Goal: Task Accomplishment & Management: Manage account settings

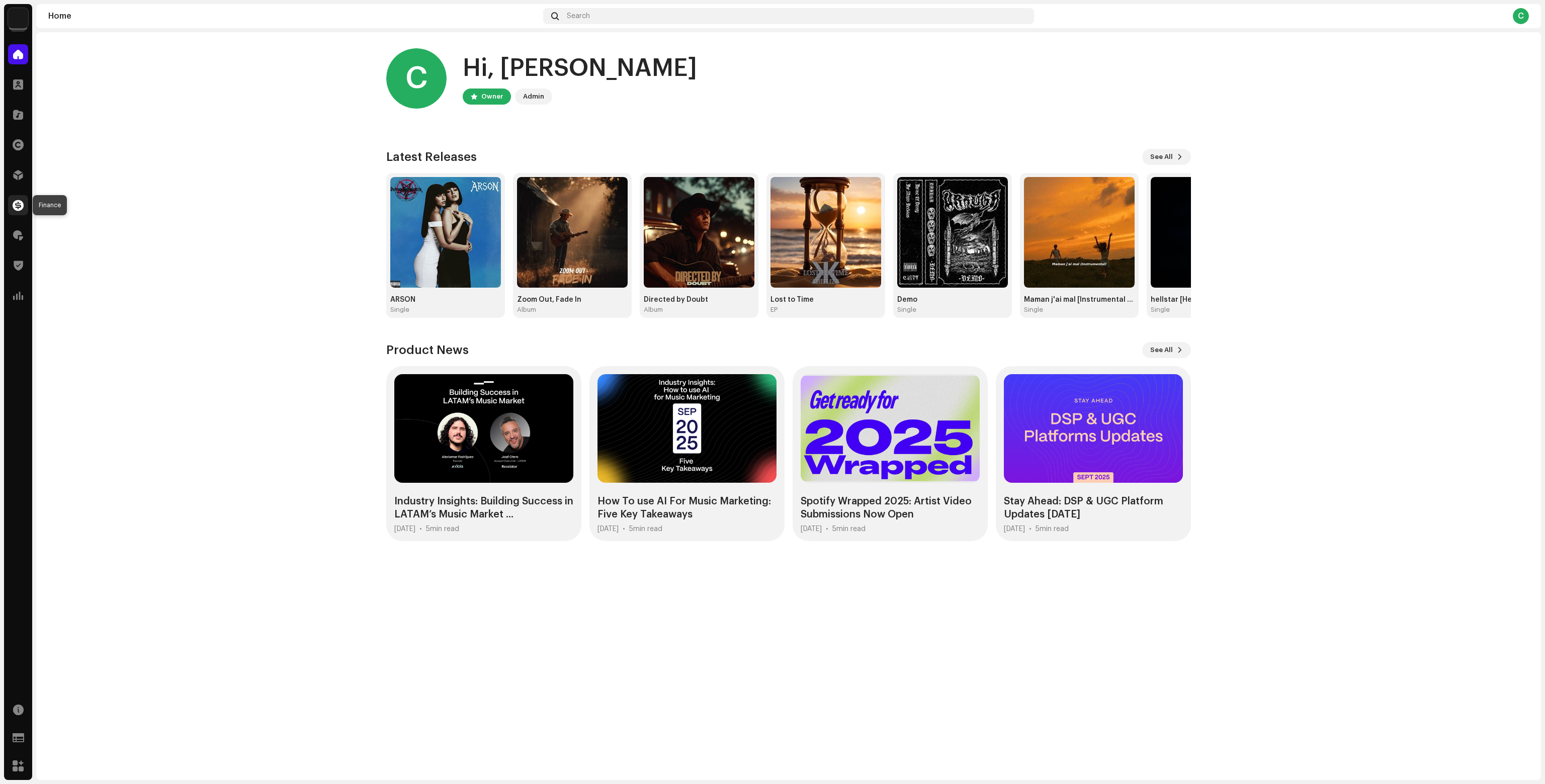
click at [24, 207] on div at bounding box center [18, 205] width 20 height 20
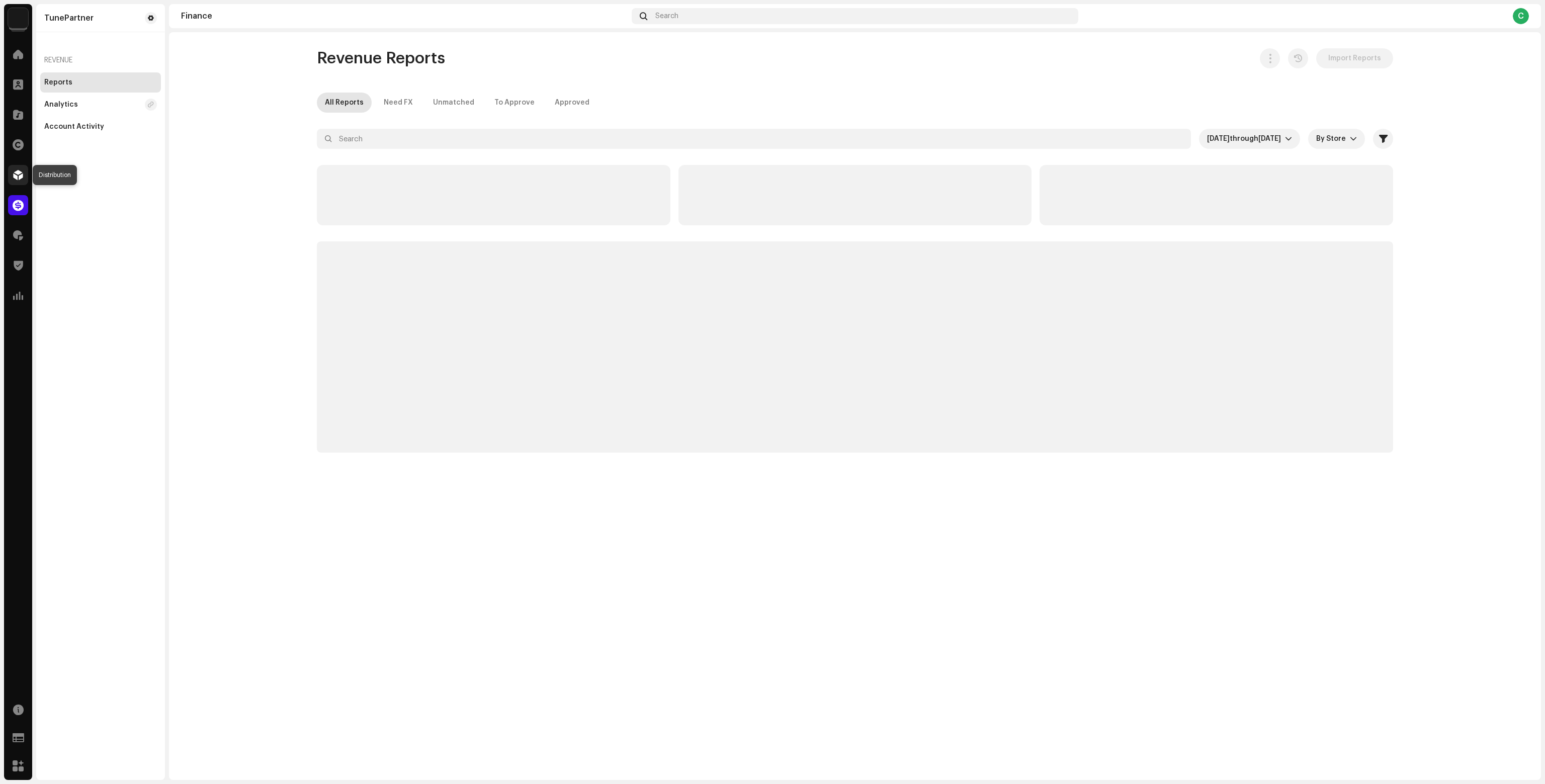
click at [23, 172] on div at bounding box center [18, 175] width 20 height 20
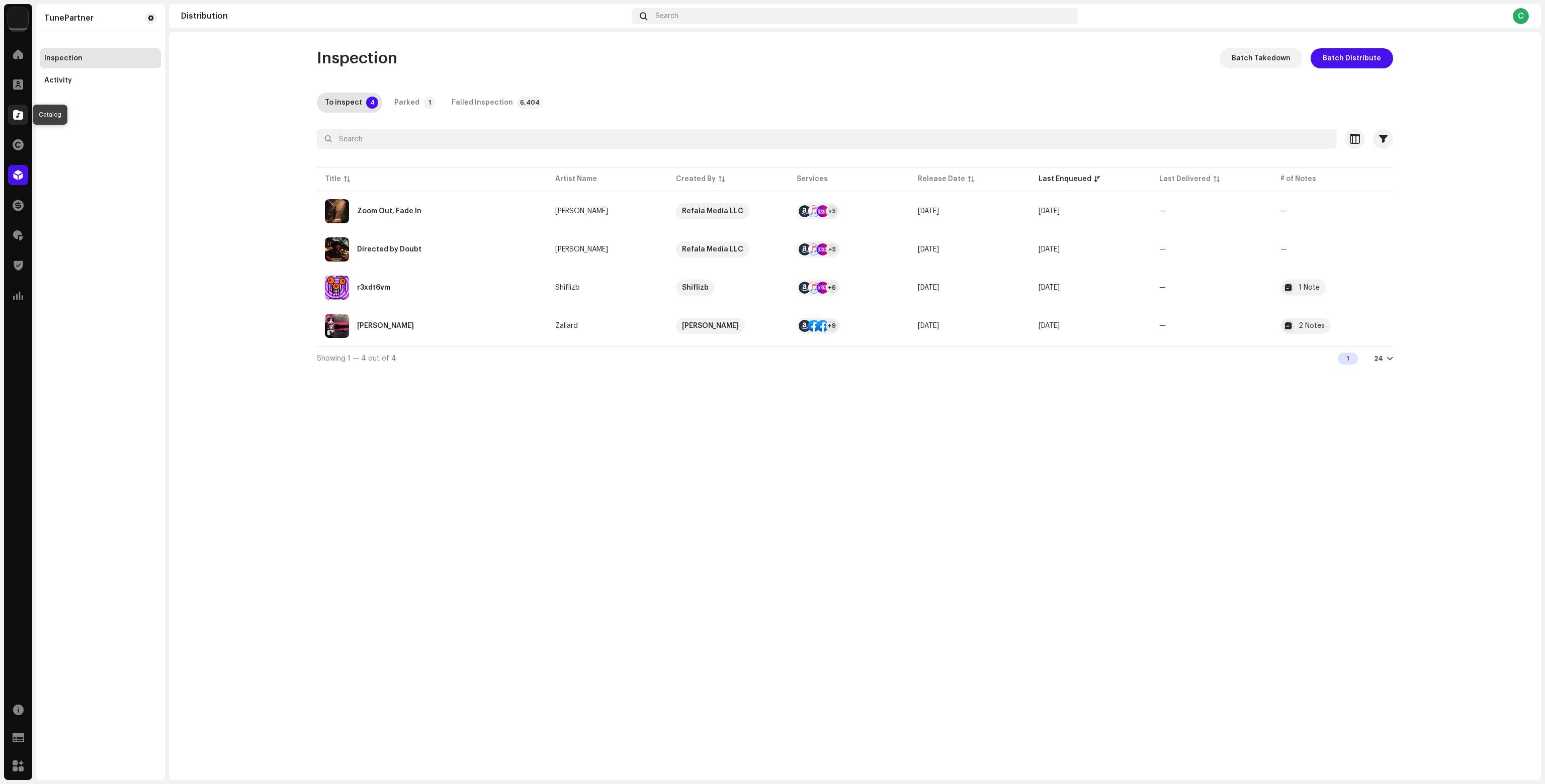
click at [18, 114] on span at bounding box center [18, 115] width 10 height 8
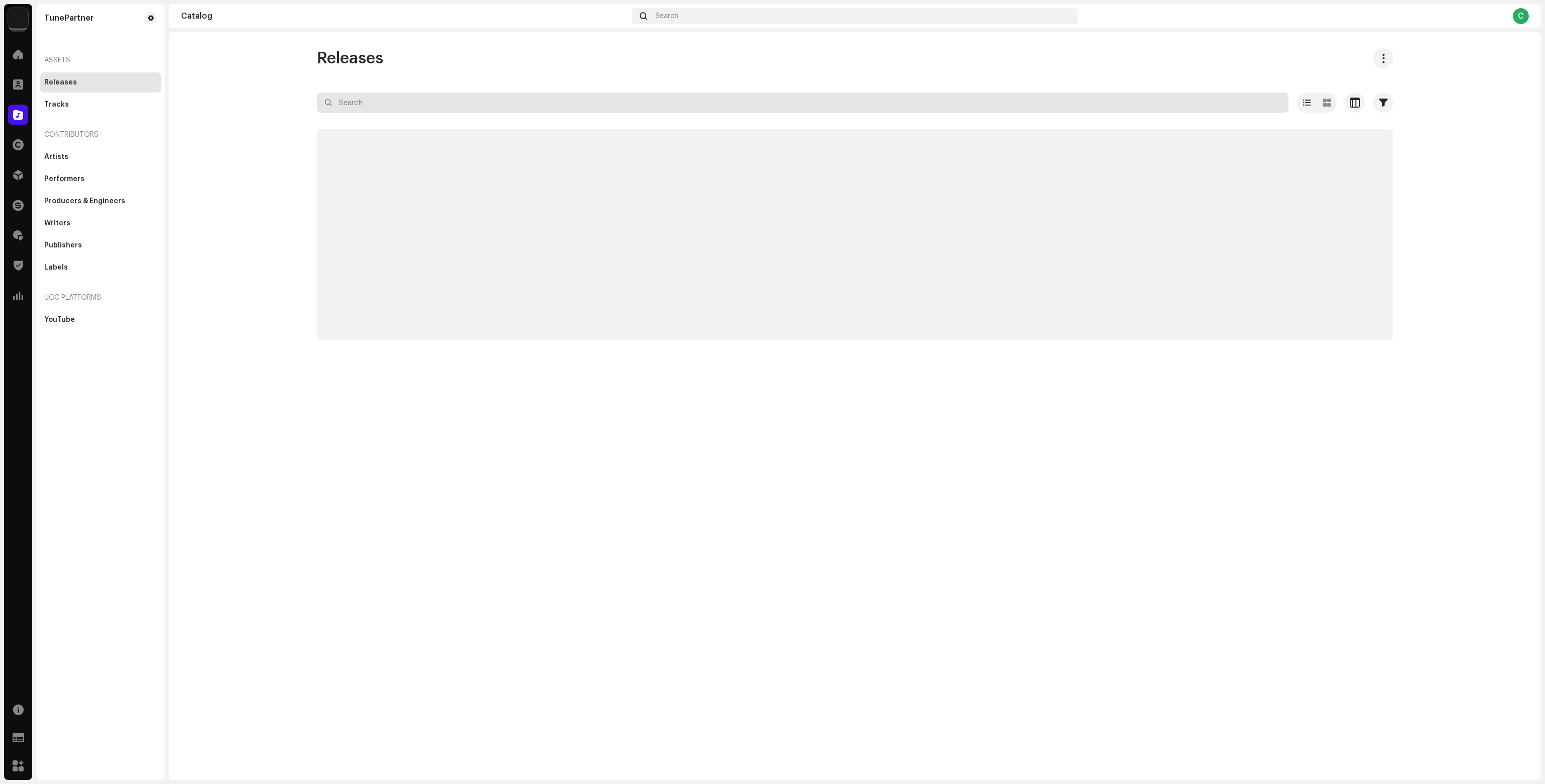
click at [450, 98] on input "text" at bounding box center [803, 103] width 972 height 20
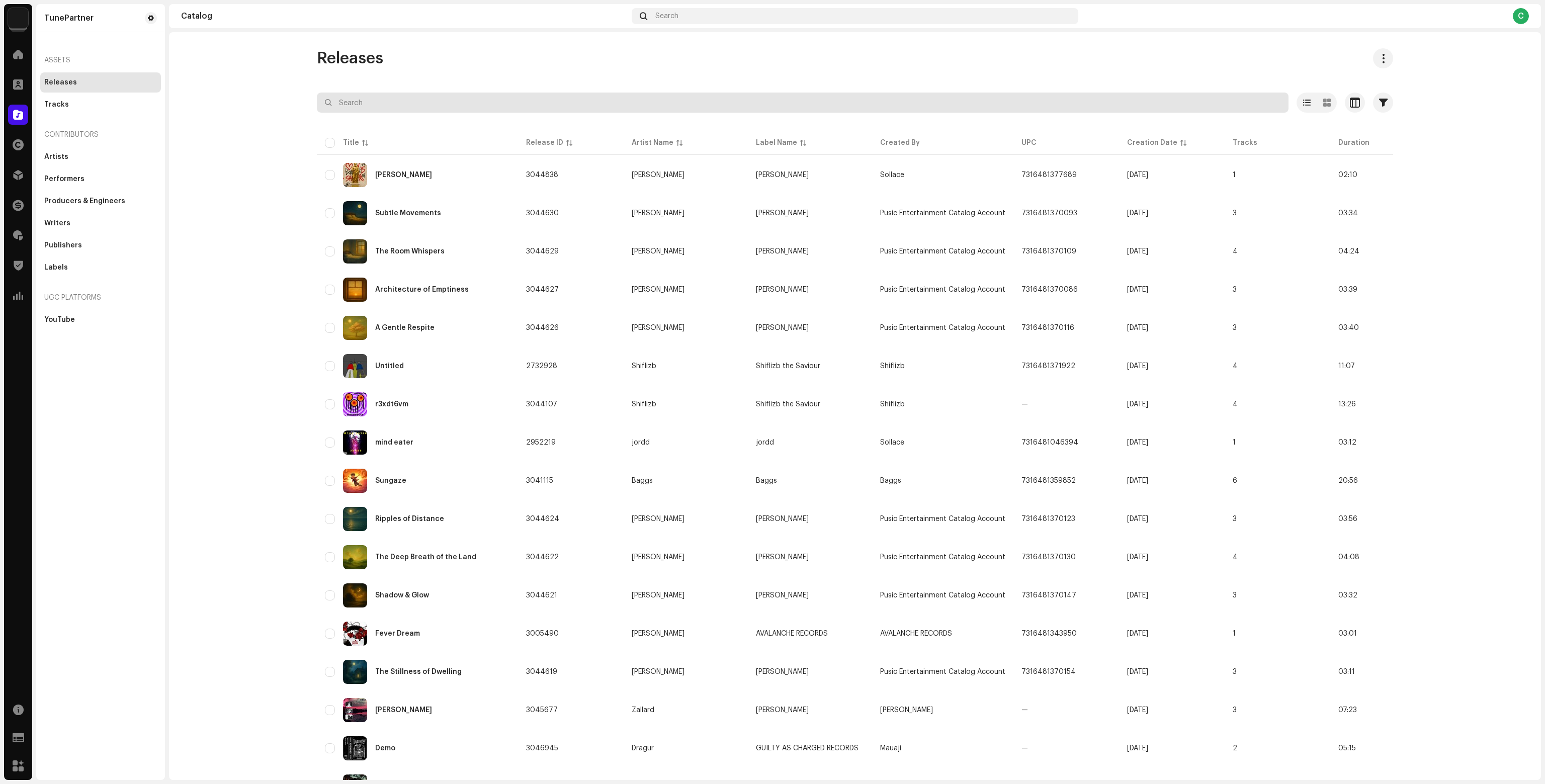
paste input "1875088"
type input "1875088"
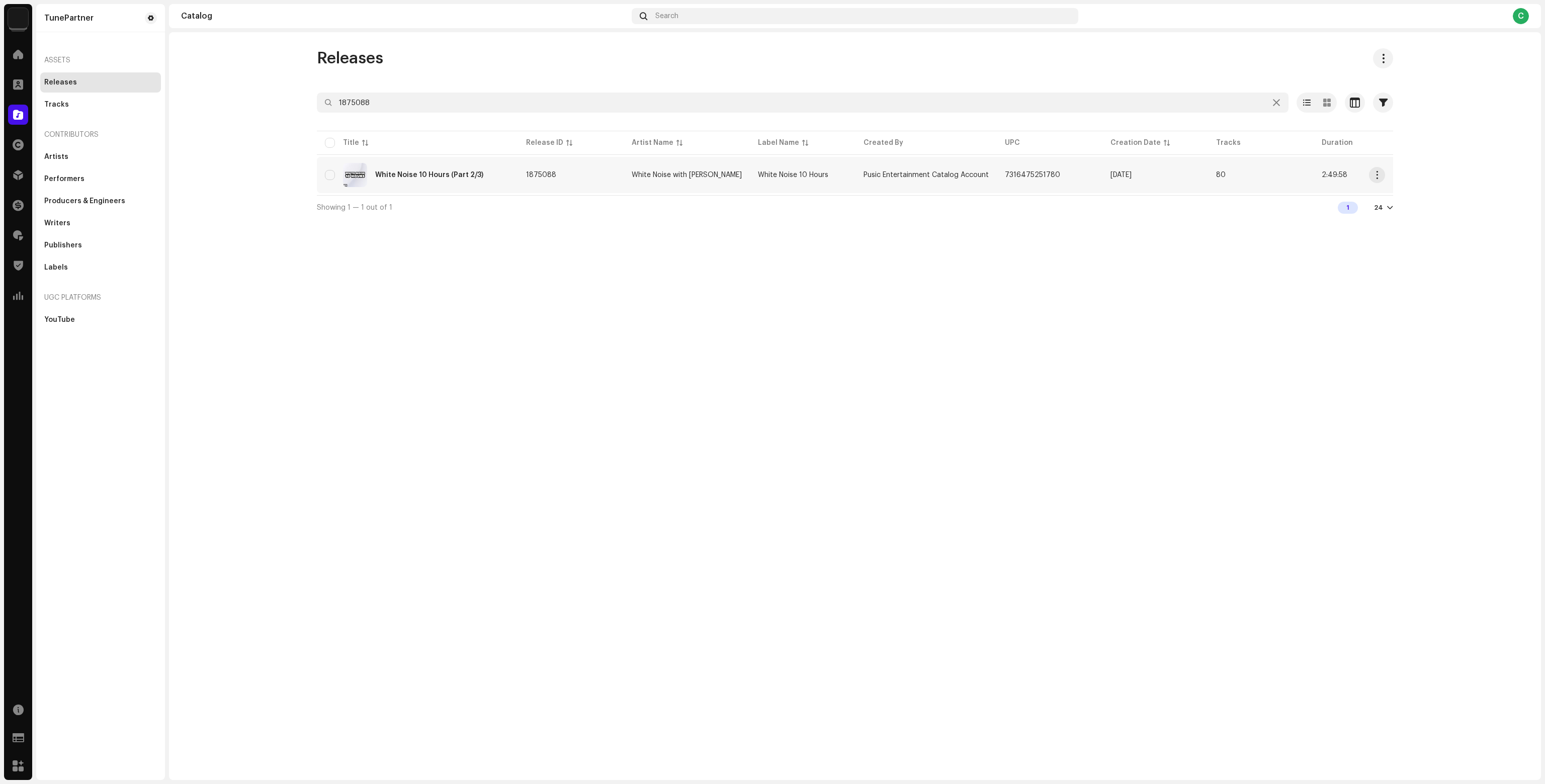
click at [600, 182] on td "1875088" at bounding box center [571, 175] width 106 height 36
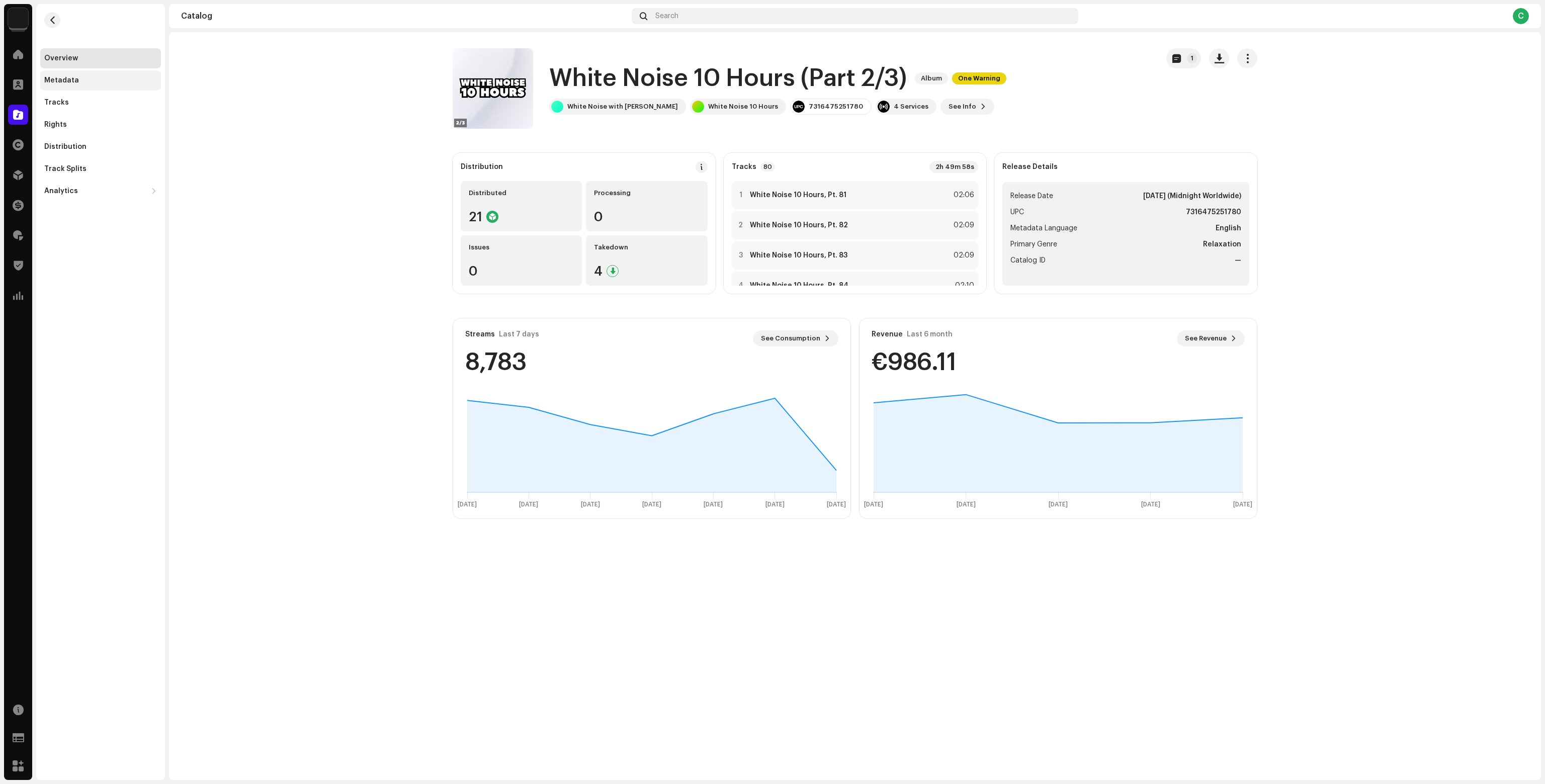
click at [65, 87] on div "Metadata" at bounding box center [101, 80] width 121 height 20
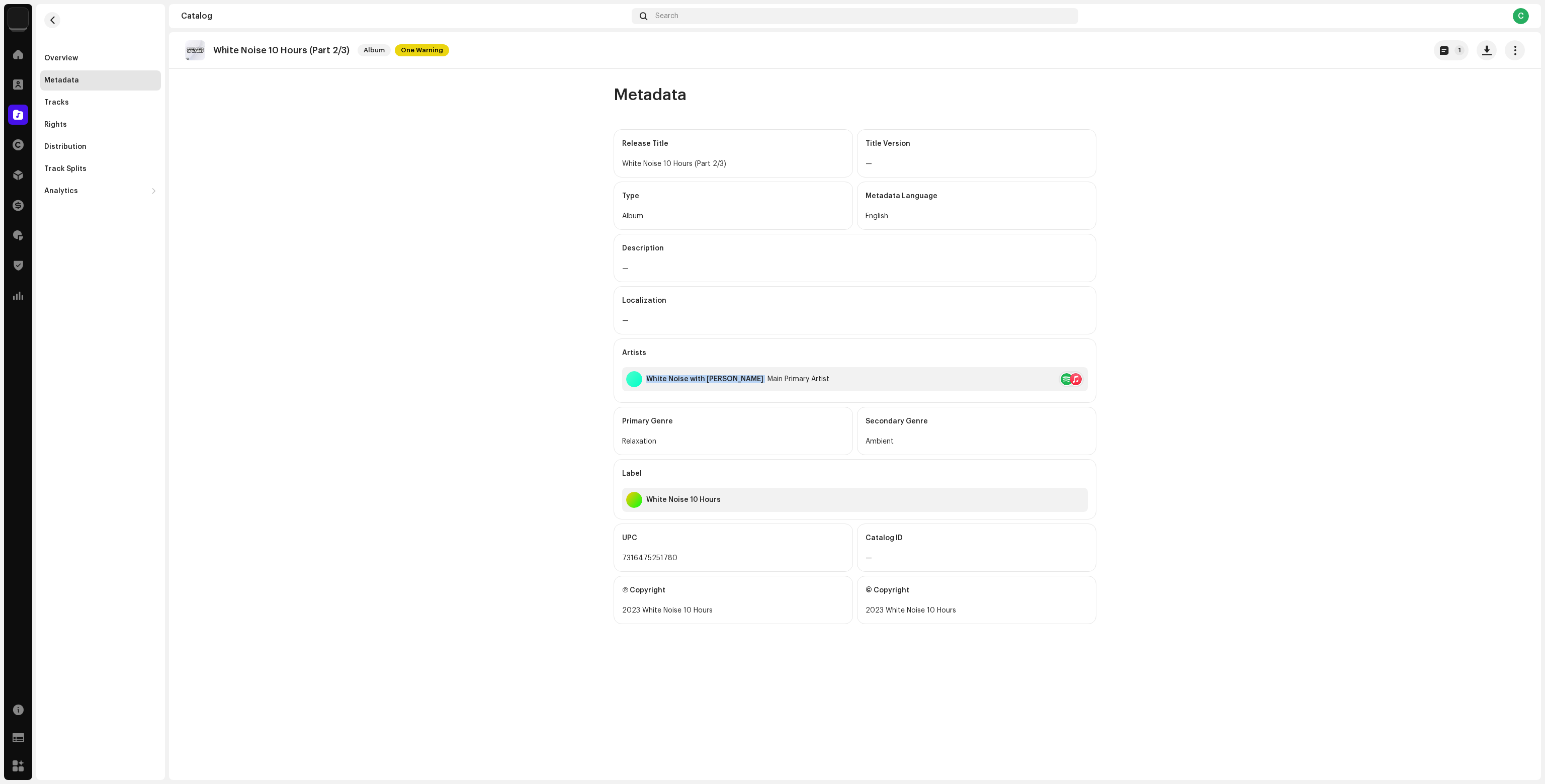
drag, startPoint x: 644, startPoint y: 380, endPoint x: 747, endPoint y: 380, distance: 103.0
click at [747, 380] on div "White Noise with Brianna Ten Main Primary Artist" at bounding box center [727, 379] width 203 height 16
copy div "White Noise with Brianna Ten"
click at [18, 91] on div at bounding box center [18, 84] width 20 height 20
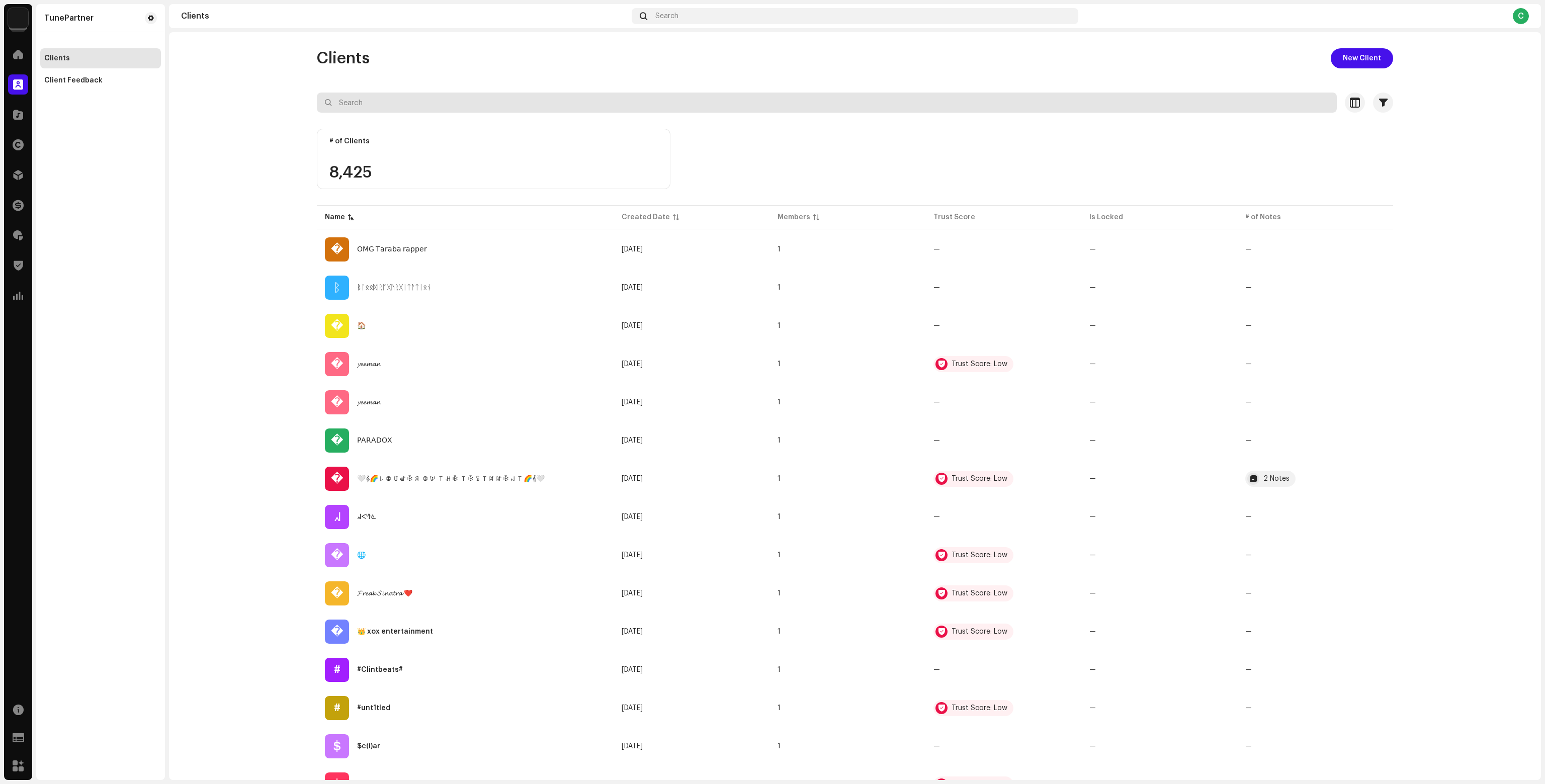
click at [380, 108] on input "text" at bounding box center [827, 103] width 1020 height 20
paste input "White Noise with Brianna Ten"
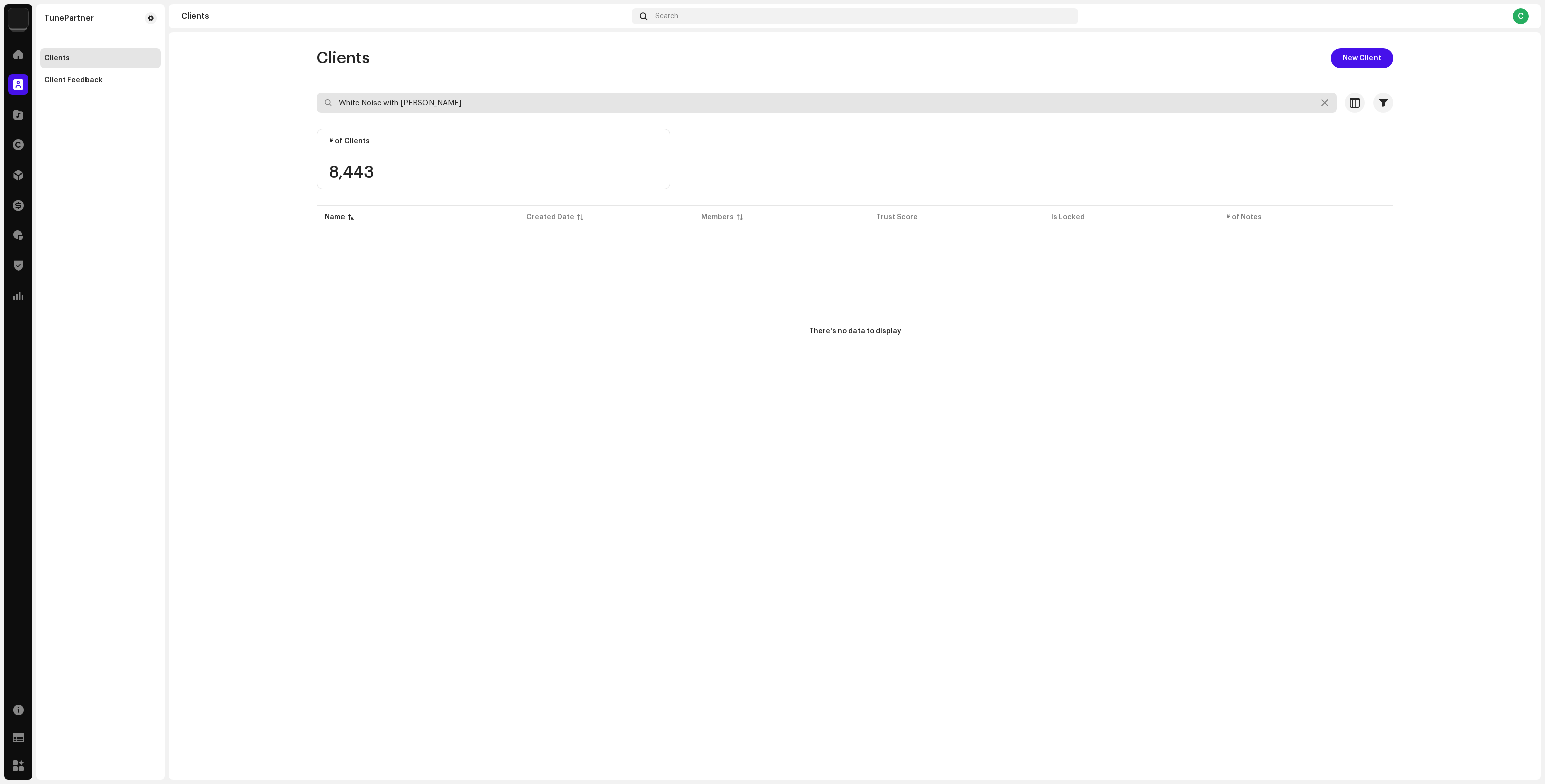
type input "White Noise with Brianna Ten"
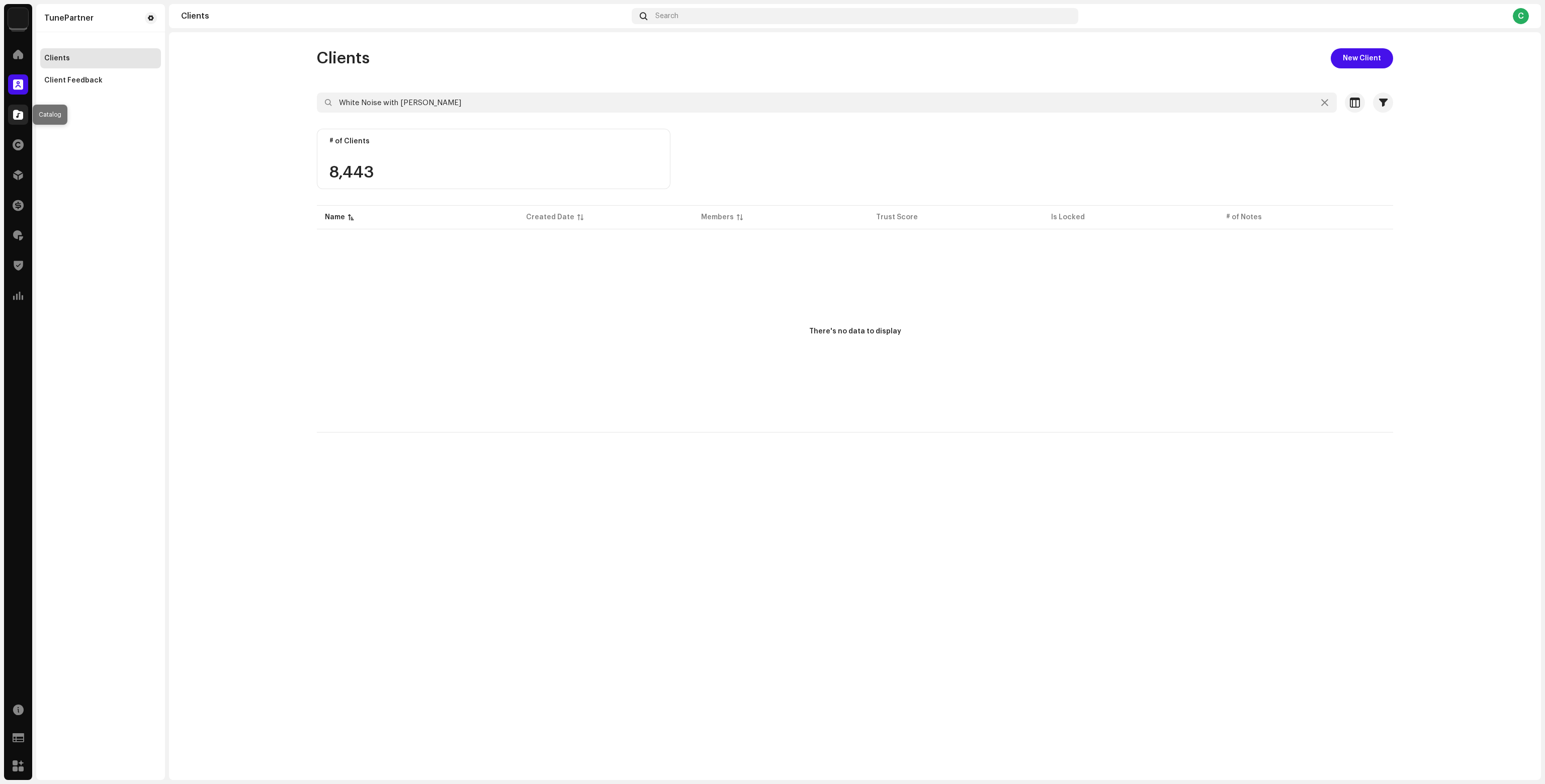
click at [15, 122] on div at bounding box center [18, 115] width 20 height 20
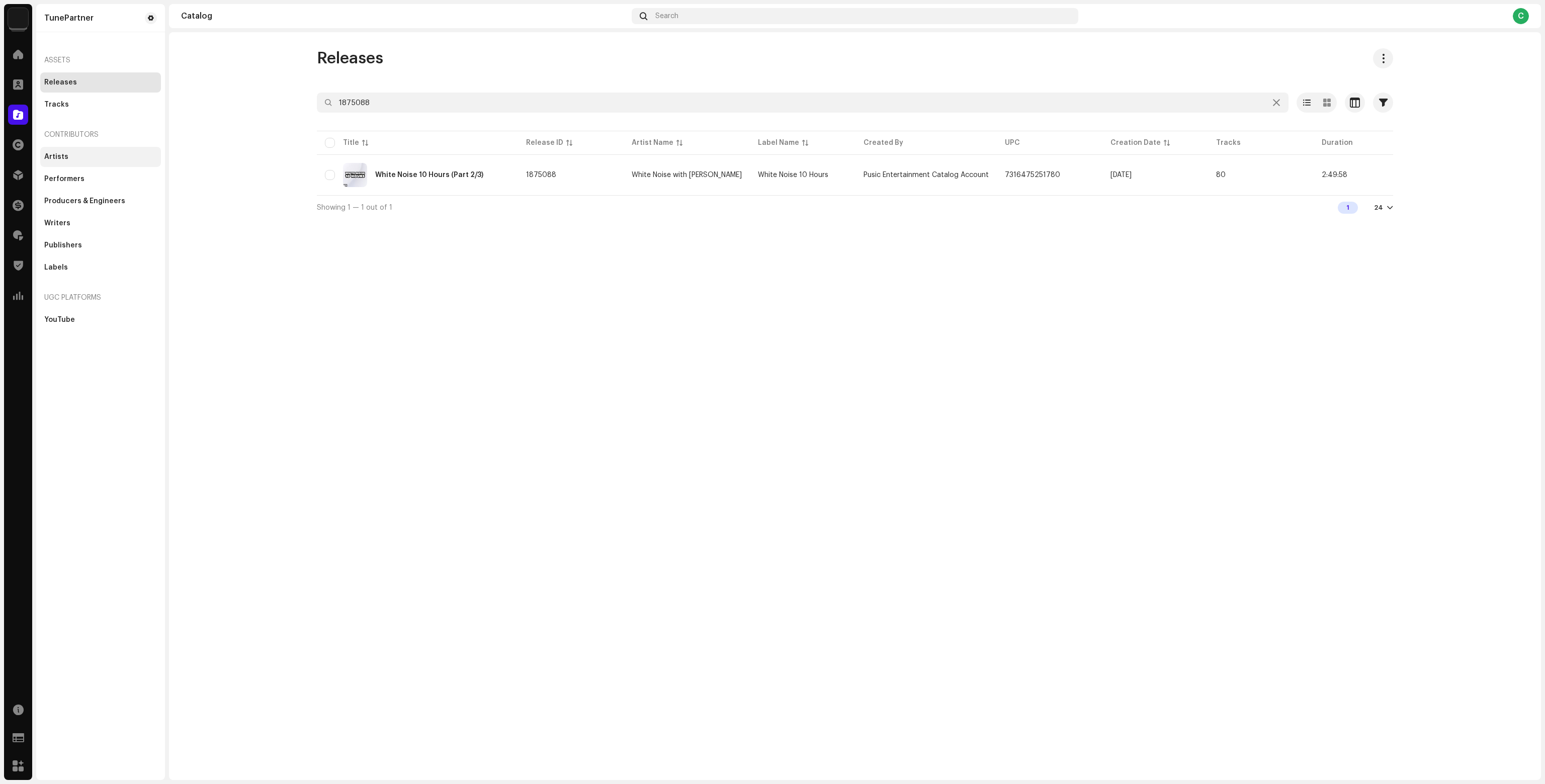
click at [56, 157] on div "Artists" at bounding box center [56, 157] width 24 height 8
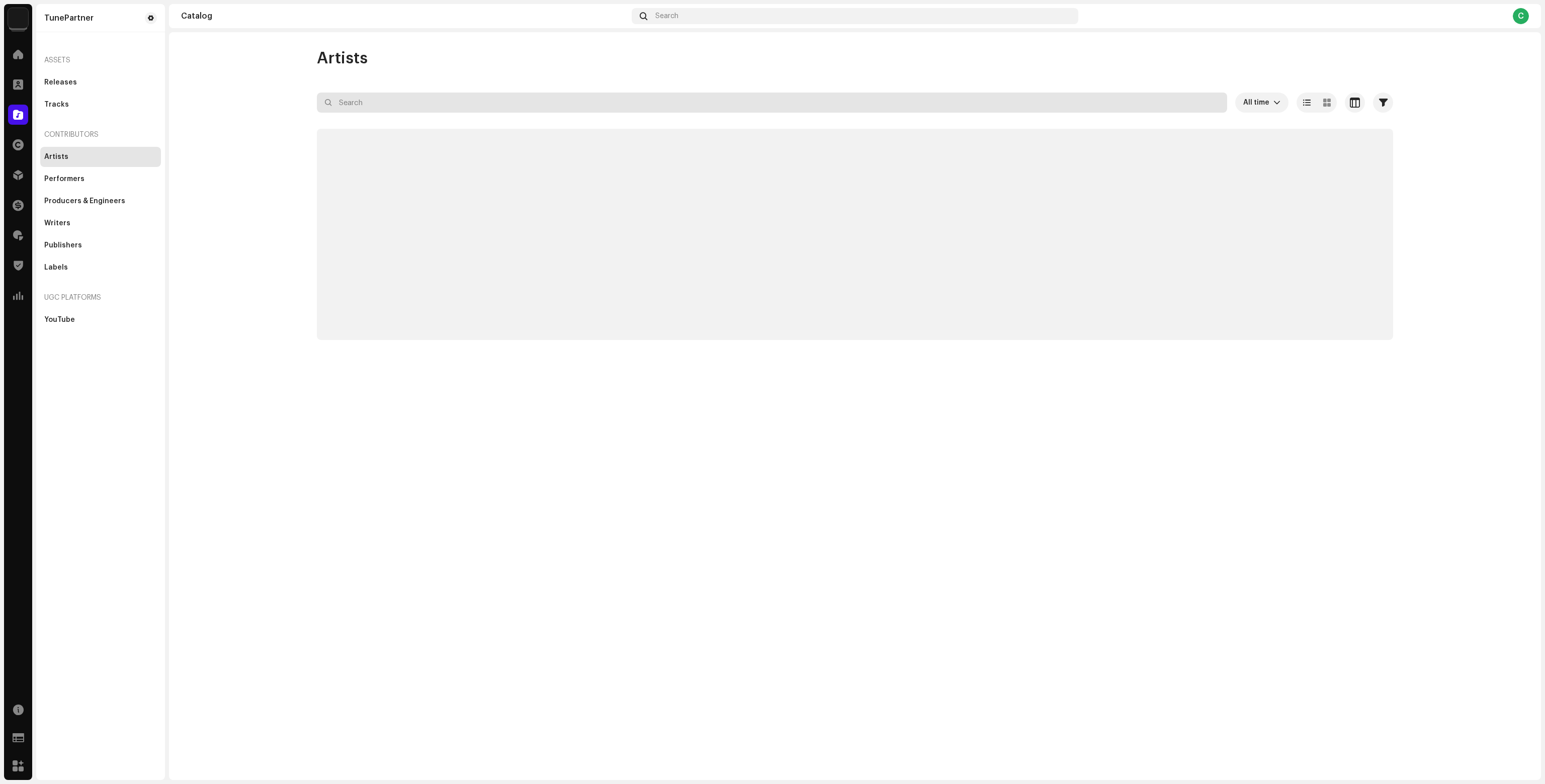
click at [348, 101] on input "text" at bounding box center [772, 103] width 910 height 20
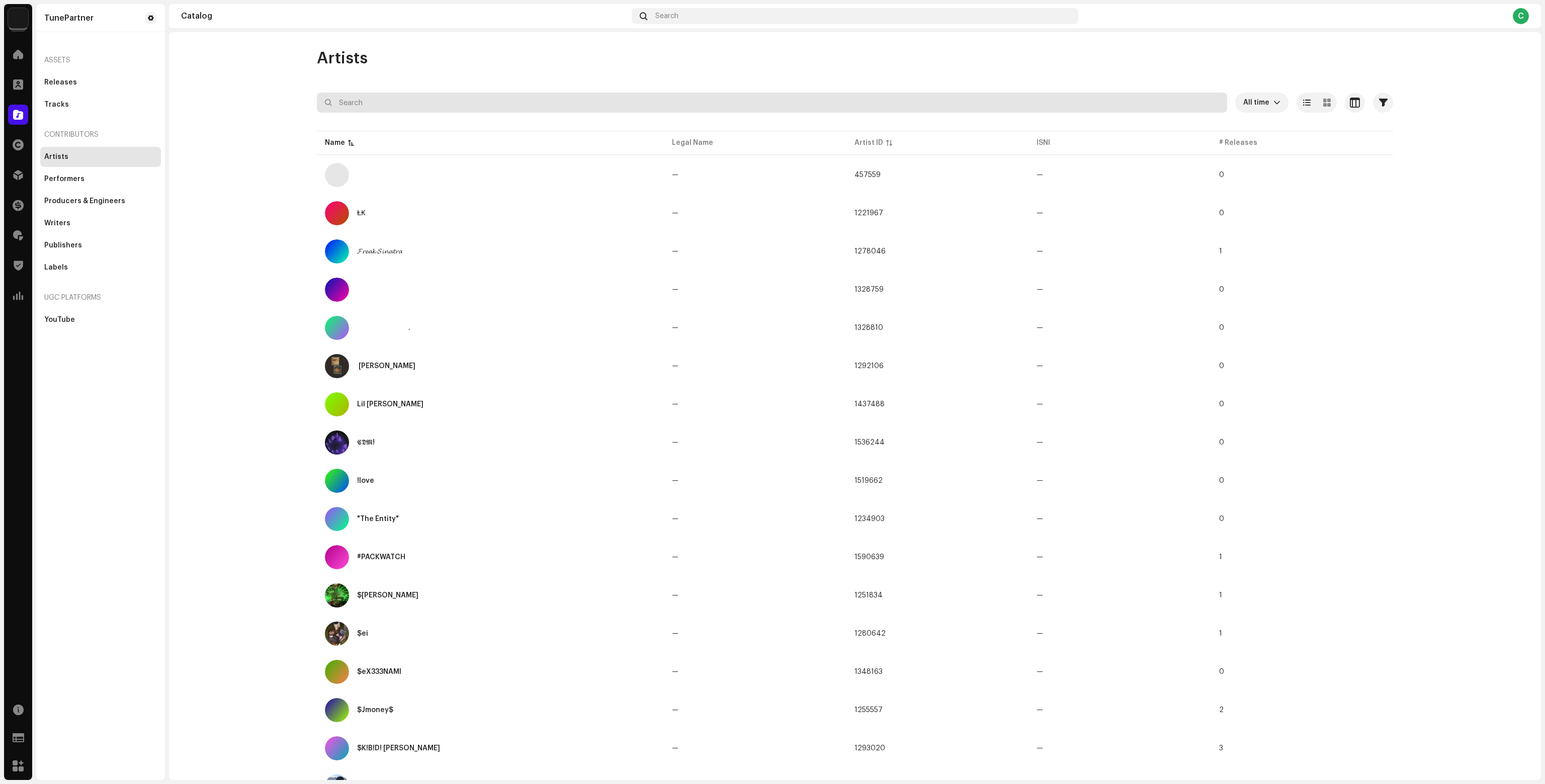
paste input "White Noise with Brianna Ten"
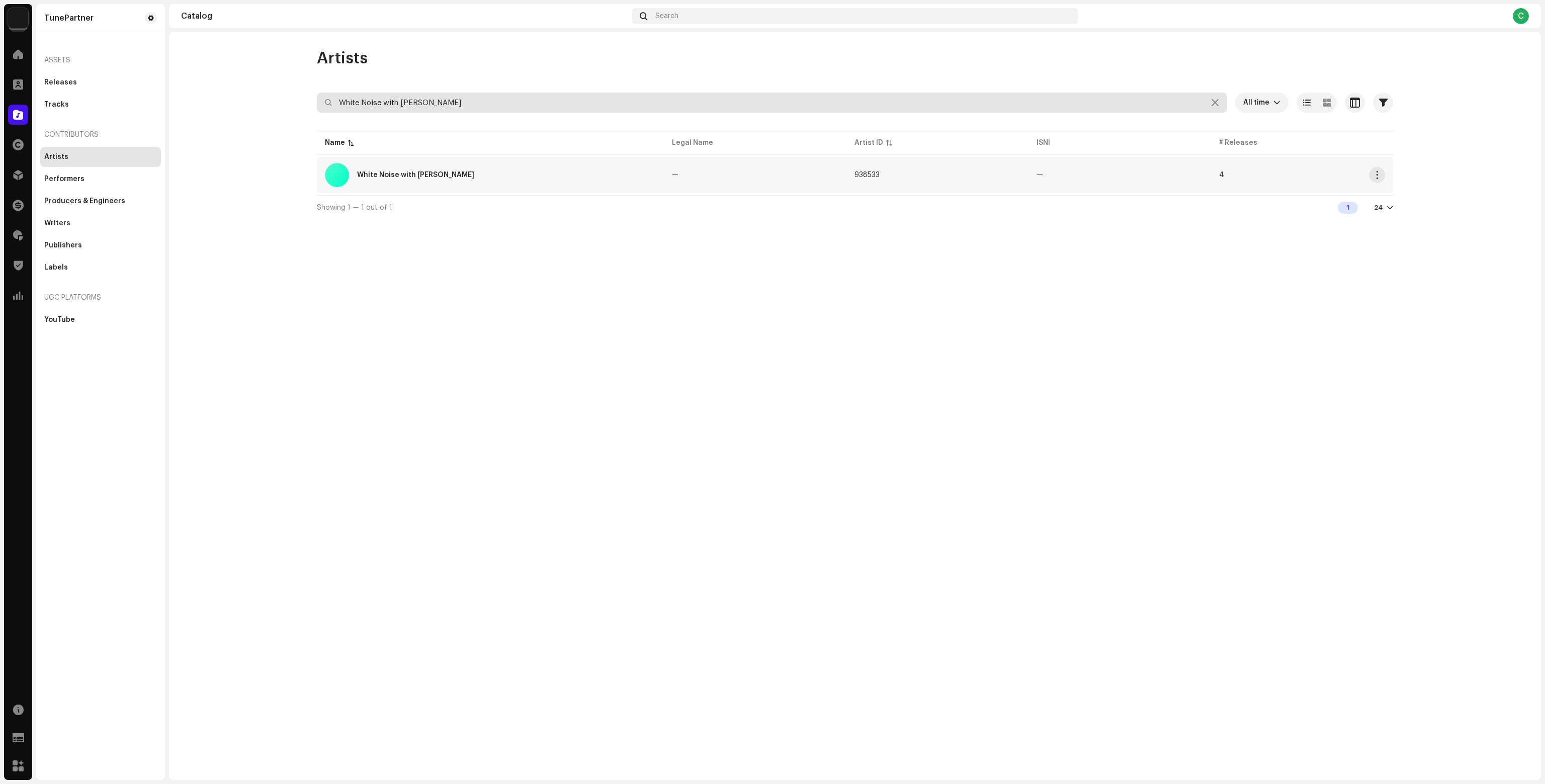
type input "White Noise with Brianna Ten"
click at [1320, 175] on td "4" at bounding box center [1303, 175] width 182 height 36
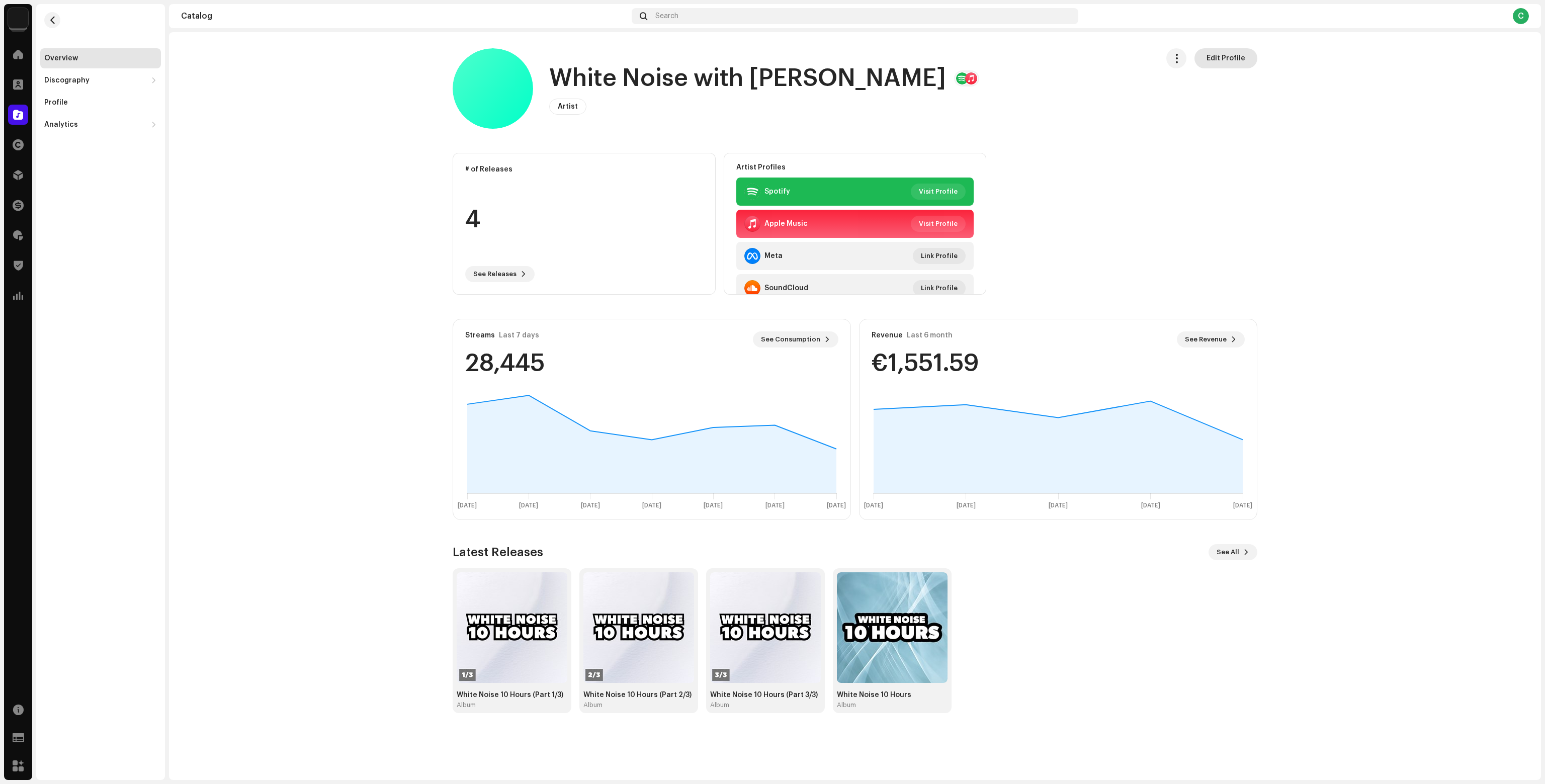
click at [1208, 56] on button "Edit Profile" at bounding box center [1225, 58] width 63 height 20
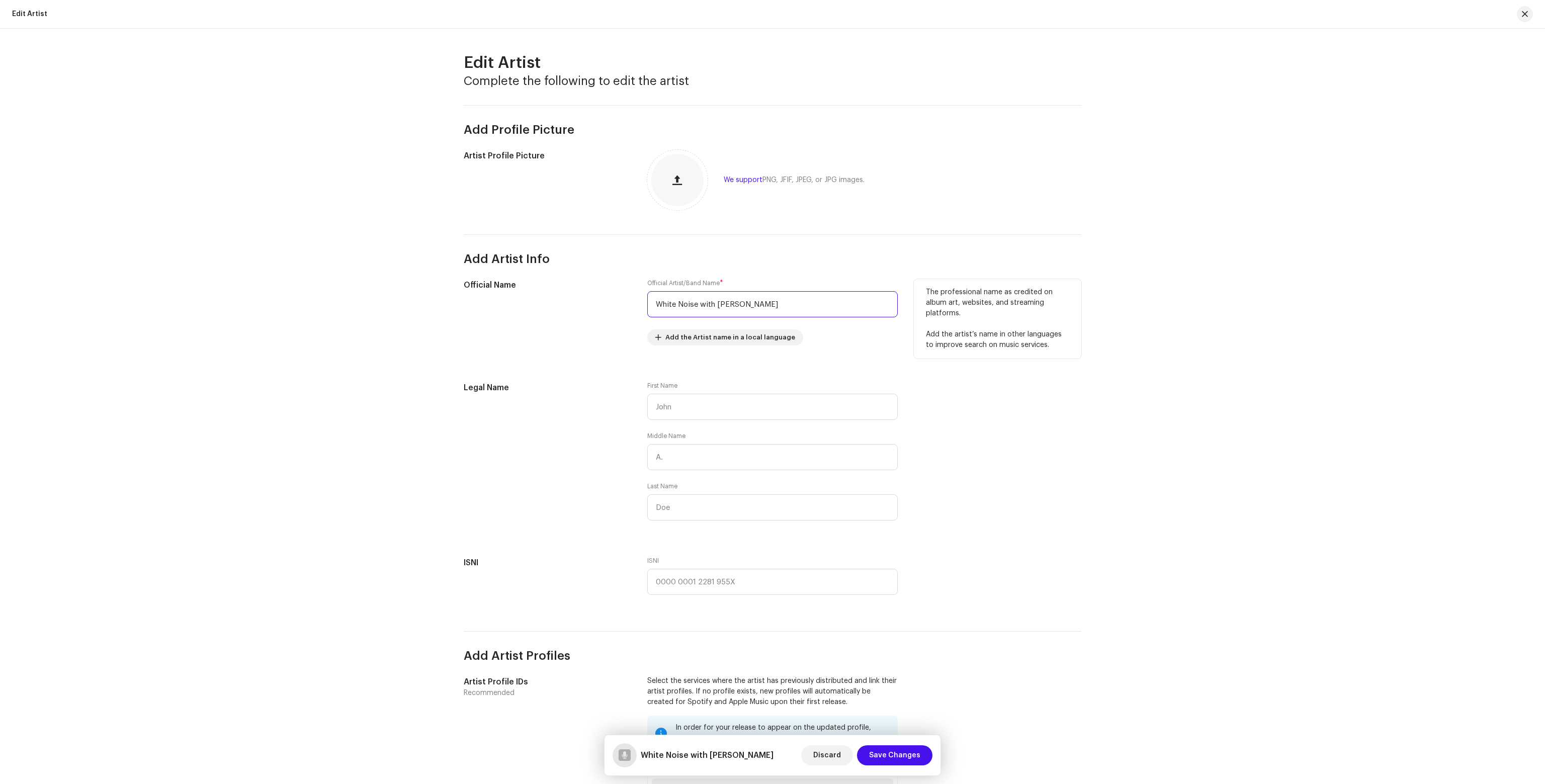
drag, startPoint x: 716, startPoint y: 305, endPoint x: 592, endPoint y: 302, distance: 124.0
click at [592, 302] on div "Official Name Official Artist/Band Name * White Noise with Brianna Ten Add the …" at bounding box center [772, 318] width 617 height 79
type input "Brianna Ten"
click at [913, 760] on span "Save Changes" at bounding box center [895, 755] width 51 height 20
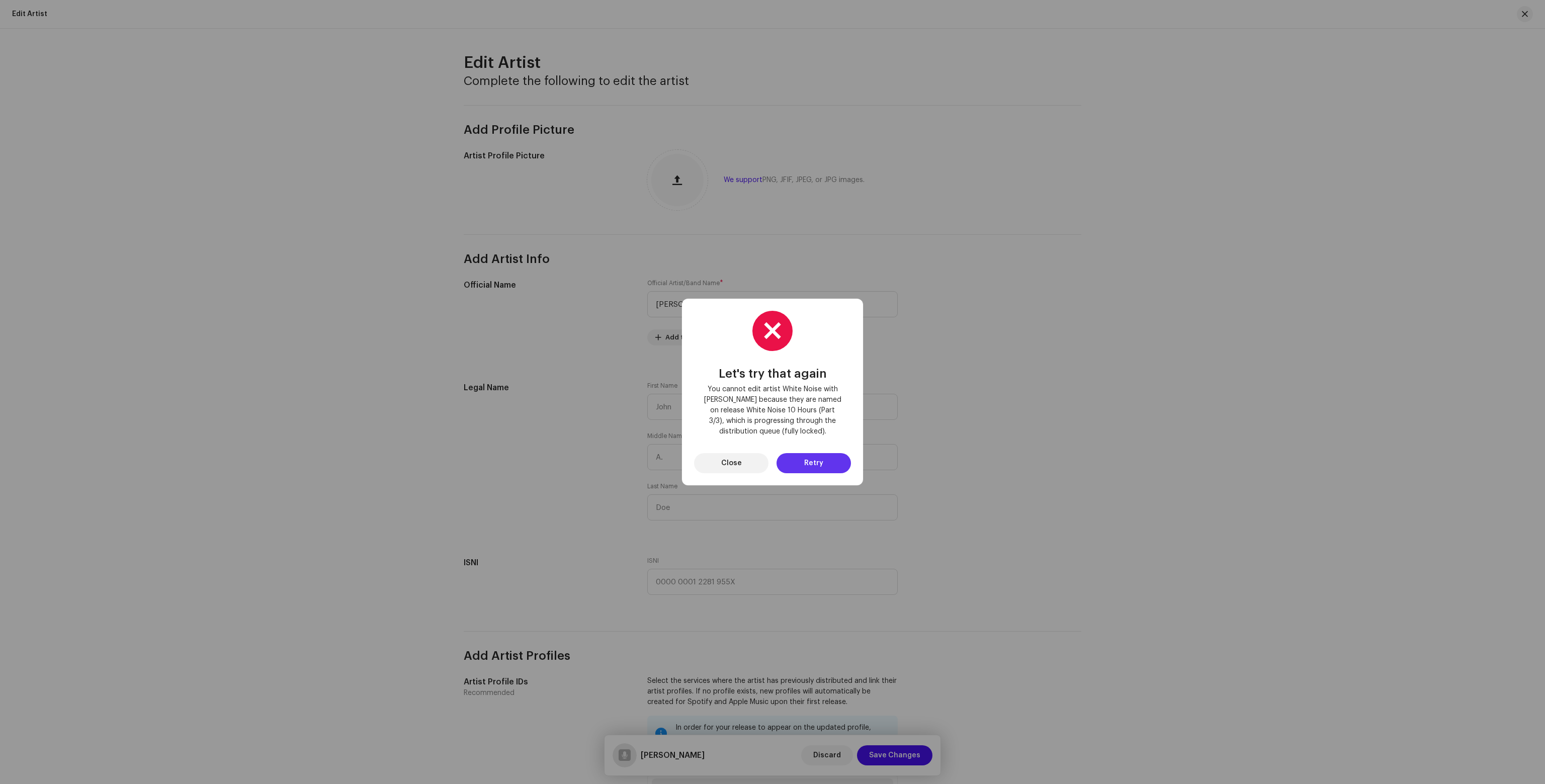
click at [829, 466] on button "Retry" at bounding box center [813, 463] width 74 height 20
click at [992, 446] on div "Let's try that again You cannot edit artist White Noise with Brianna Ten becaus…" at bounding box center [772, 392] width 1545 height 784
click at [709, 461] on button "Close" at bounding box center [730, 463] width 74 height 20
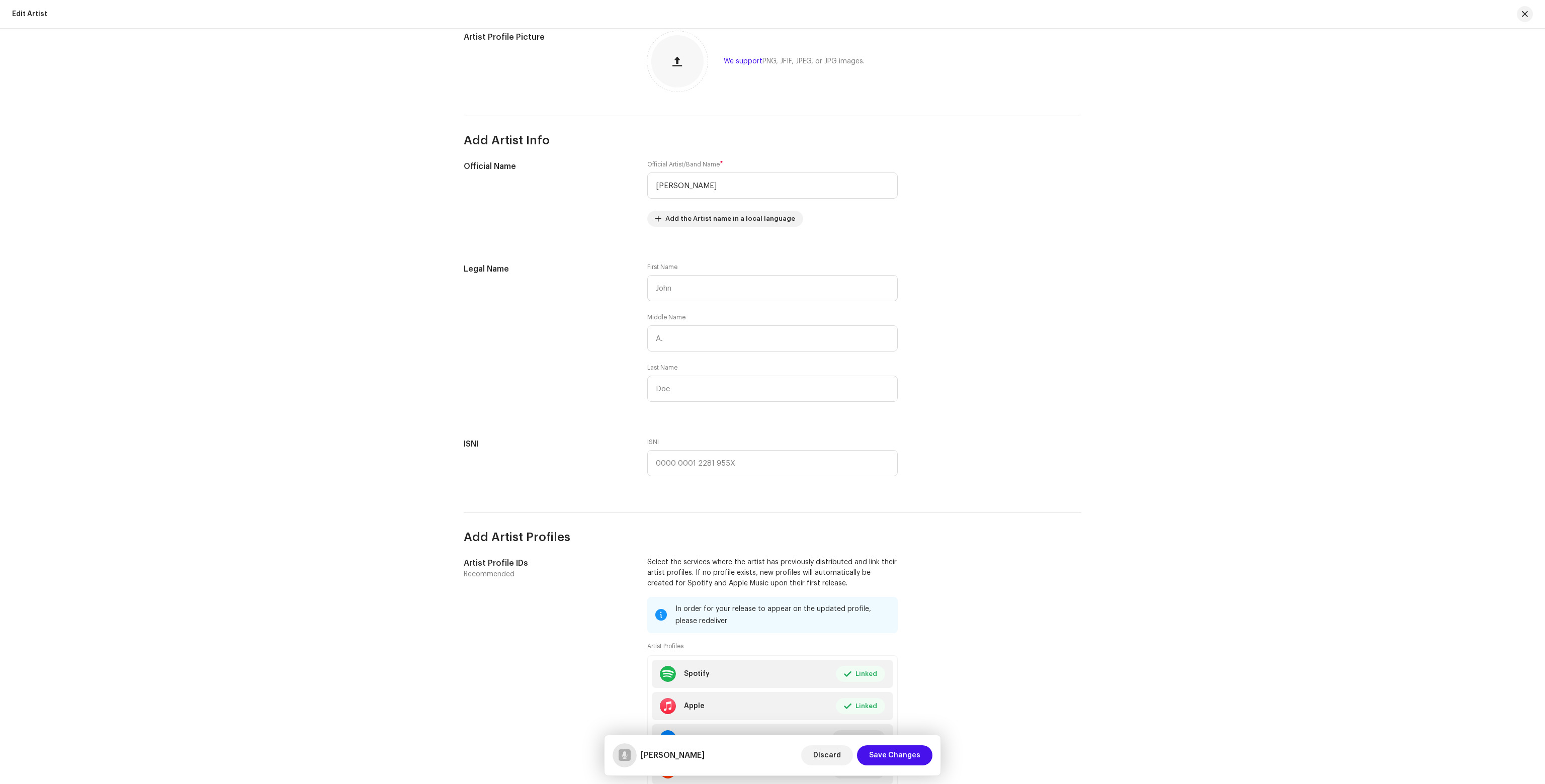
scroll to position [94, 0]
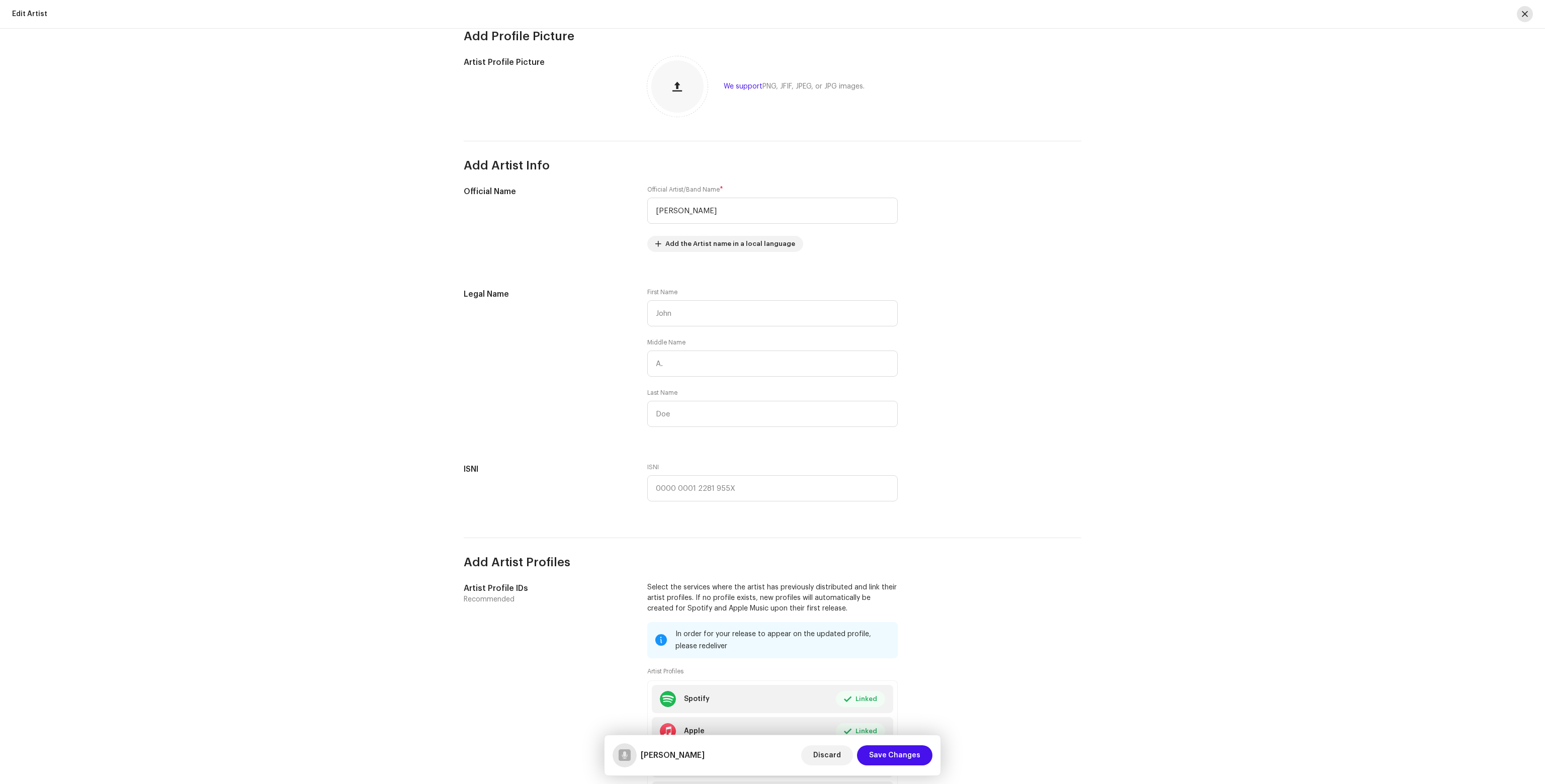
click at [1522, 11] on span "button" at bounding box center [1526, 14] width 6 height 8
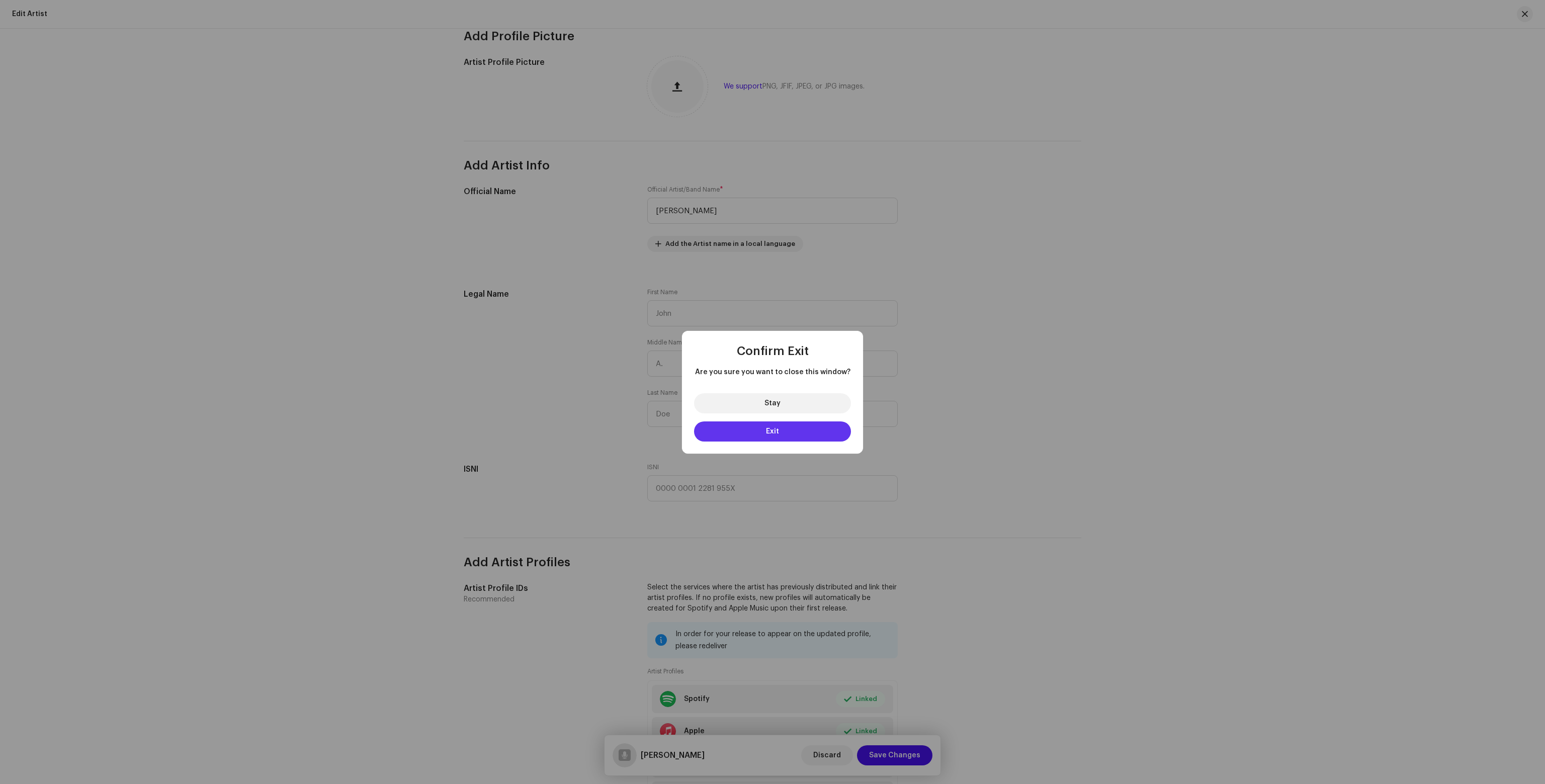
click at [765, 427] on button "Exit" at bounding box center [772, 432] width 157 height 20
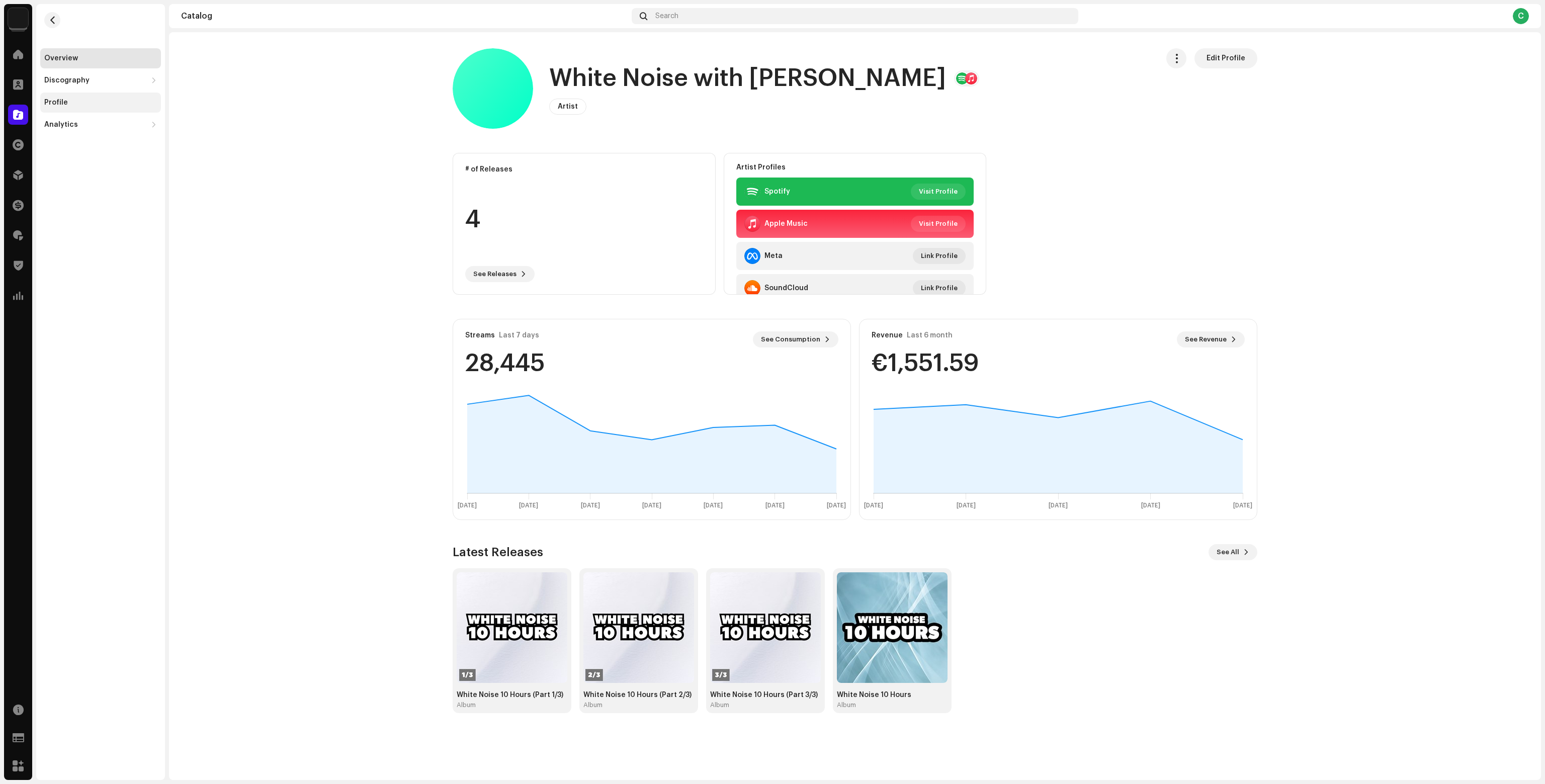
click at [75, 107] on div "Profile" at bounding box center [101, 103] width 121 height 20
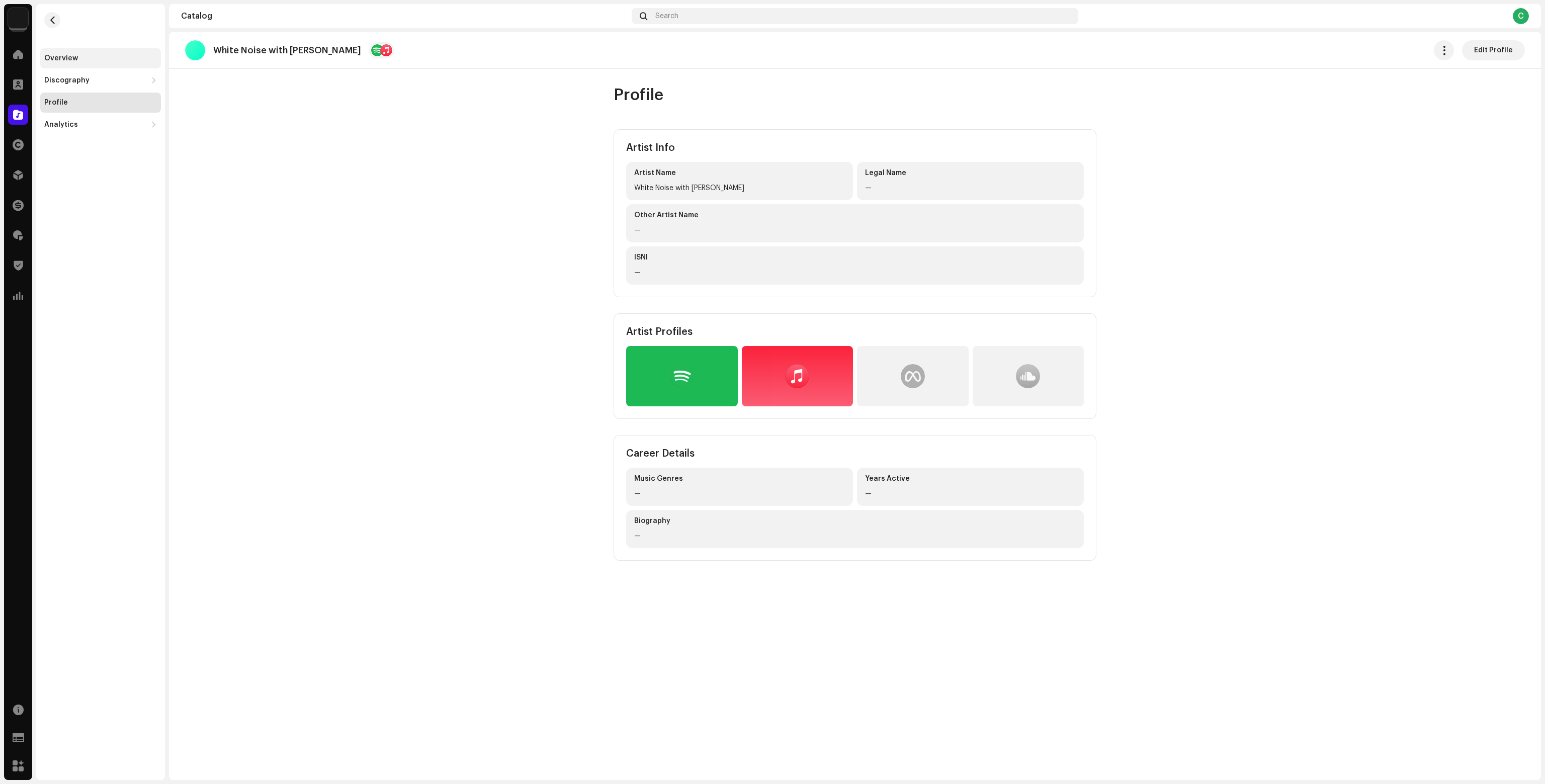
click at [112, 51] on div "Overview" at bounding box center [101, 58] width 121 height 20
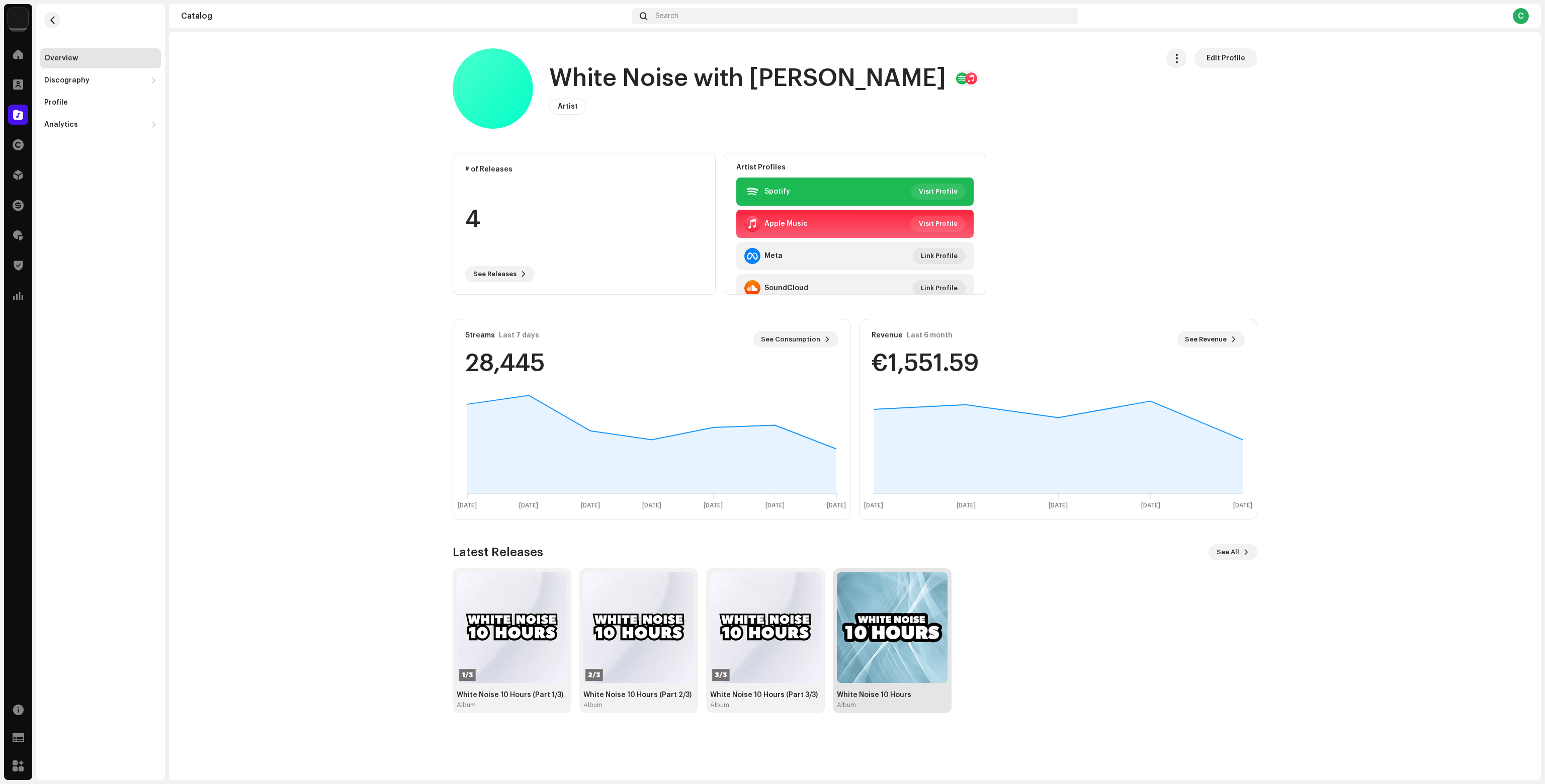
click at [865, 620] on img at bounding box center [893, 627] width 111 height 111
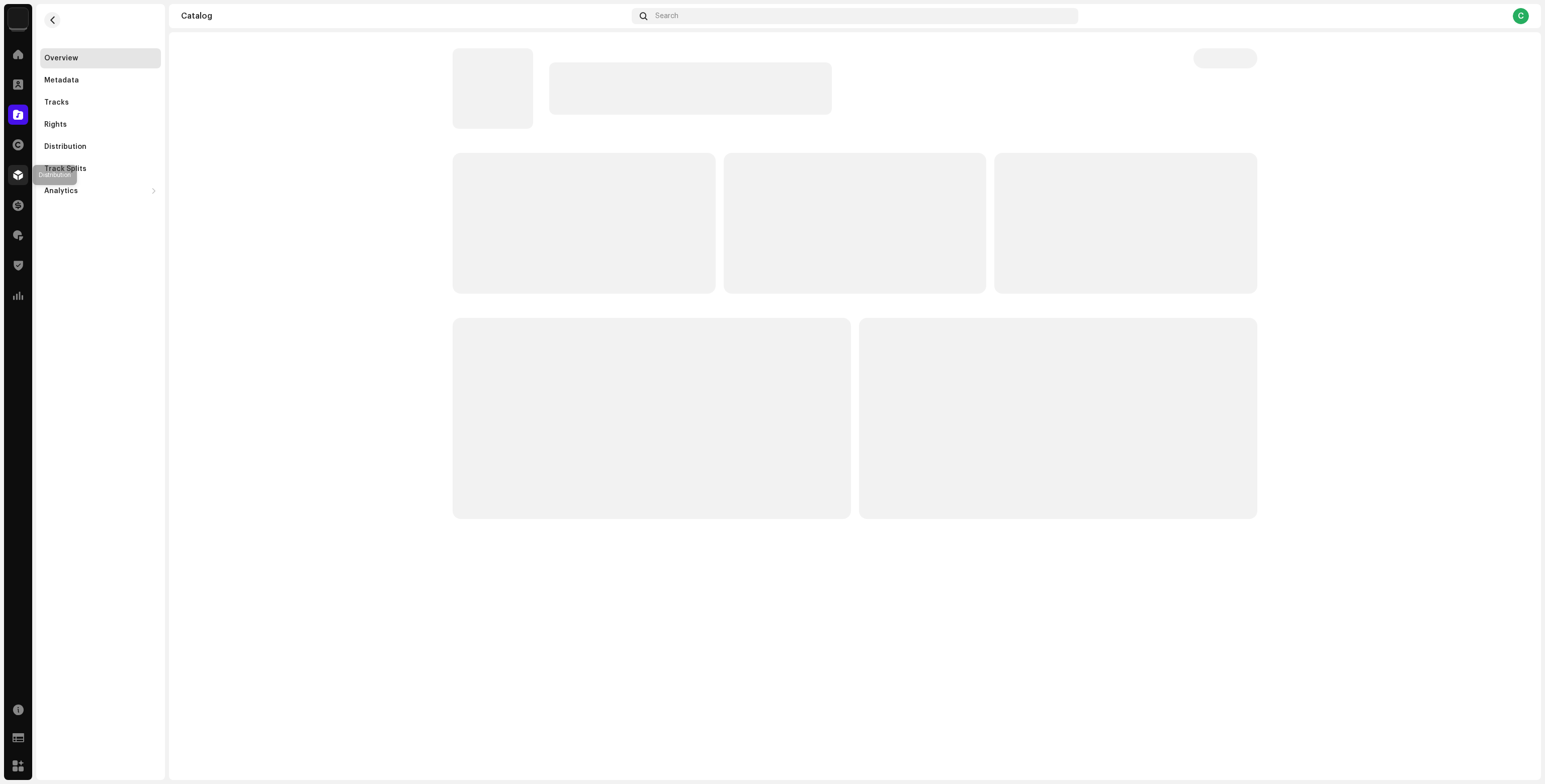
click at [16, 168] on div at bounding box center [18, 175] width 20 height 20
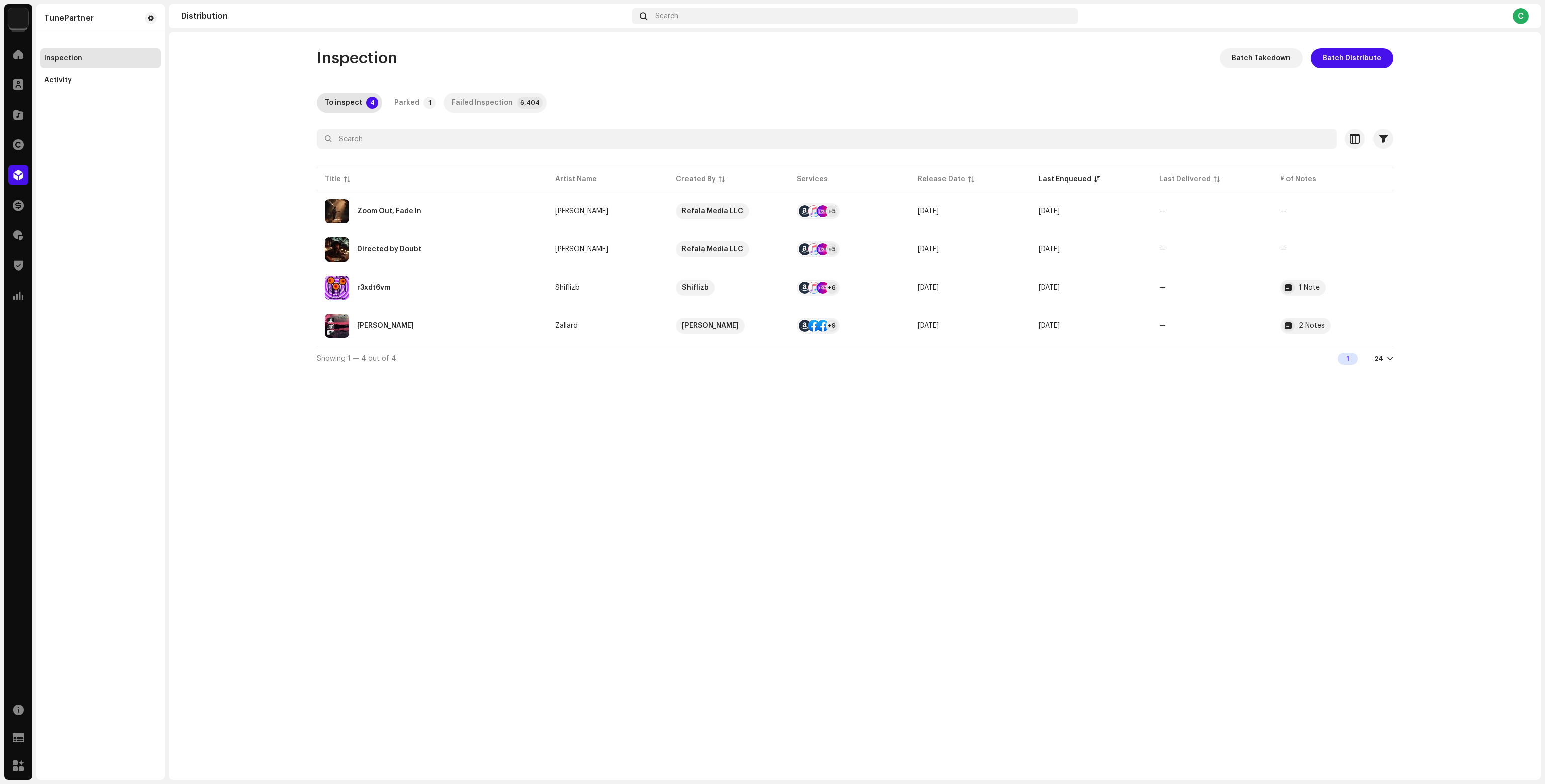
click at [462, 97] on div "Failed Inspection" at bounding box center [482, 103] width 62 height 20
click at [423, 102] on p-badge "1" at bounding box center [429, 102] width 12 height 12
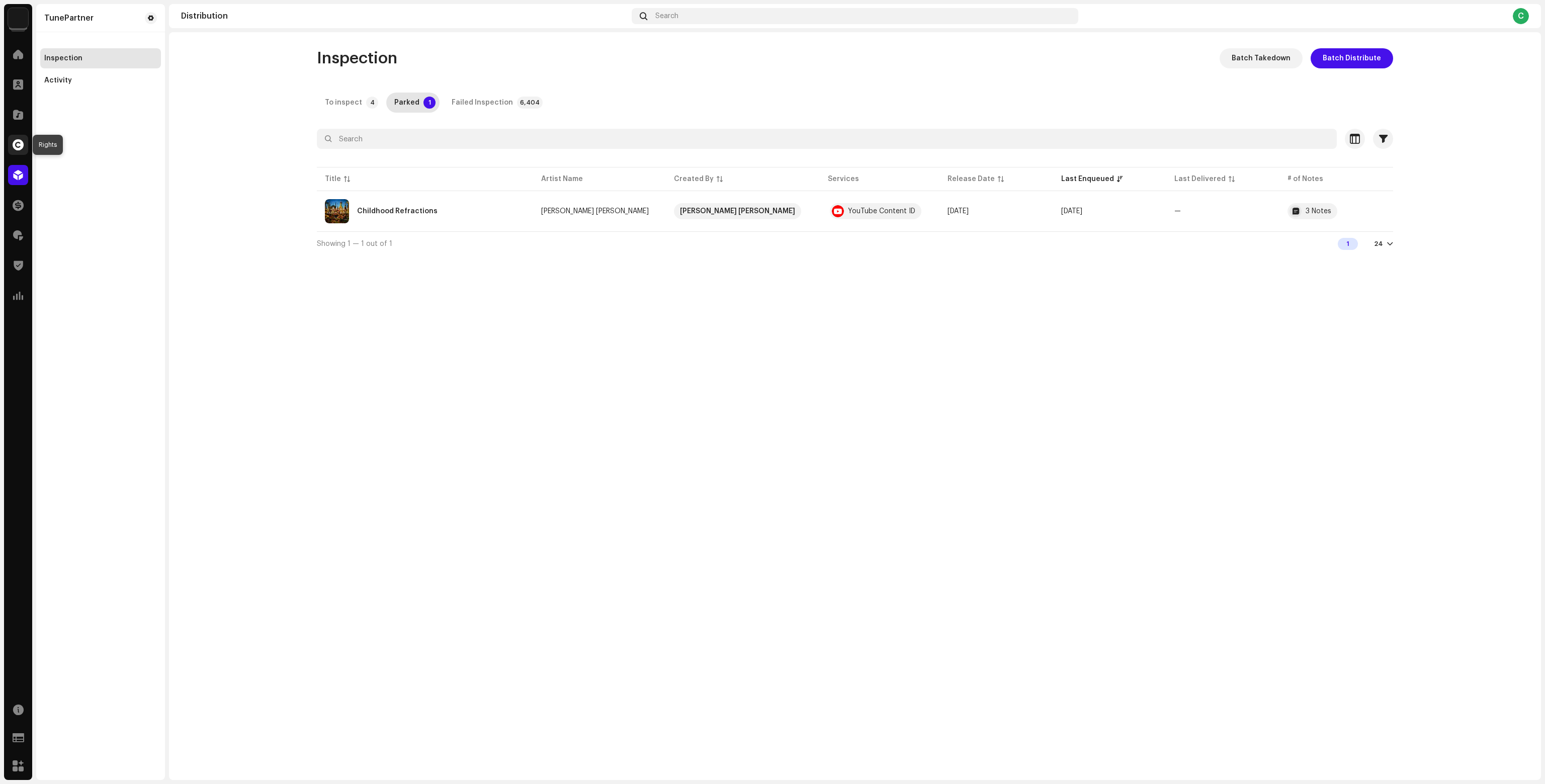
click at [13, 138] on div at bounding box center [18, 145] width 20 height 20
click at [12, 114] on div at bounding box center [18, 115] width 20 height 20
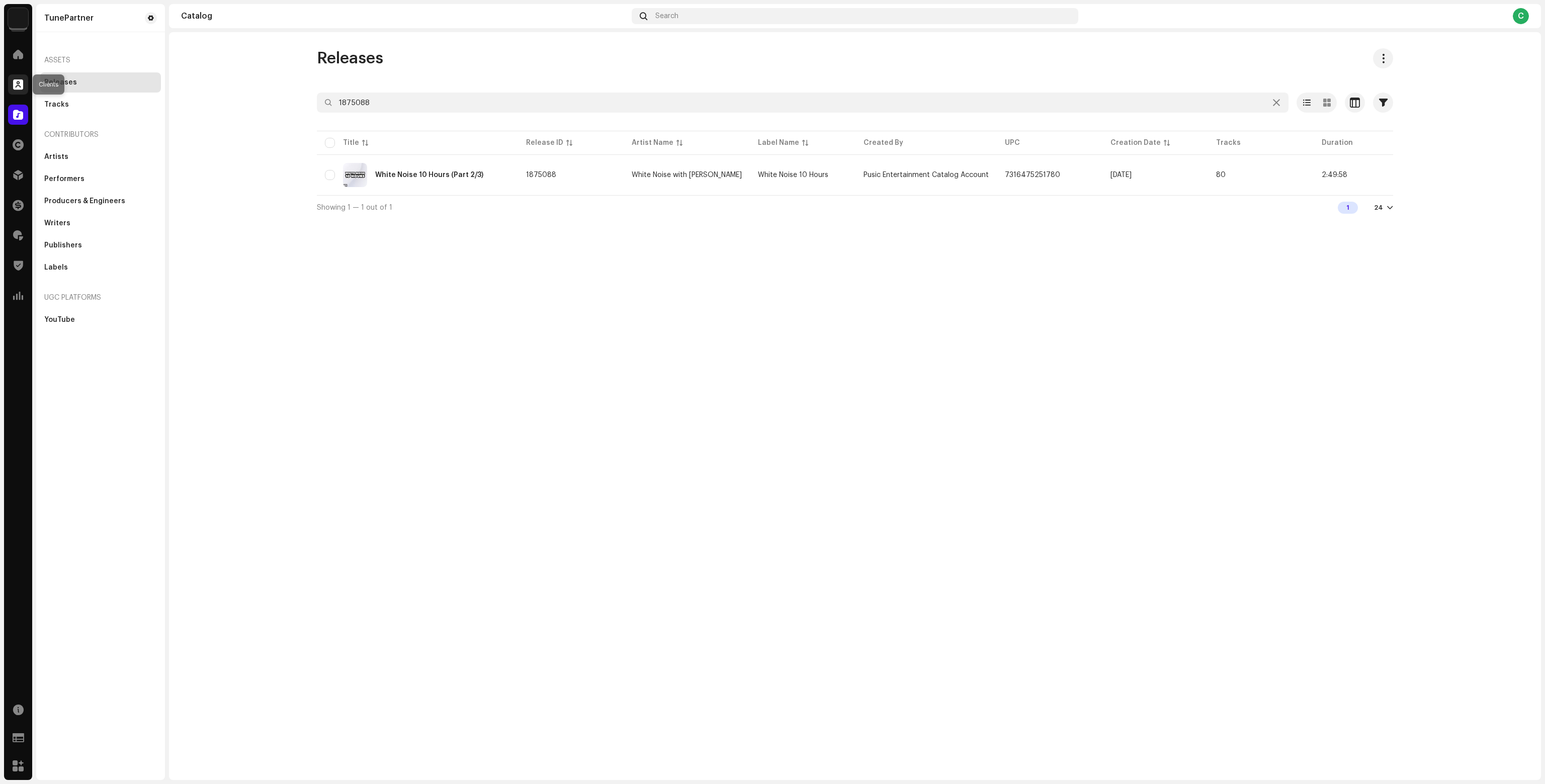
click at [13, 85] on span at bounding box center [18, 84] width 10 height 8
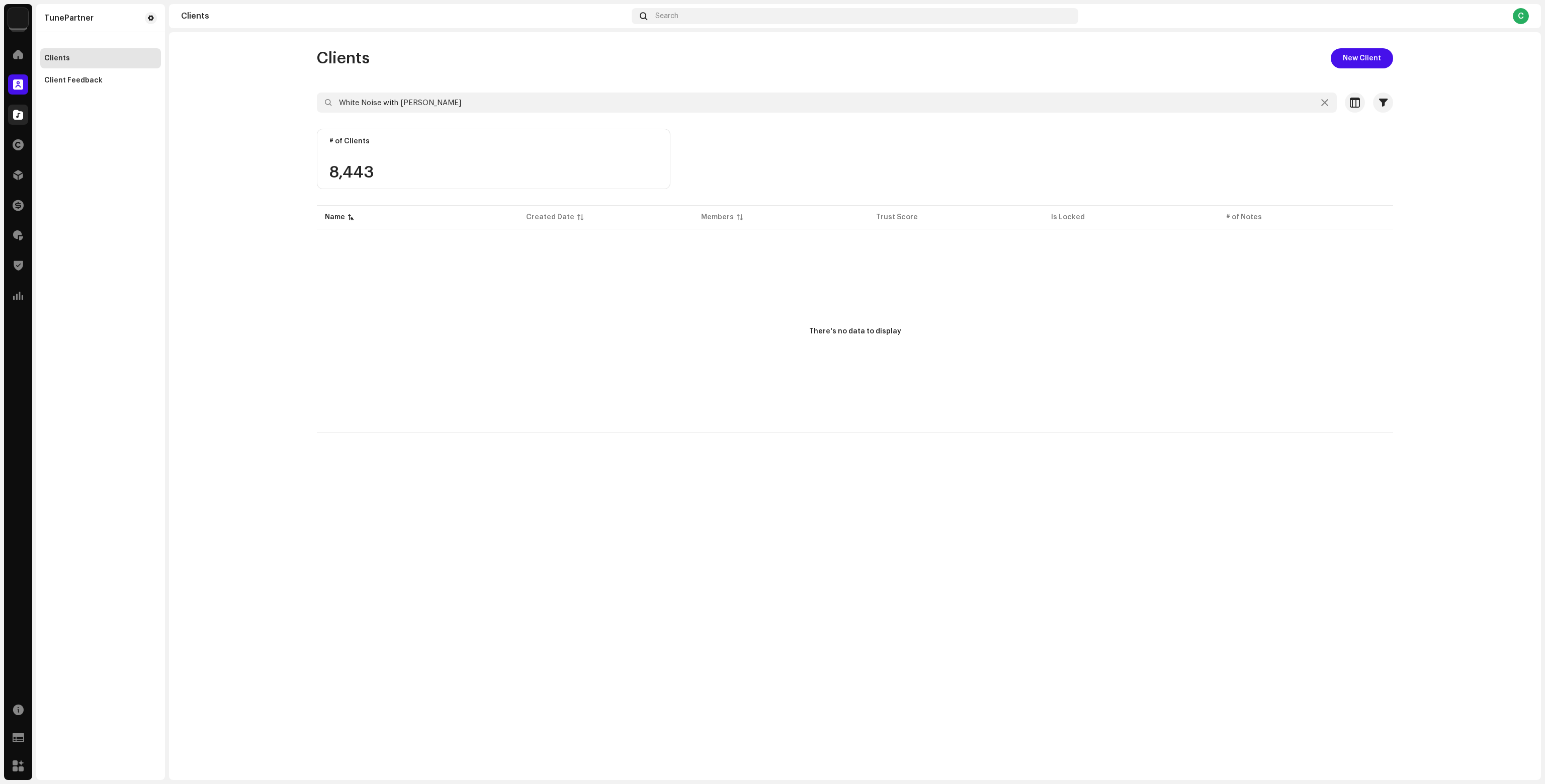
click at [18, 111] on span at bounding box center [18, 115] width 10 height 8
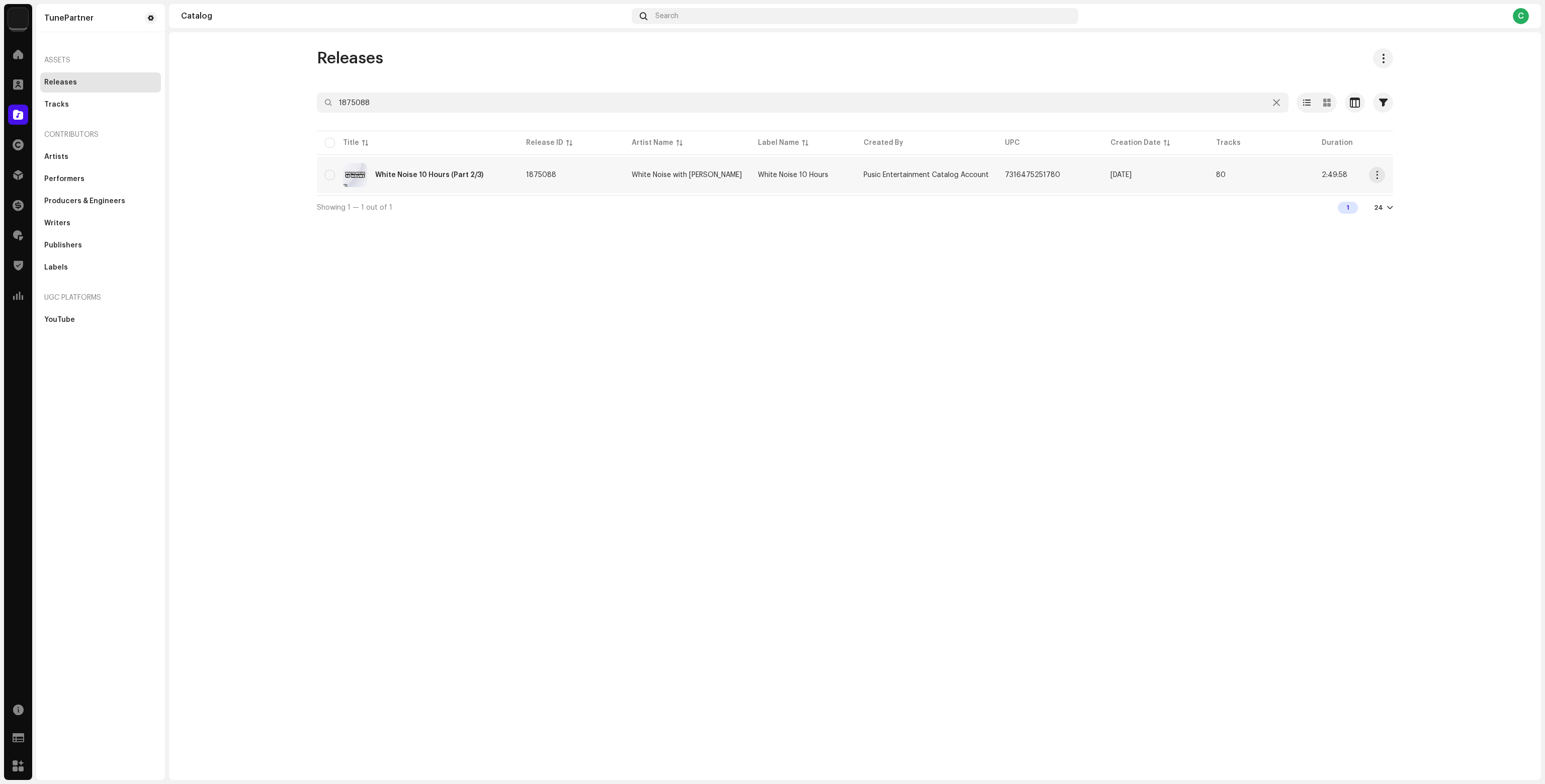
click at [404, 167] on div "White Noise 10 Hours (Part 2/3)" at bounding box center [417, 175] width 185 height 24
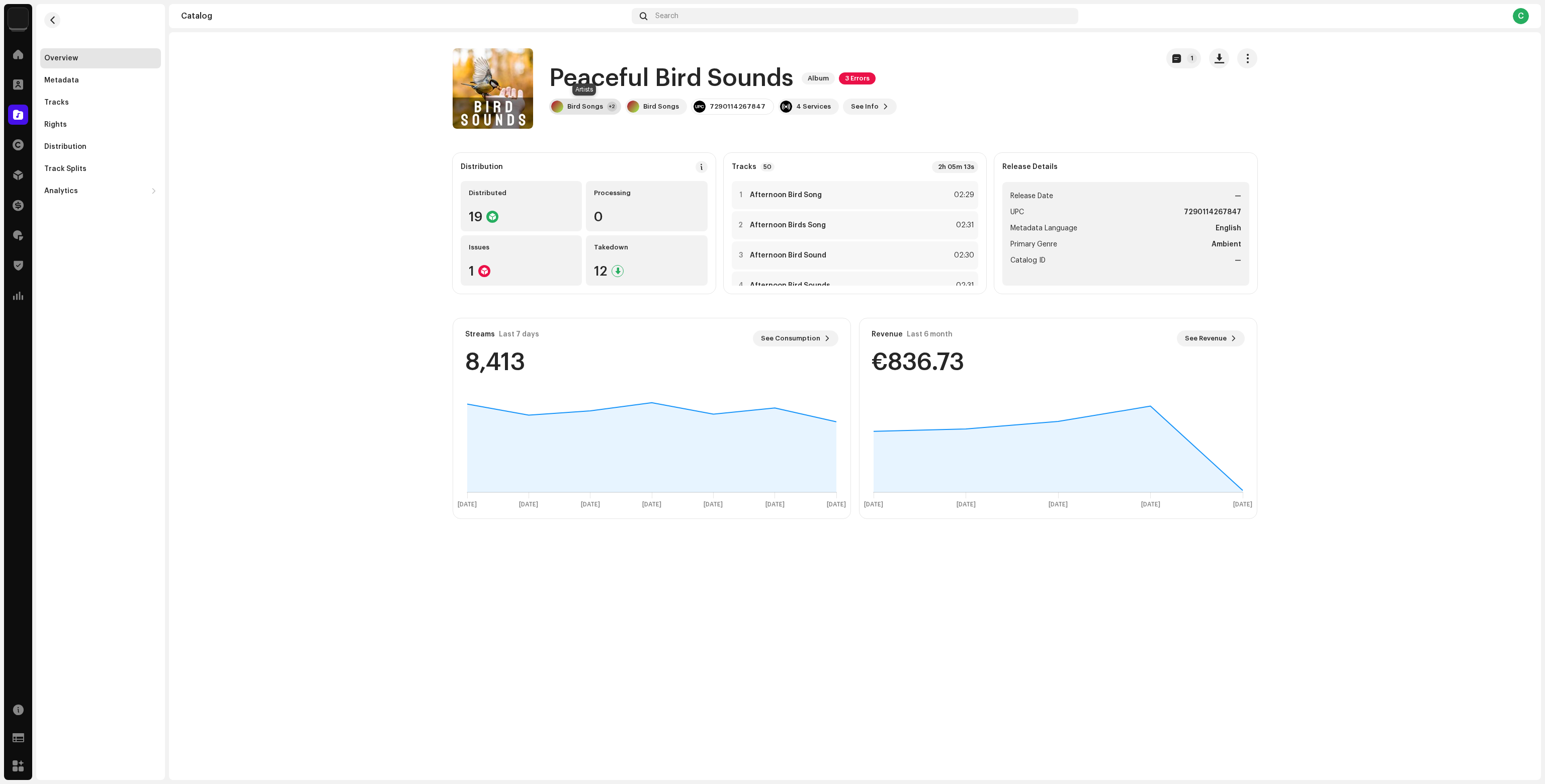
click at [584, 99] on div "Bird Songs +2" at bounding box center [585, 106] width 72 height 16
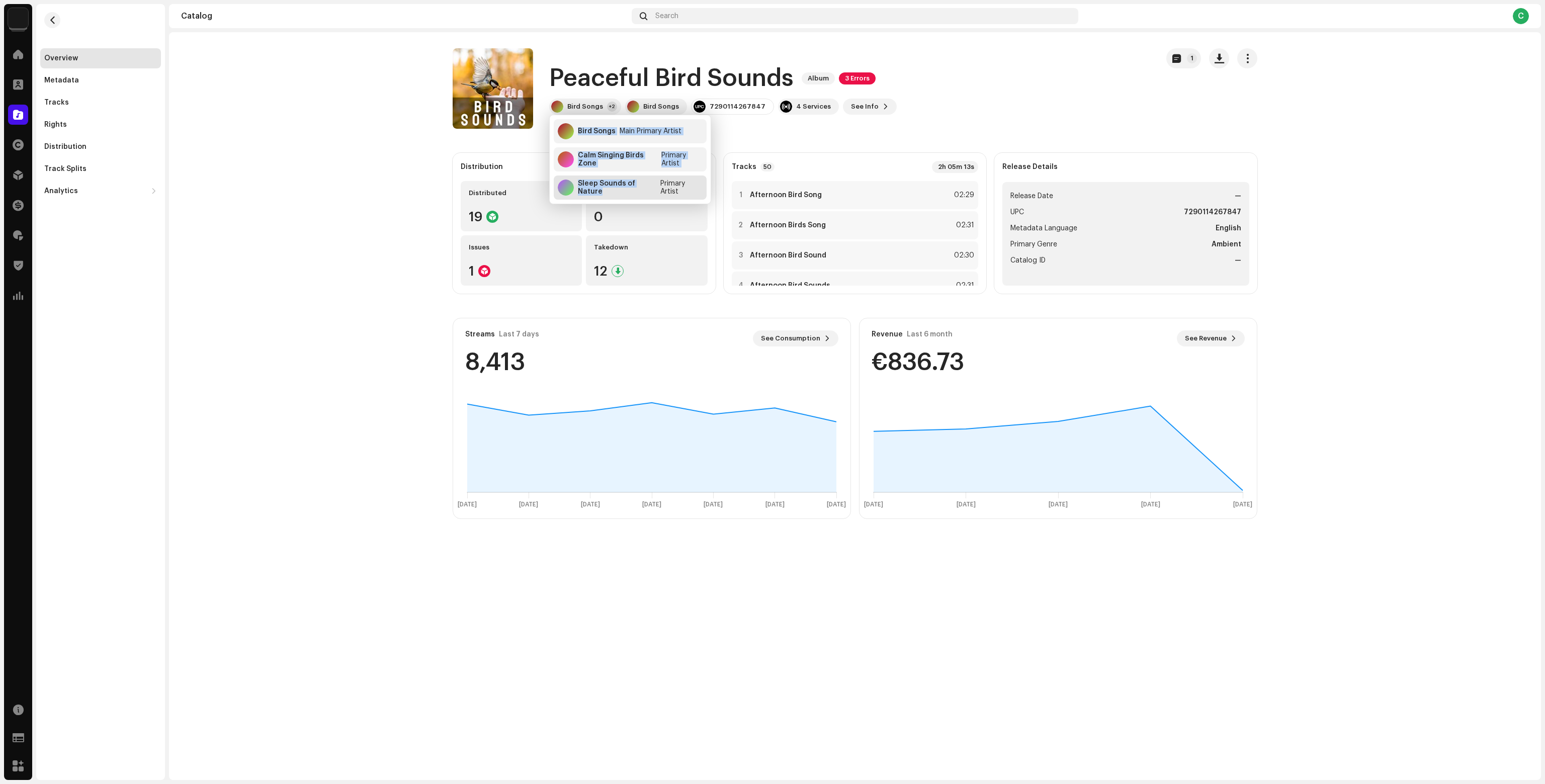
copy div "Bird Songs Main Primary Artist Calm Singing Birds Zone Primary Artist Sleep Sou…"
drag, startPoint x: 574, startPoint y: 129, endPoint x: 619, endPoint y: 189, distance: 75.0
click at [619, 189] on div "Bird Songs Main Primary Artist Calm Singing Birds Zone Primary Artist Sleep Sou…" at bounding box center [630, 160] width 161 height 89
click at [11, 112] on div at bounding box center [18, 115] width 20 height 20
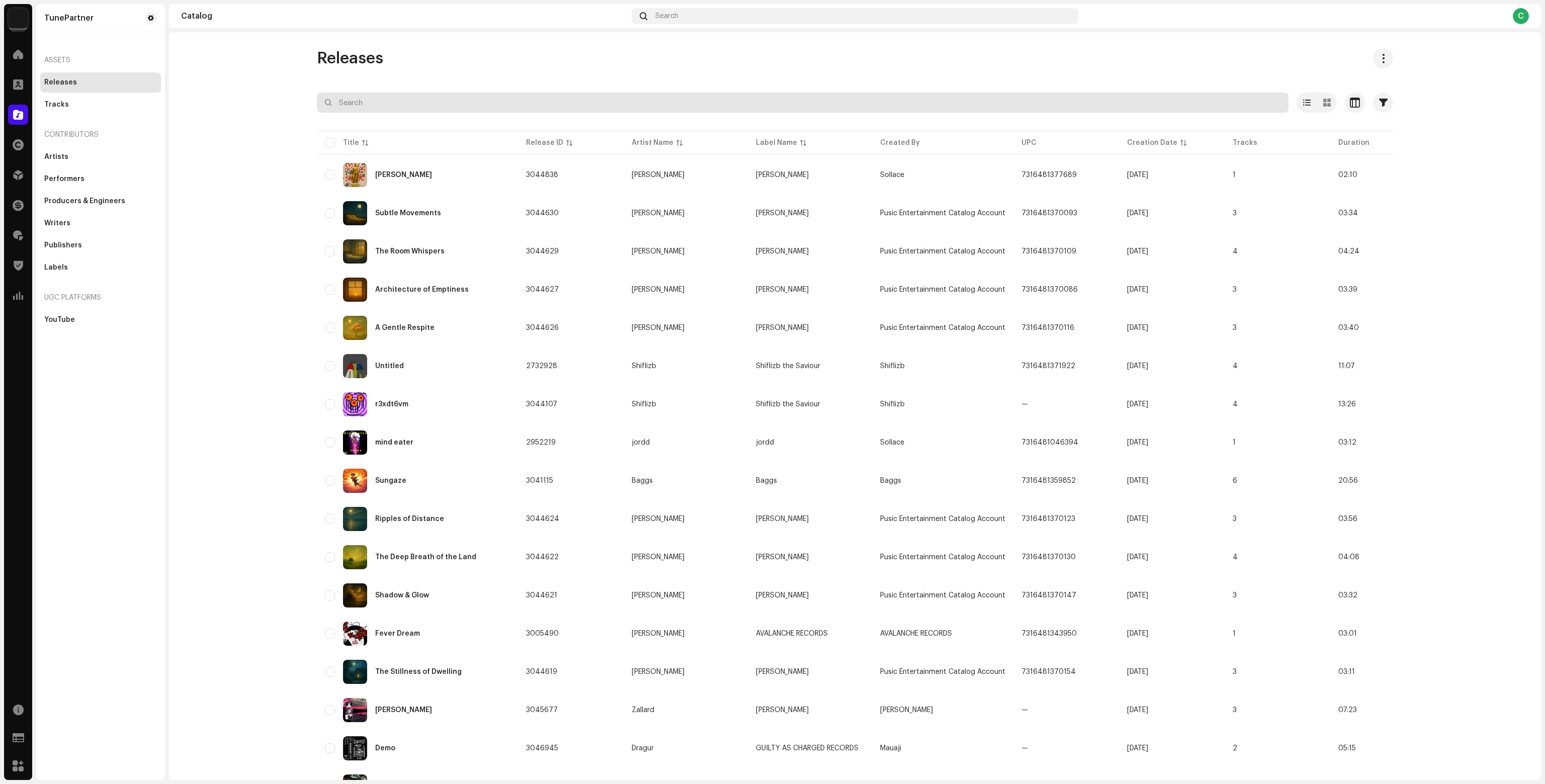
click at [420, 101] on input "text" at bounding box center [803, 103] width 972 height 20
paste input "8720279513576"
type input "8720279513576"
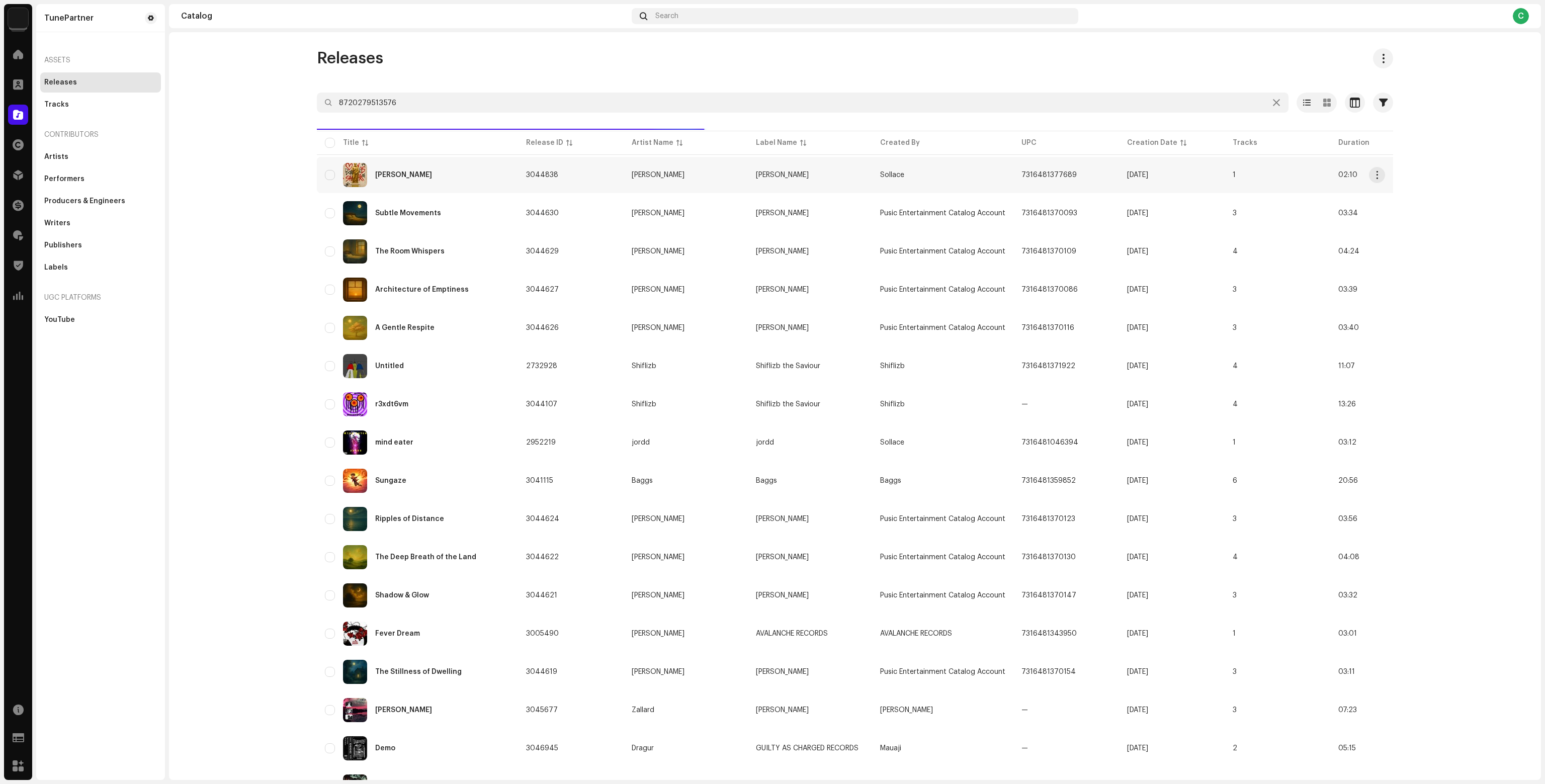
click at [514, 184] on td "herodotus" at bounding box center [418, 175] width 201 height 36
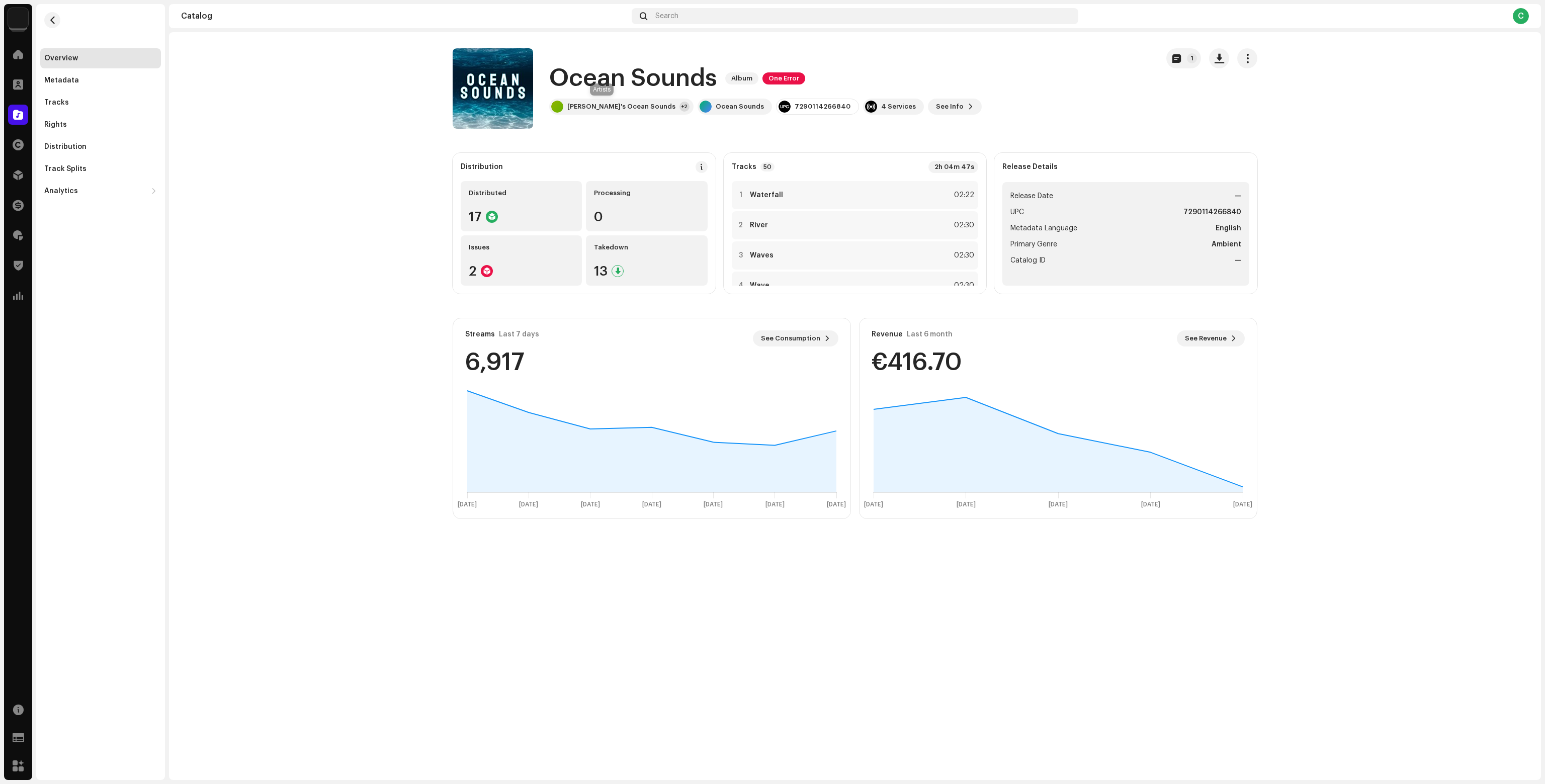
click at [613, 115] on div "Ocean Sounds Album One Error [PERSON_NAME]'s Ocean Sounds +2 Ocean Sounds 72901…" at bounding box center [801, 88] width 698 height 80
click at [613, 110] on div "[PERSON_NAME]'s Ocean Sounds" at bounding box center [621, 107] width 108 height 8
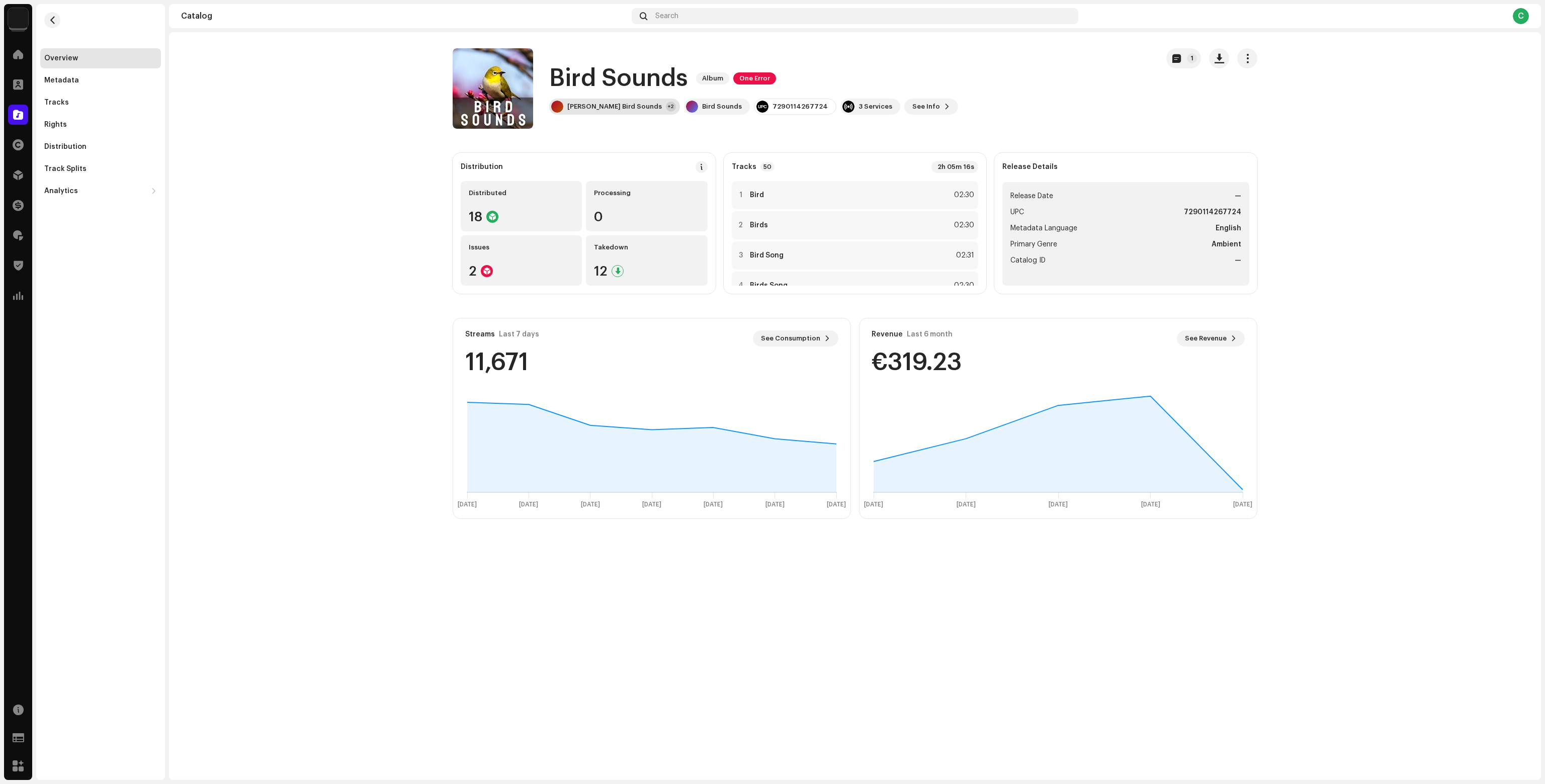
click at [606, 110] on div "Rowan's Bird Sounds" at bounding box center [614, 107] width 94 height 8
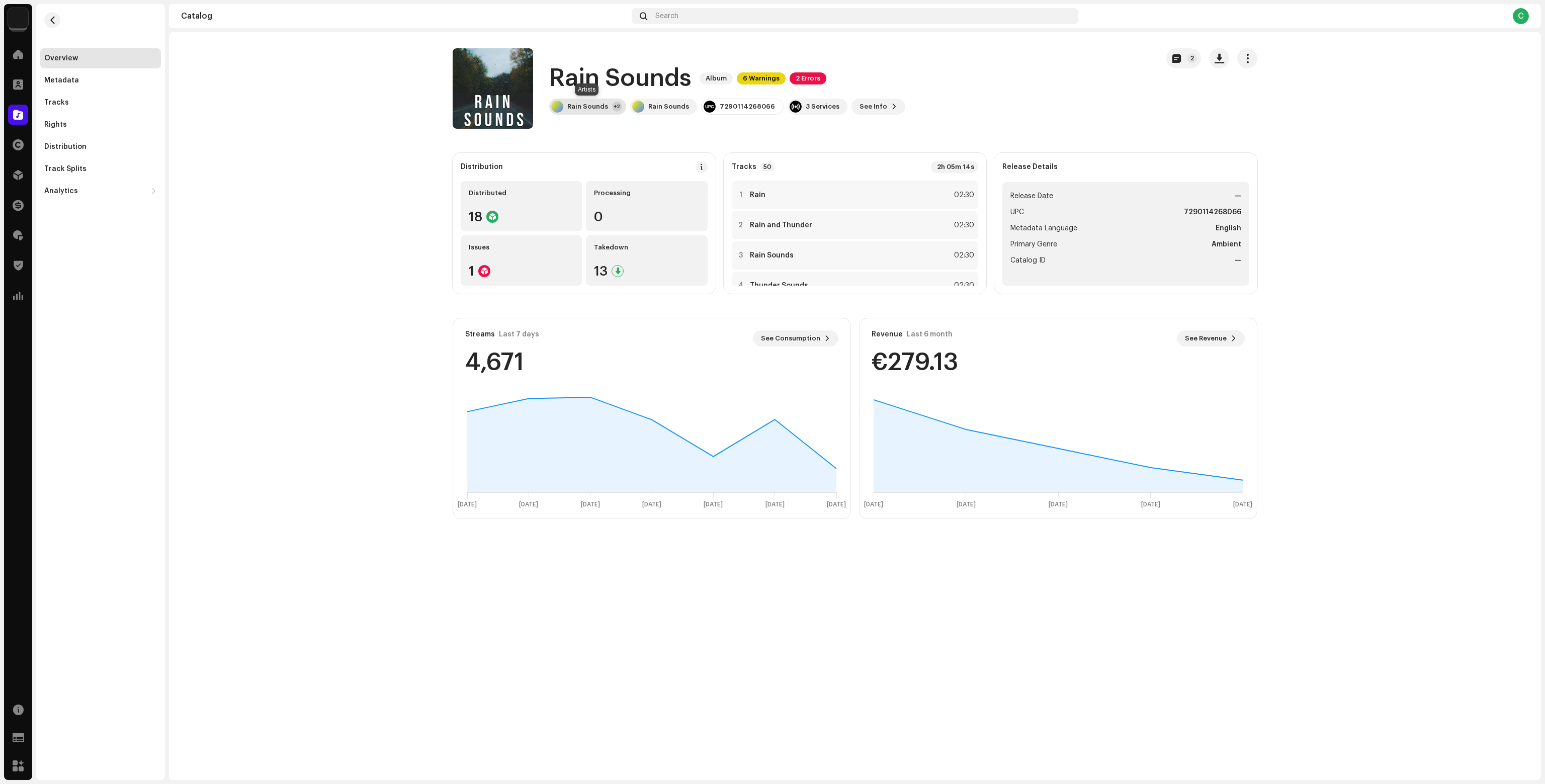
click at [585, 110] on div "Rain Sounds" at bounding box center [588, 107] width 41 height 8
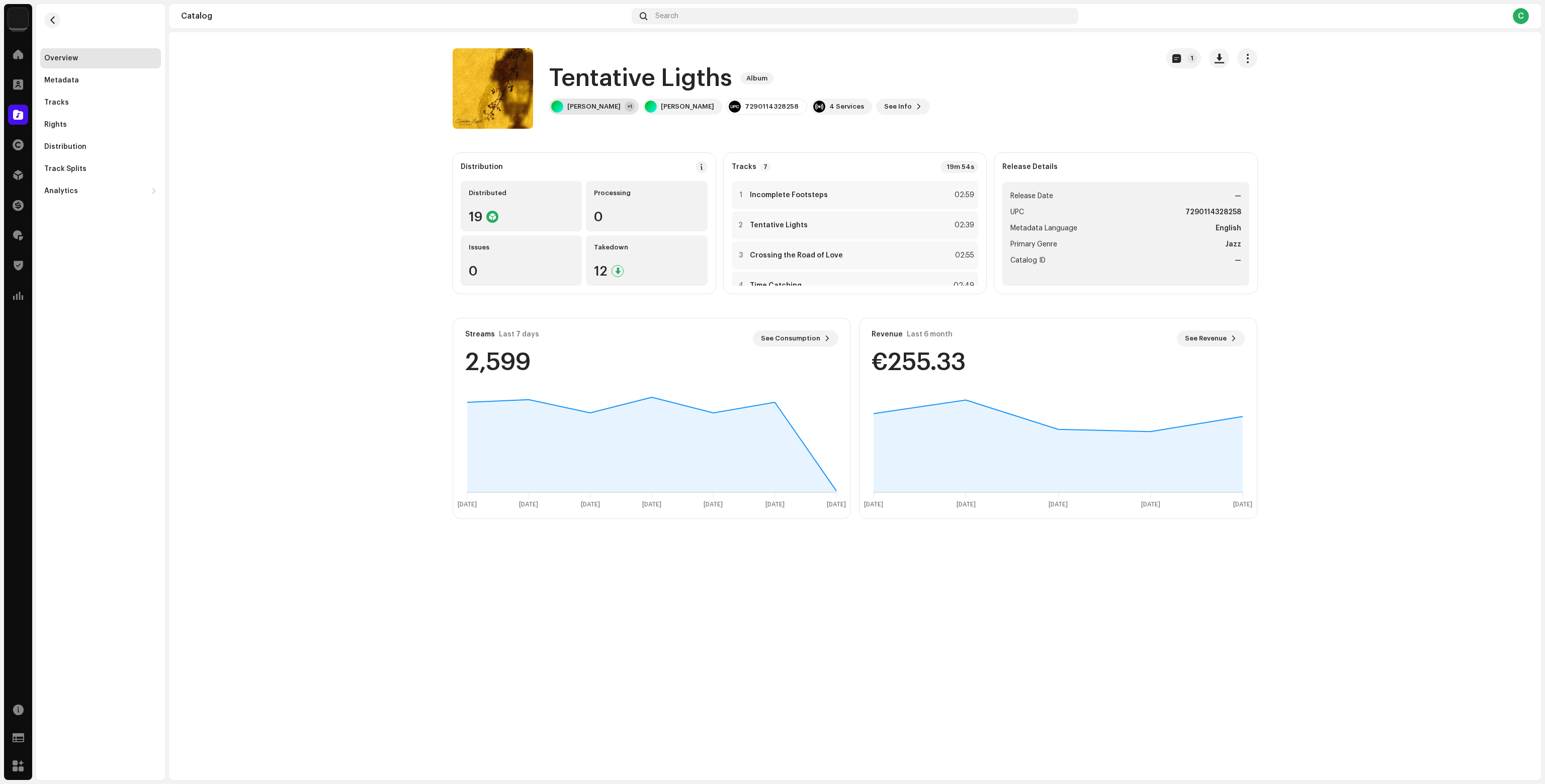
drag, startPoint x: 575, startPoint y: 121, endPoint x: 576, endPoint y: 111, distance: 10.0
click at [575, 118] on div "Tentative Ligths Album [PERSON_NAME] +1 [PERSON_NAME] 7290114328258 4 Services …" at bounding box center [801, 88] width 698 height 80
click at [577, 110] on div "[PERSON_NAME]" at bounding box center [594, 107] width 53 height 8
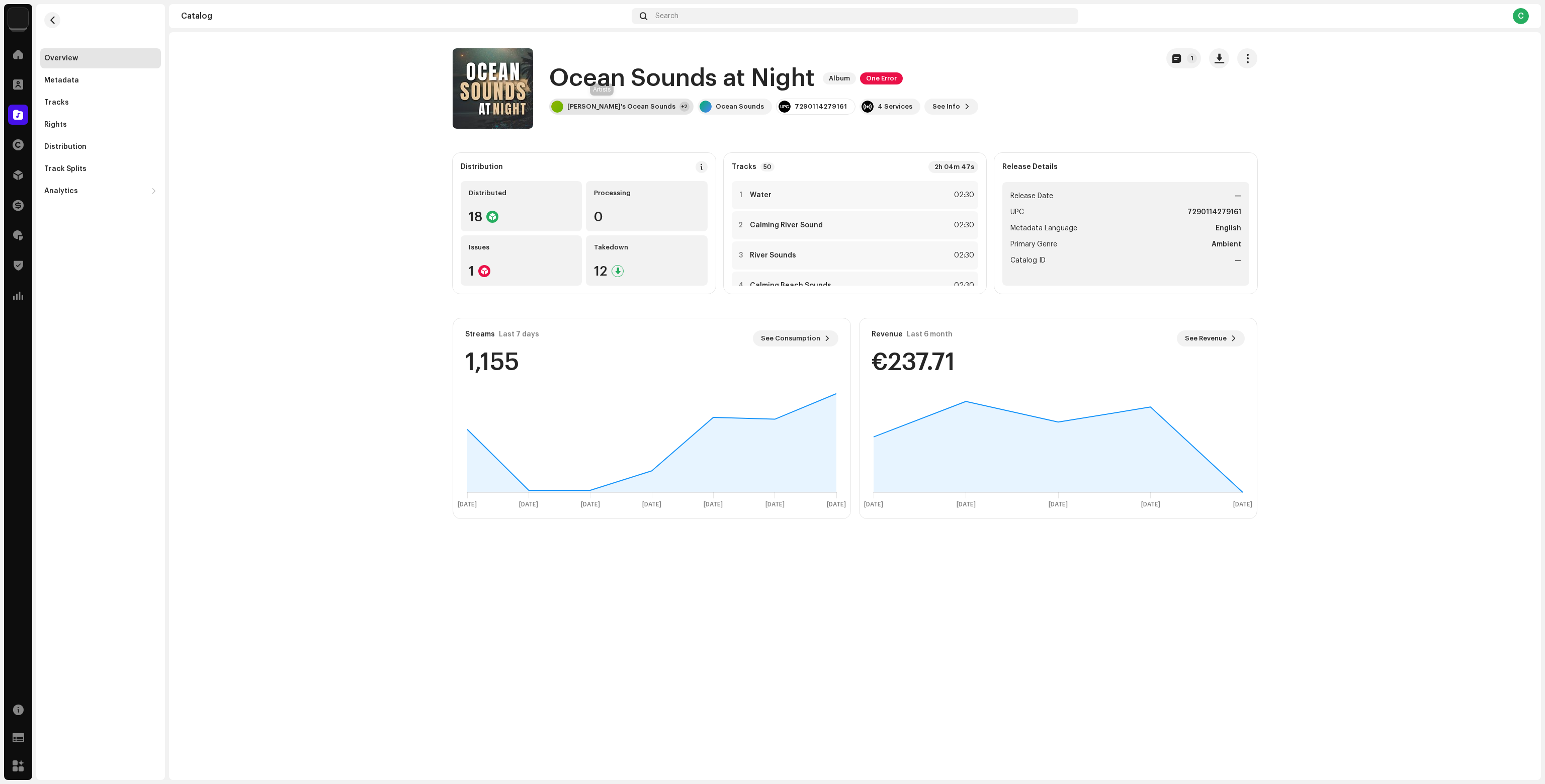
click at [599, 104] on div "[PERSON_NAME]'s Ocean Sounds" at bounding box center [621, 107] width 108 height 8
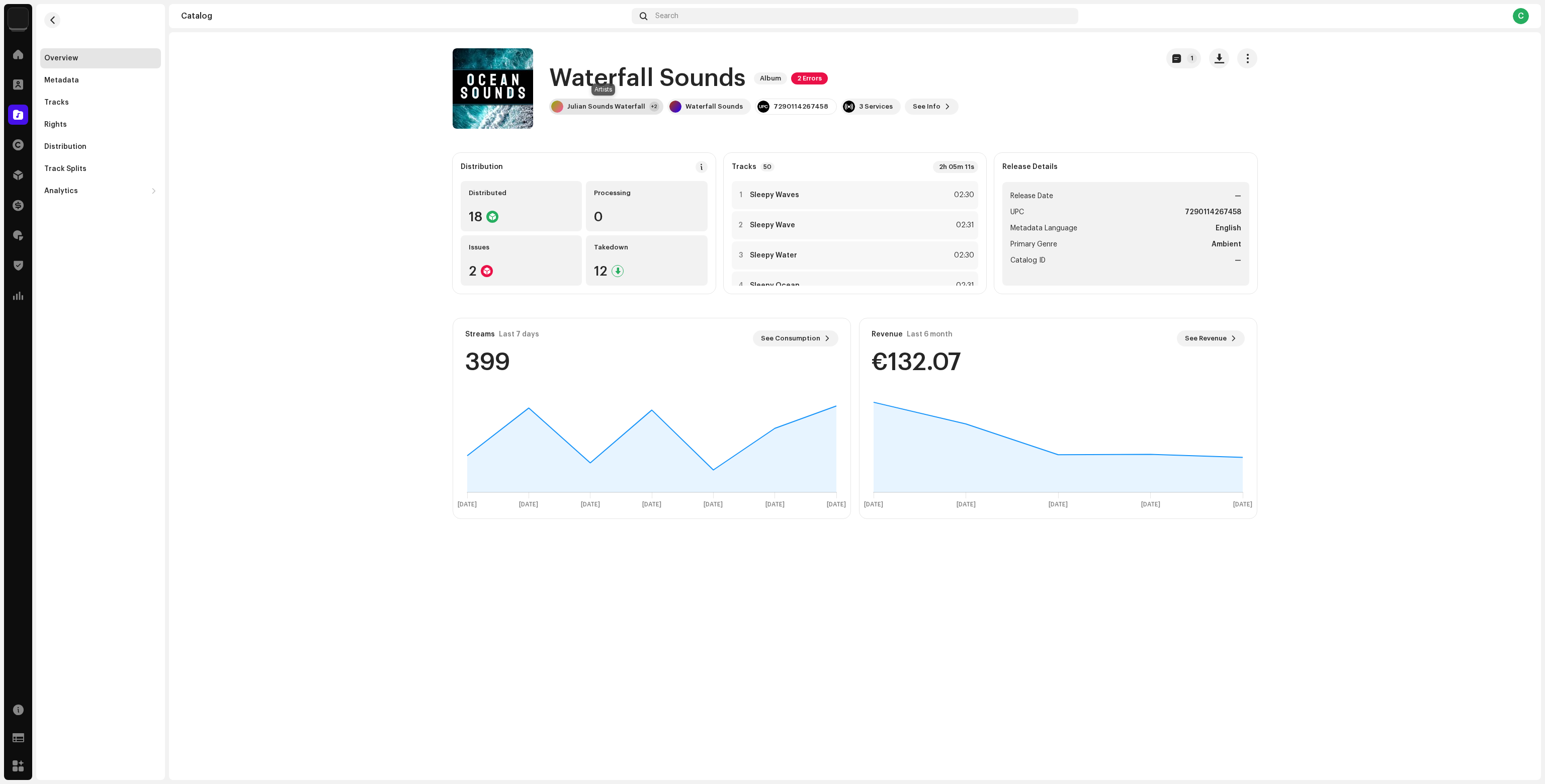
click at [636, 111] on div "Julian Sounds Waterfall +2" at bounding box center [606, 106] width 114 height 16
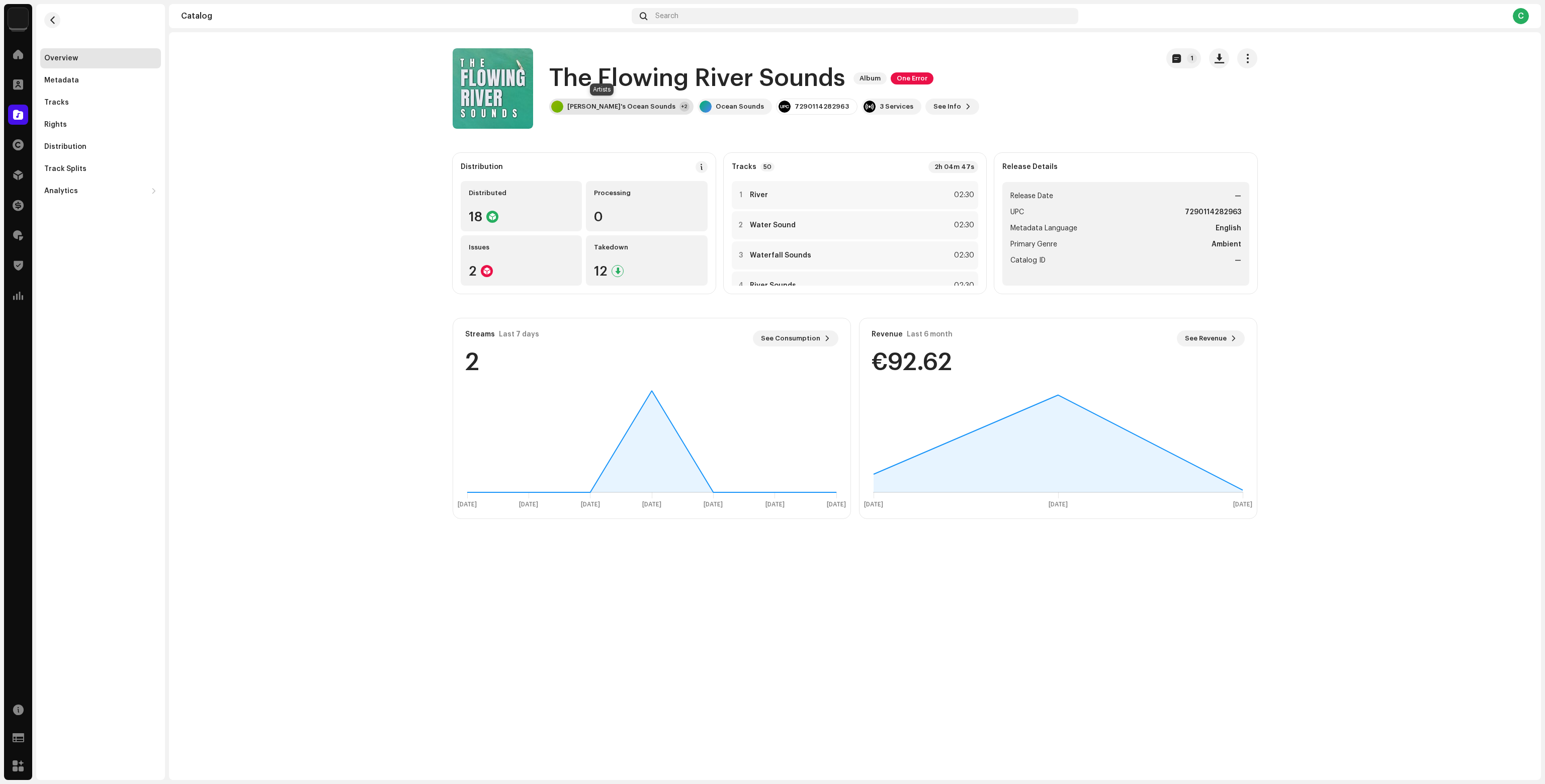
click at [601, 103] on div "Olivia's Ocean Sounds" at bounding box center [621, 107] width 108 height 8
click at [426, 147] on catalog-releases-details-overview "The Flowing River Sounds Album One Error 1 The Flowing River Sounds Album One E…" at bounding box center [855, 283] width 1372 height 503
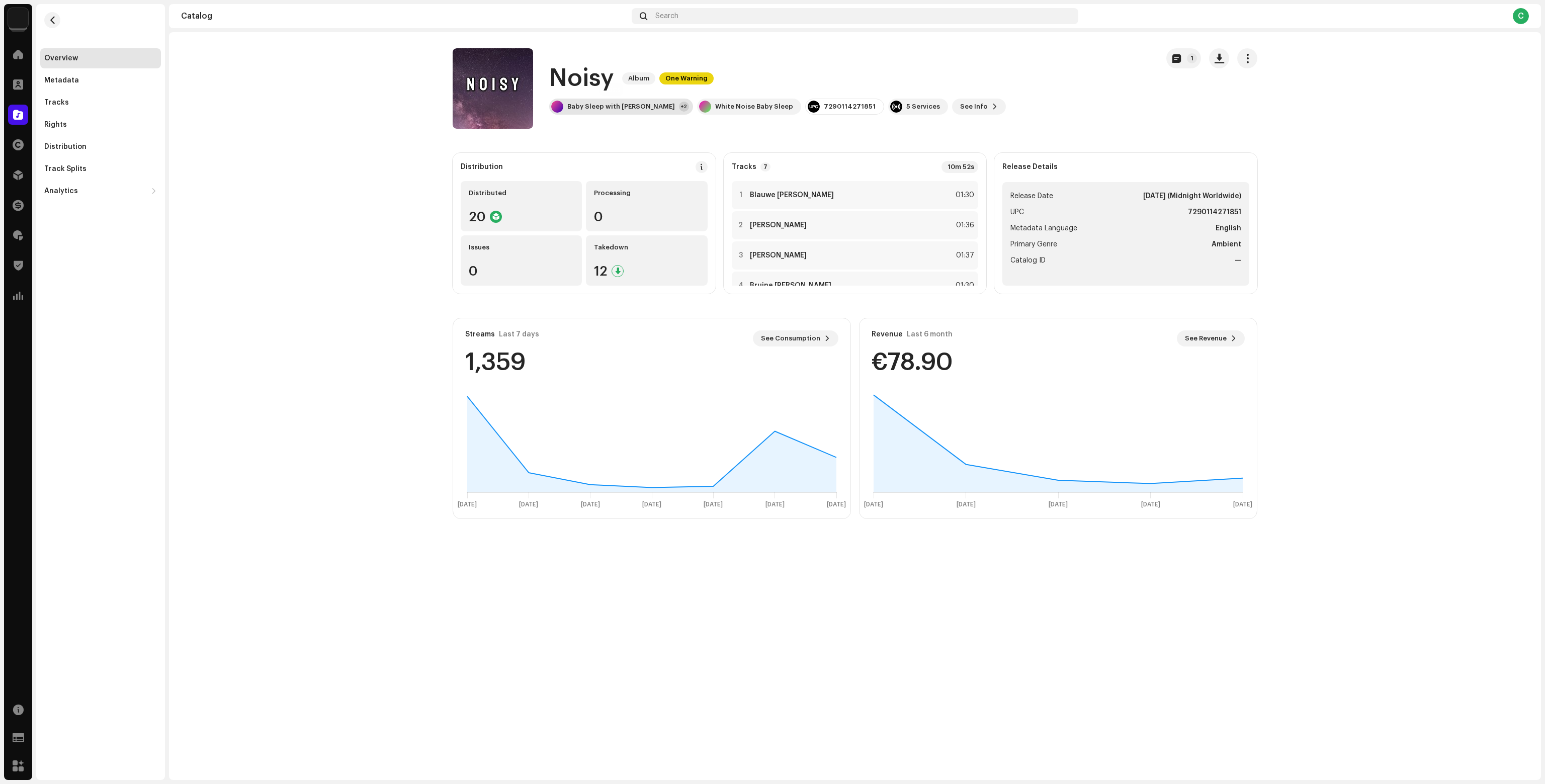
click at [612, 106] on div "Baby Sleep with Emily White" at bounding box center [621, 107] width 108 height 8
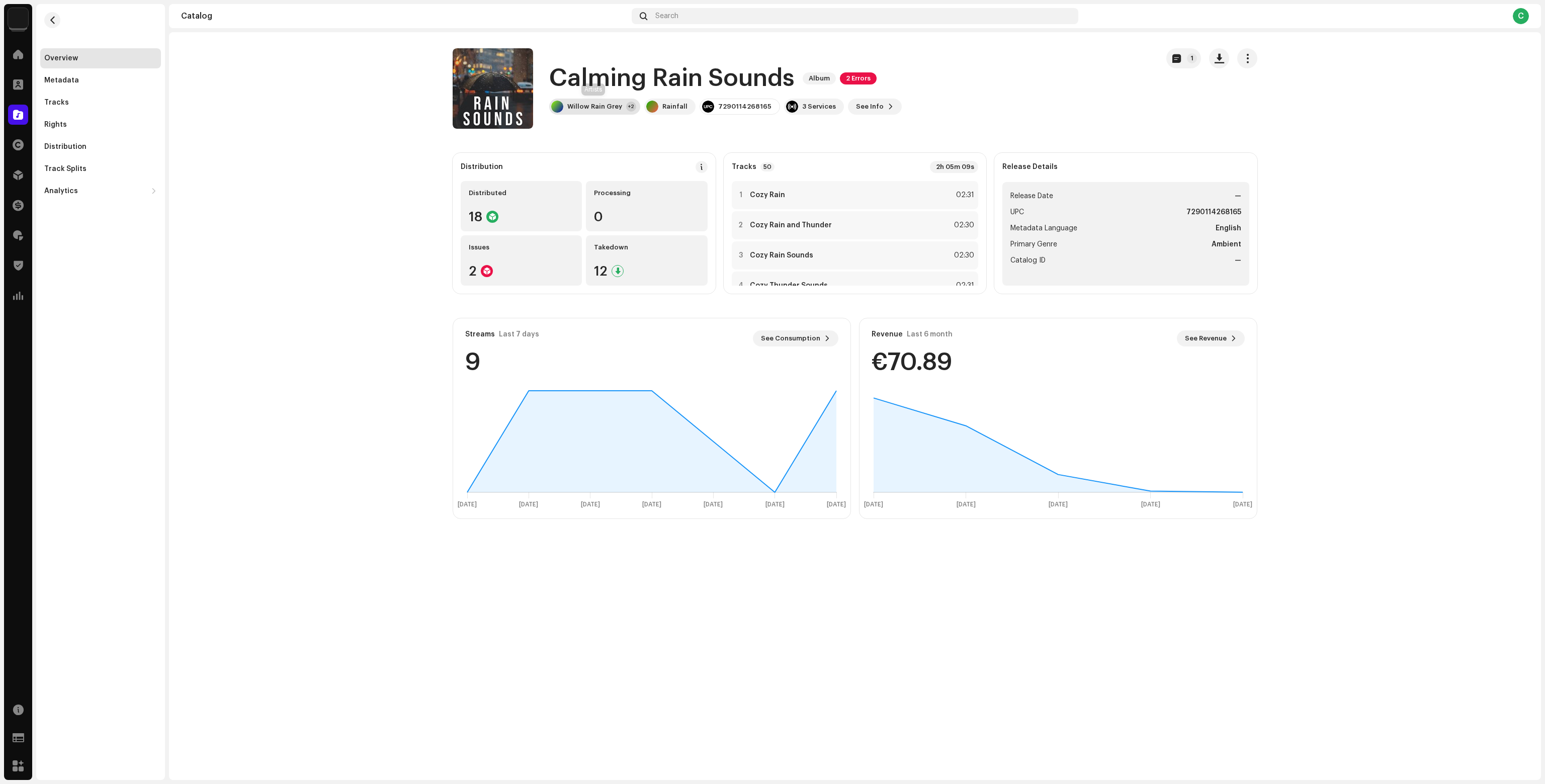
click at [585, 106] on div "Willow Rain Grey" at bounding box center [595, 107] width 55 height 8
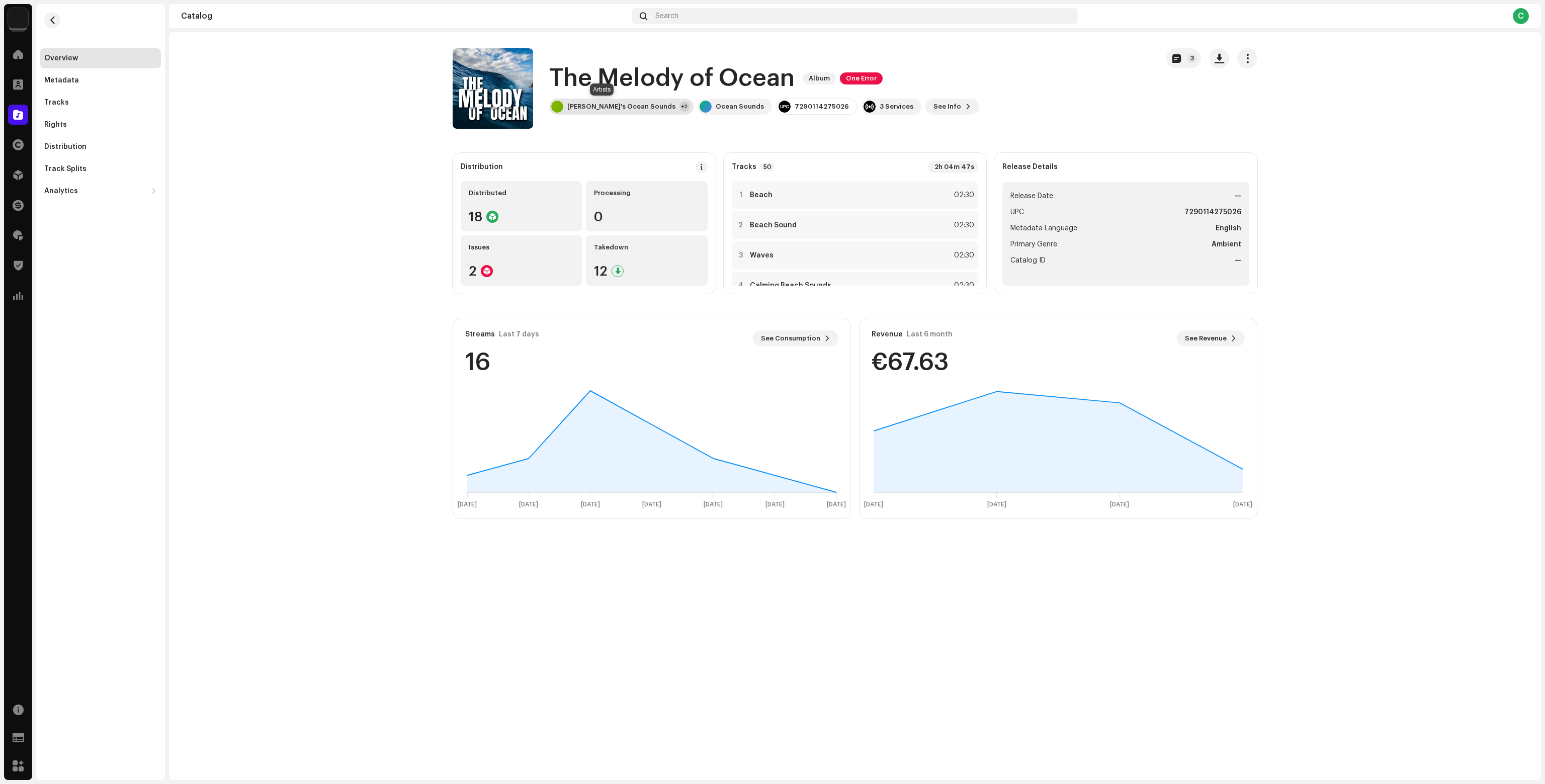
click at [606, 108] on div "Olivia's Ocean Sounds" at bounding box center [621, 107] width 108 height 8
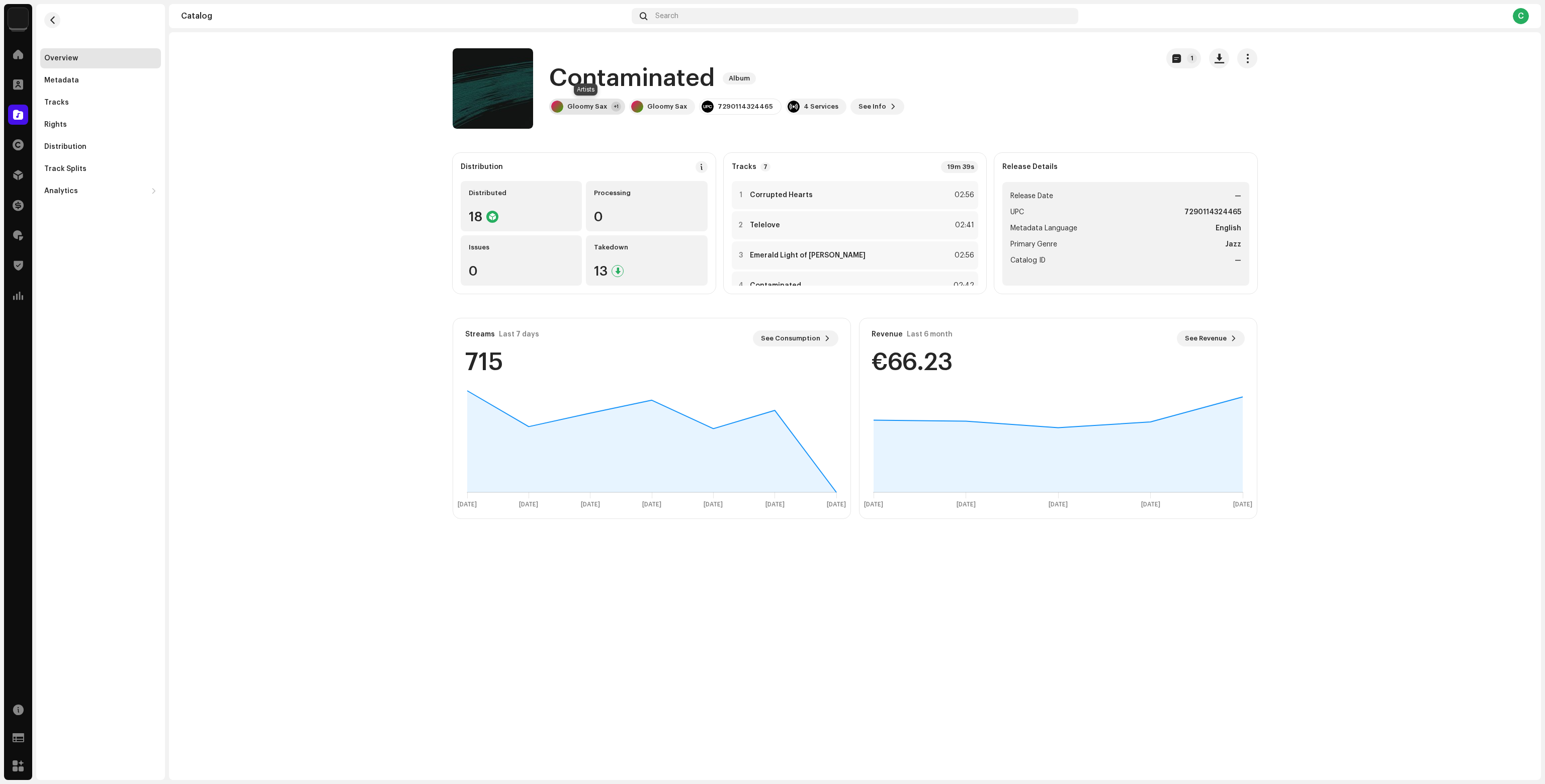
click at [602, 108] on div "Gloomy Sax" at bounding box center [587, 107] width 40 height 8
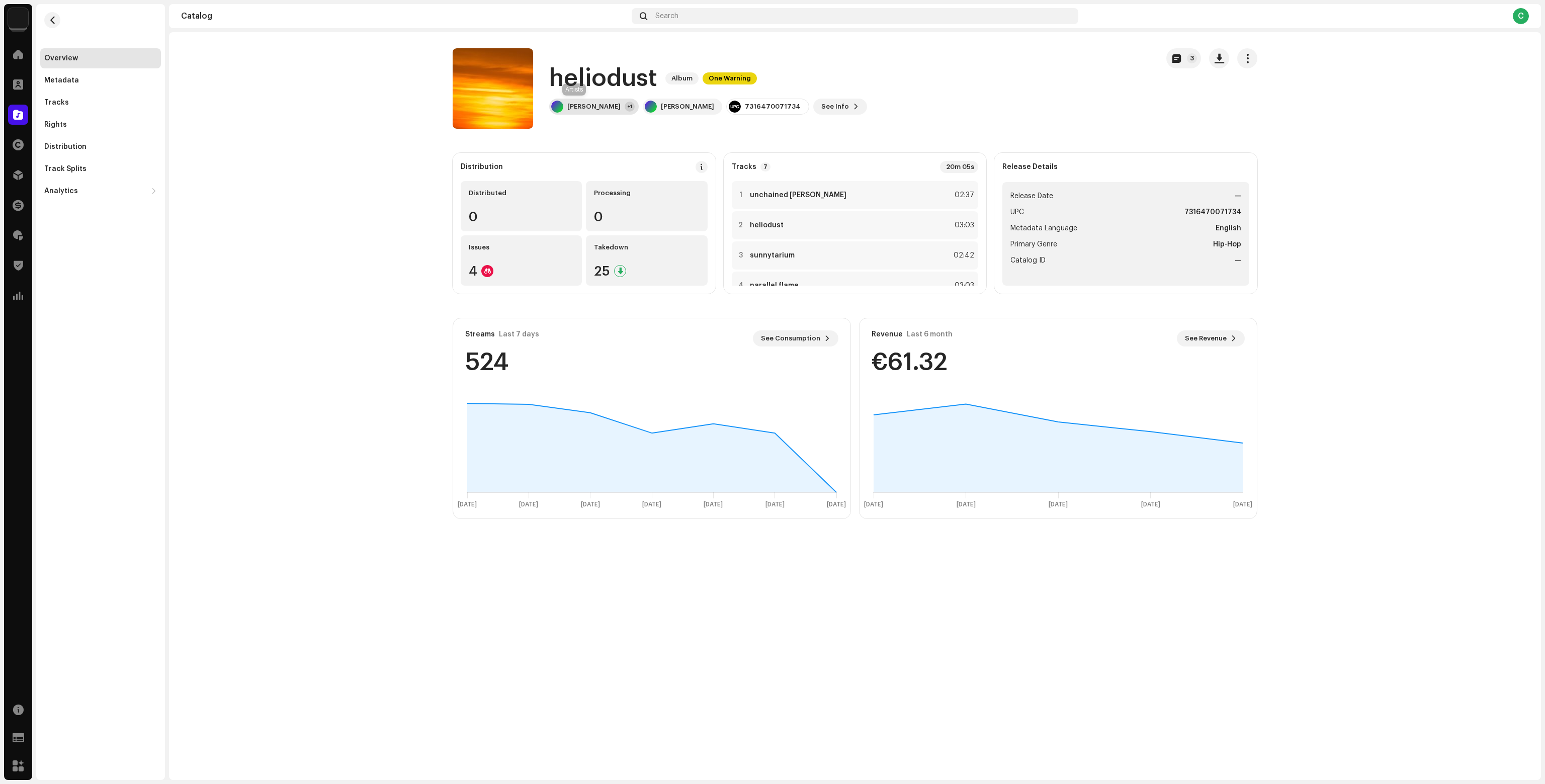
click at [572, 106] on div "weis" at bounding box center [594, 107] width 53 height 8
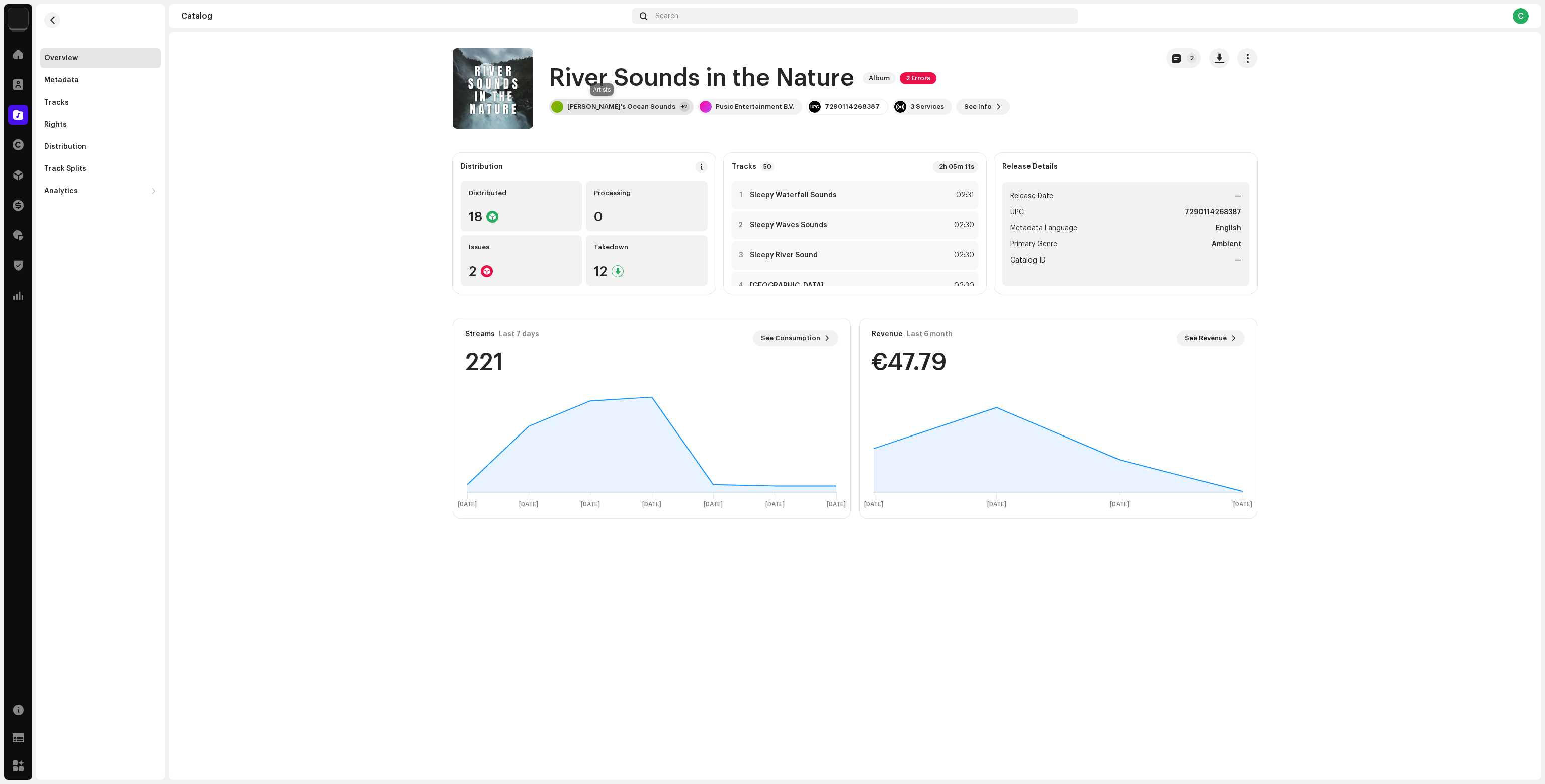
click at [609, 106] on div "Olivia's Ocean Sounds" at bounding box center [621, 107] width 108 height 8
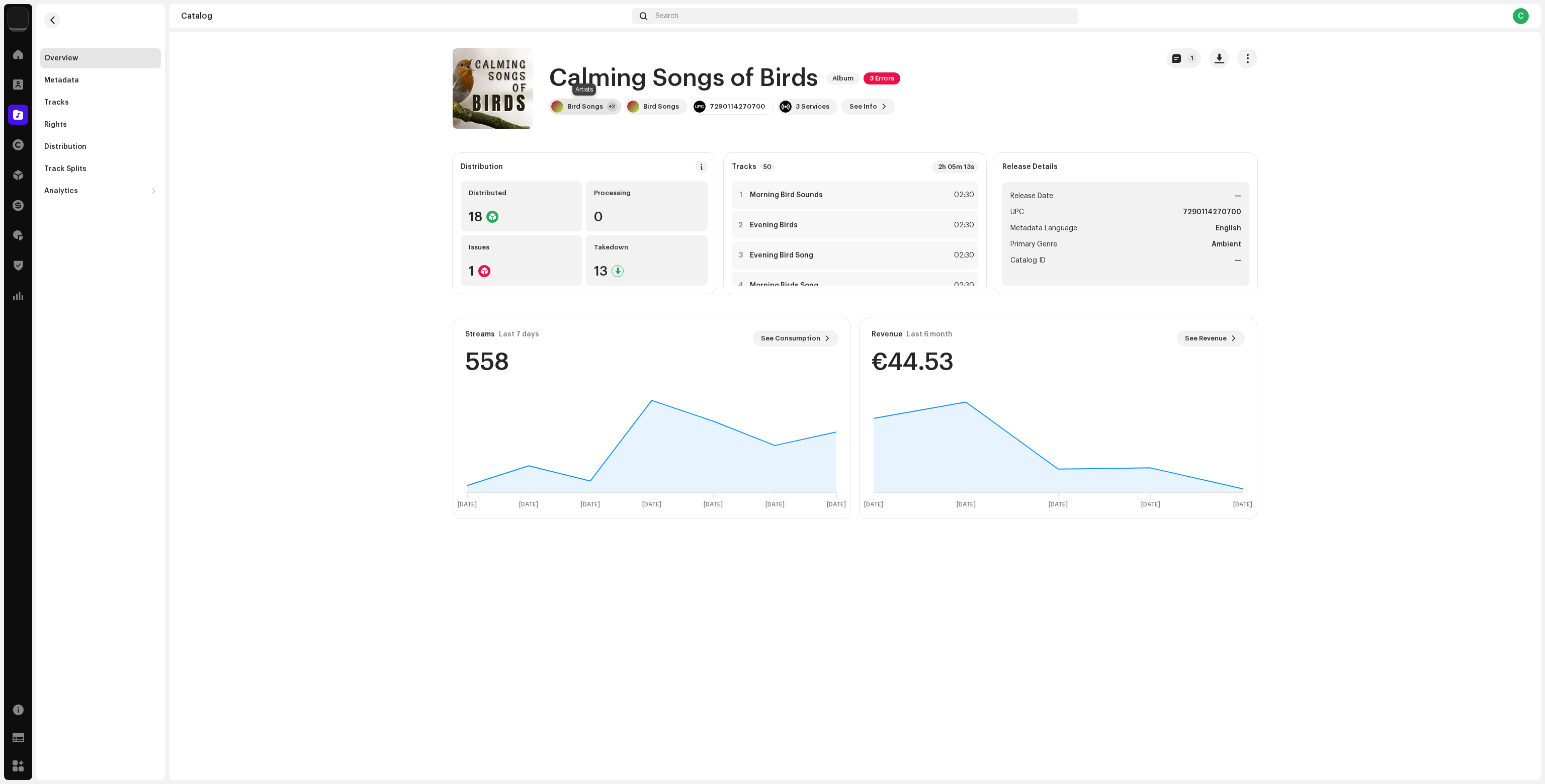
click at [575, 106] on div "Bird Songs" at bounding box center [585, 107] width 36 height 8
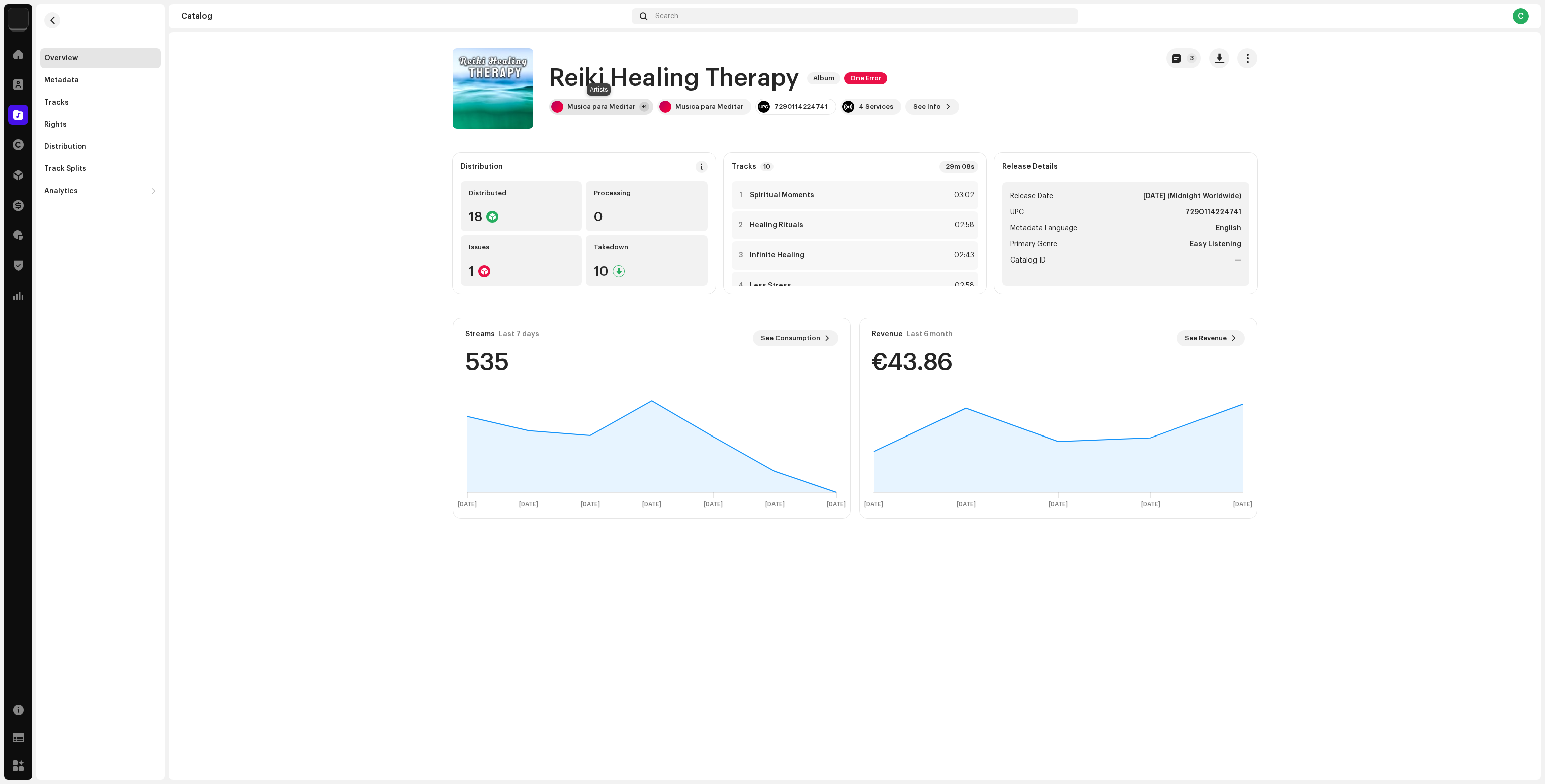
click at [584, 104] on div "Musica para Meditar" at bounding box center [601, 107] width 68 height 8
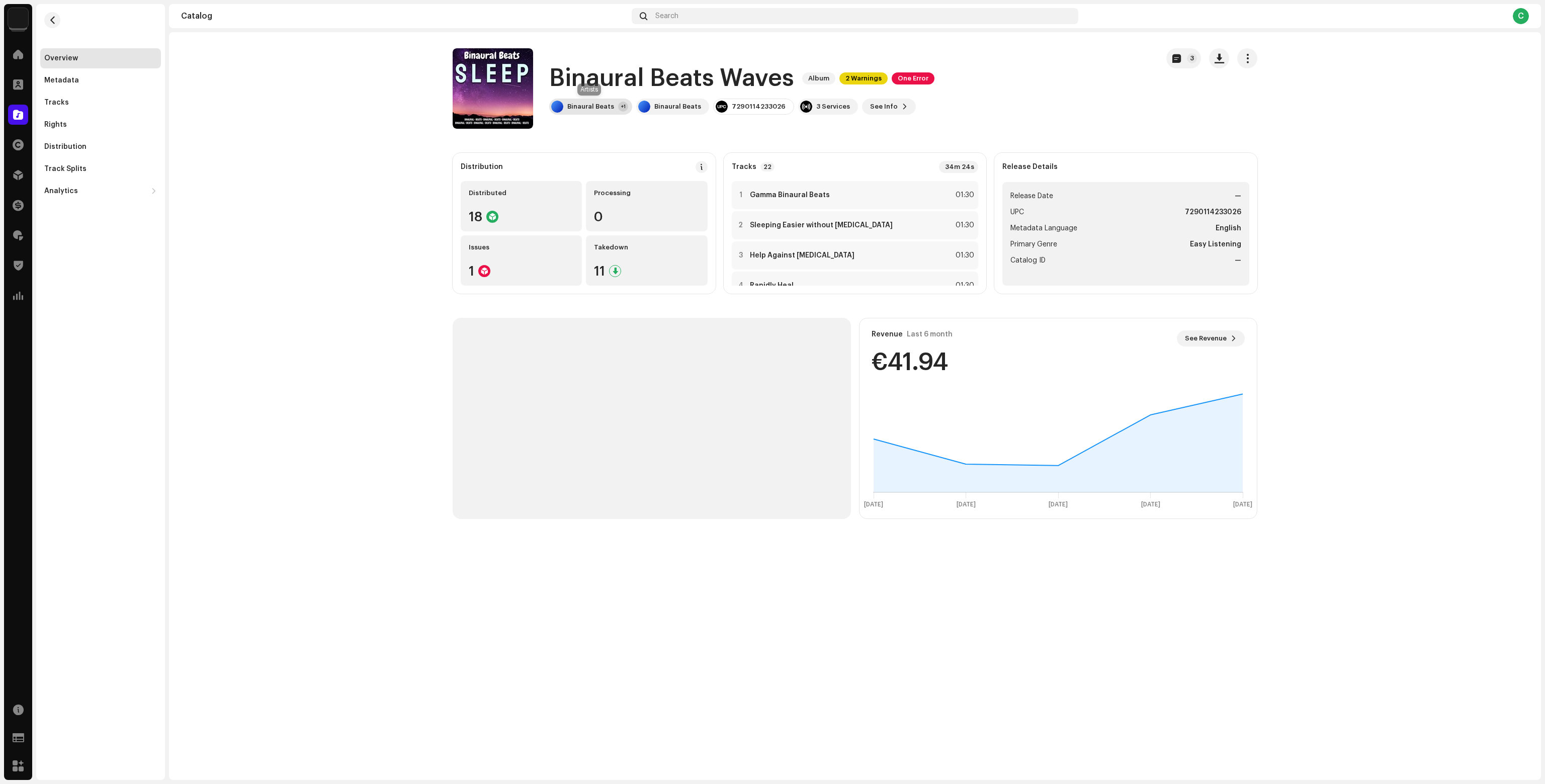
click at [595, 106] on div "Binaural Beats" at bounding box center [591, 107] width 47 height 8
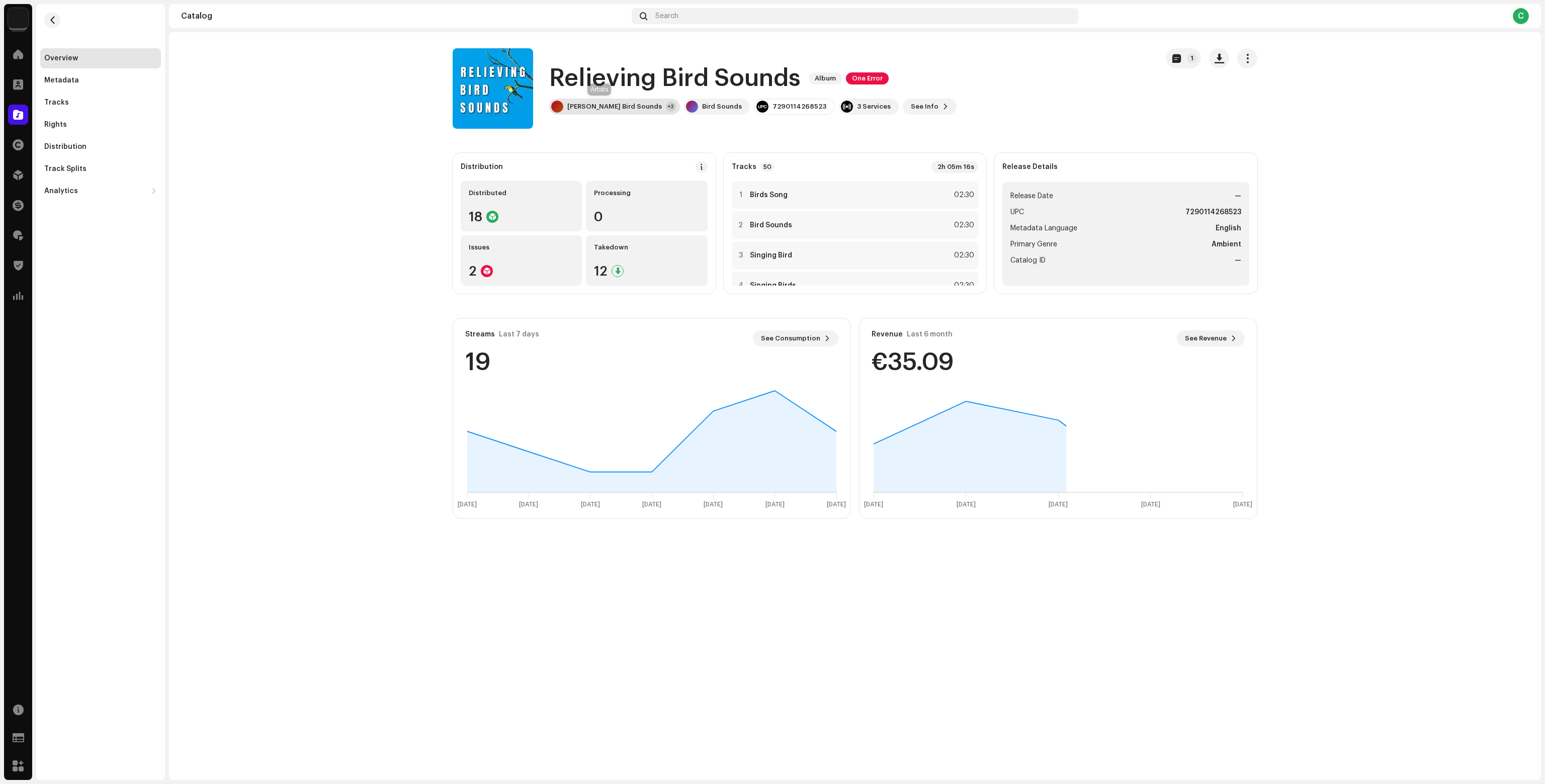
click at [627, 111] on div "Rowan's Bird Sounds +2" at bounding box center [615, 106] width 131 height 16
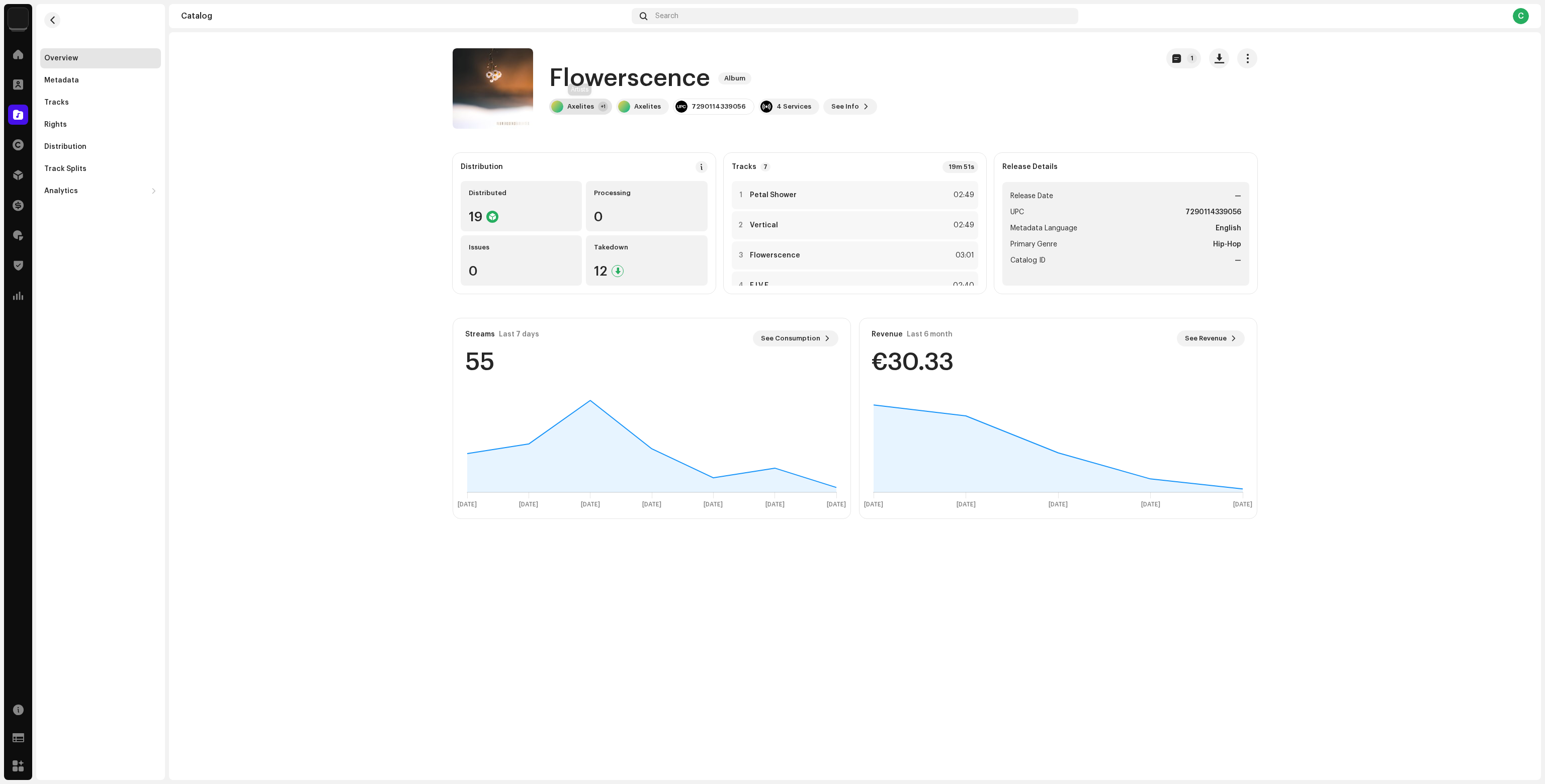
click at [571, 108] on div "Axelites" at bounding box center [581, 107] width 27 height 8
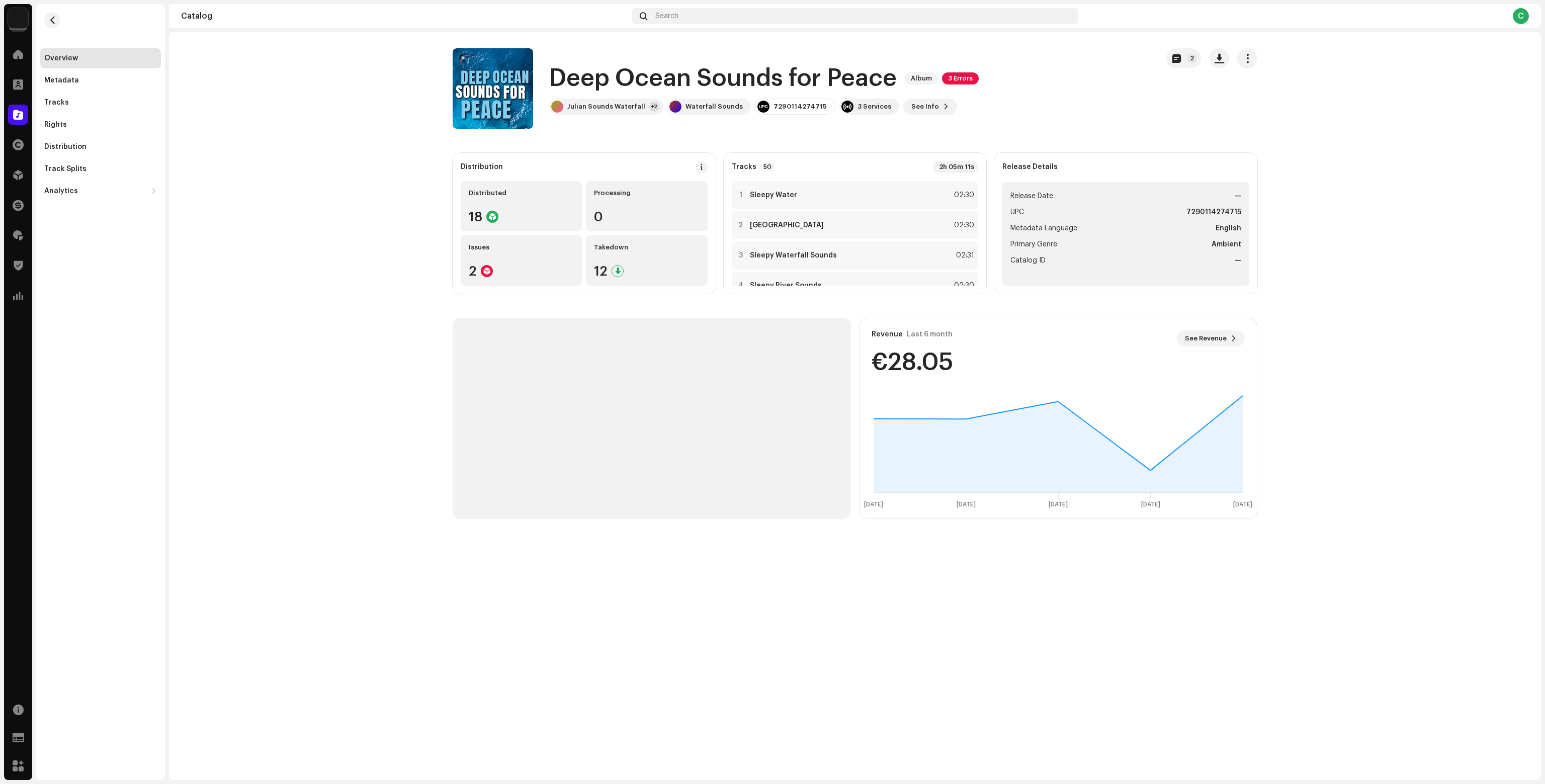
click at [572, 116] on div "Deep Ocean Sounds for Peace Album 3 Errors Julian Sounds Waterfall +2 Waterfall…" at bounding box center [801, 88] width 698 height 80
click at [576, 108] on div "Julian Sounds Waterfall" at bounding box center [606, 107] width 78 height 8
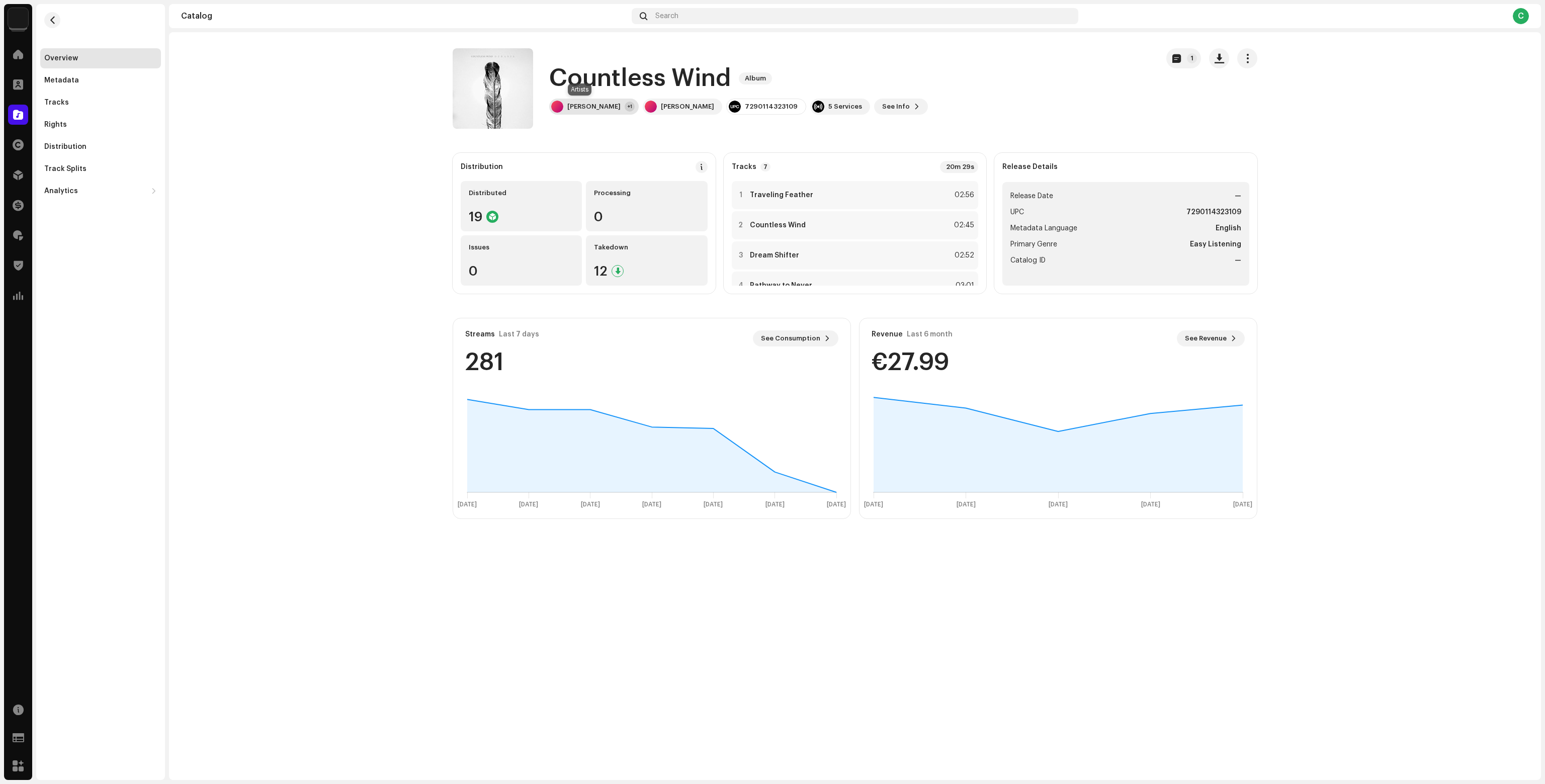
click at [569, 106] on div "[PERSON_NAME]" at bounding box center [594, 107] width 53 height 8
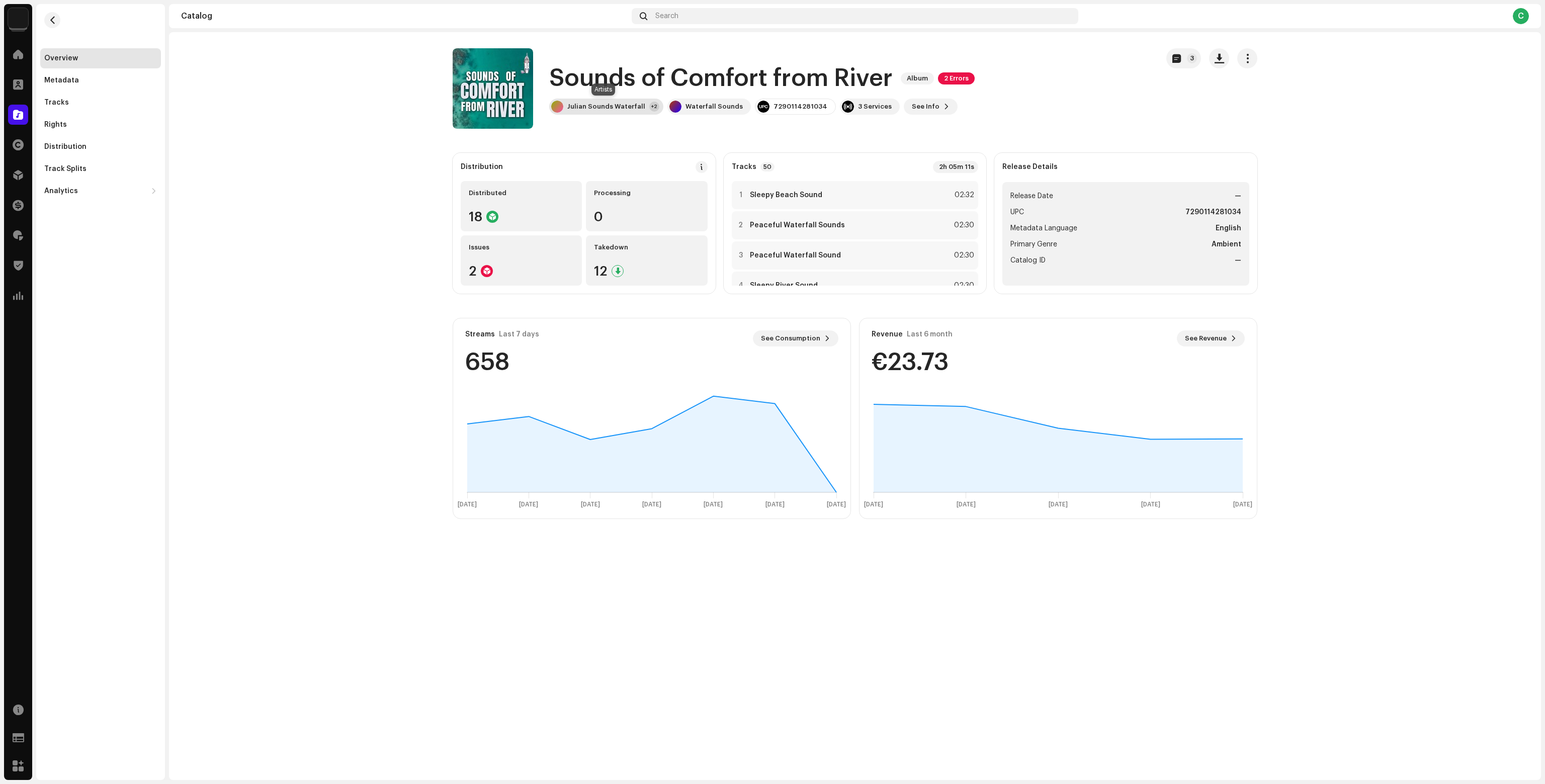
click at [596, 100] on div "Julian Sounds Waterfall +2" at bounding box center [606, 106] width 114 height 16
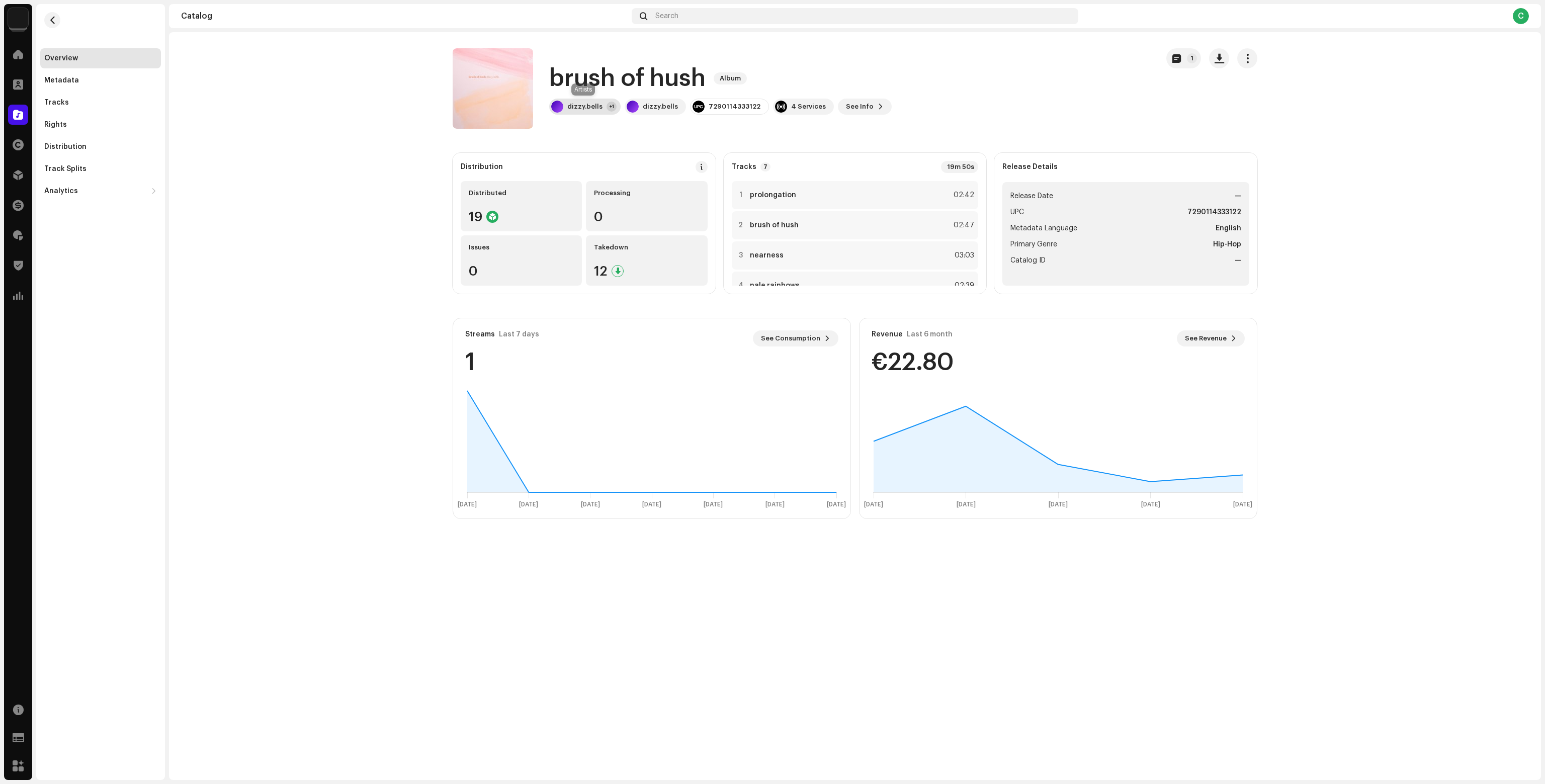
click at [589, 102] on div "dizzy.bells +1" at bounding box center [585, 106] width 72 height 16
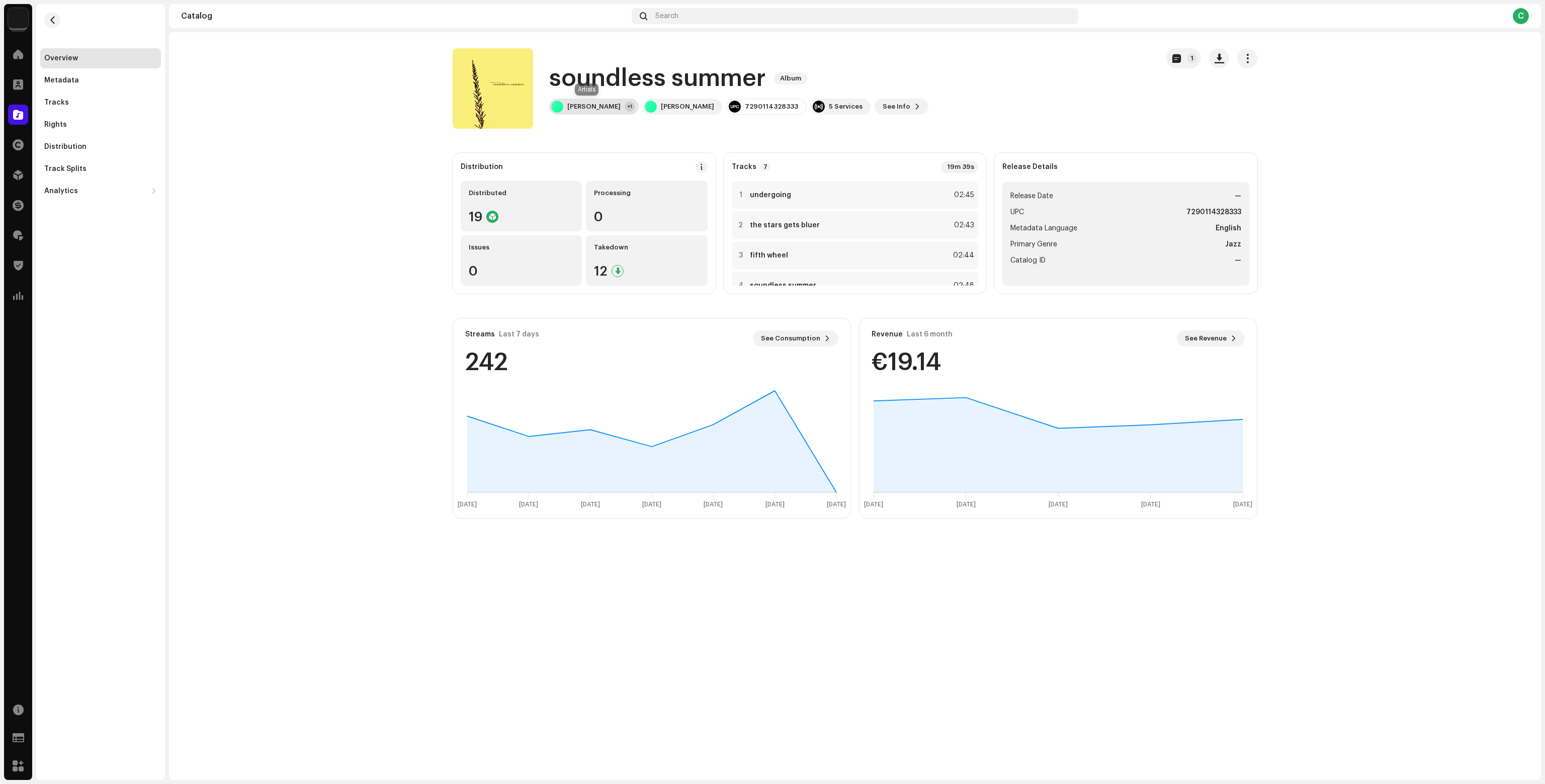
click at [598, 110] on div "Simone Weir" at bounding box center [594, 107] width 53 height 8
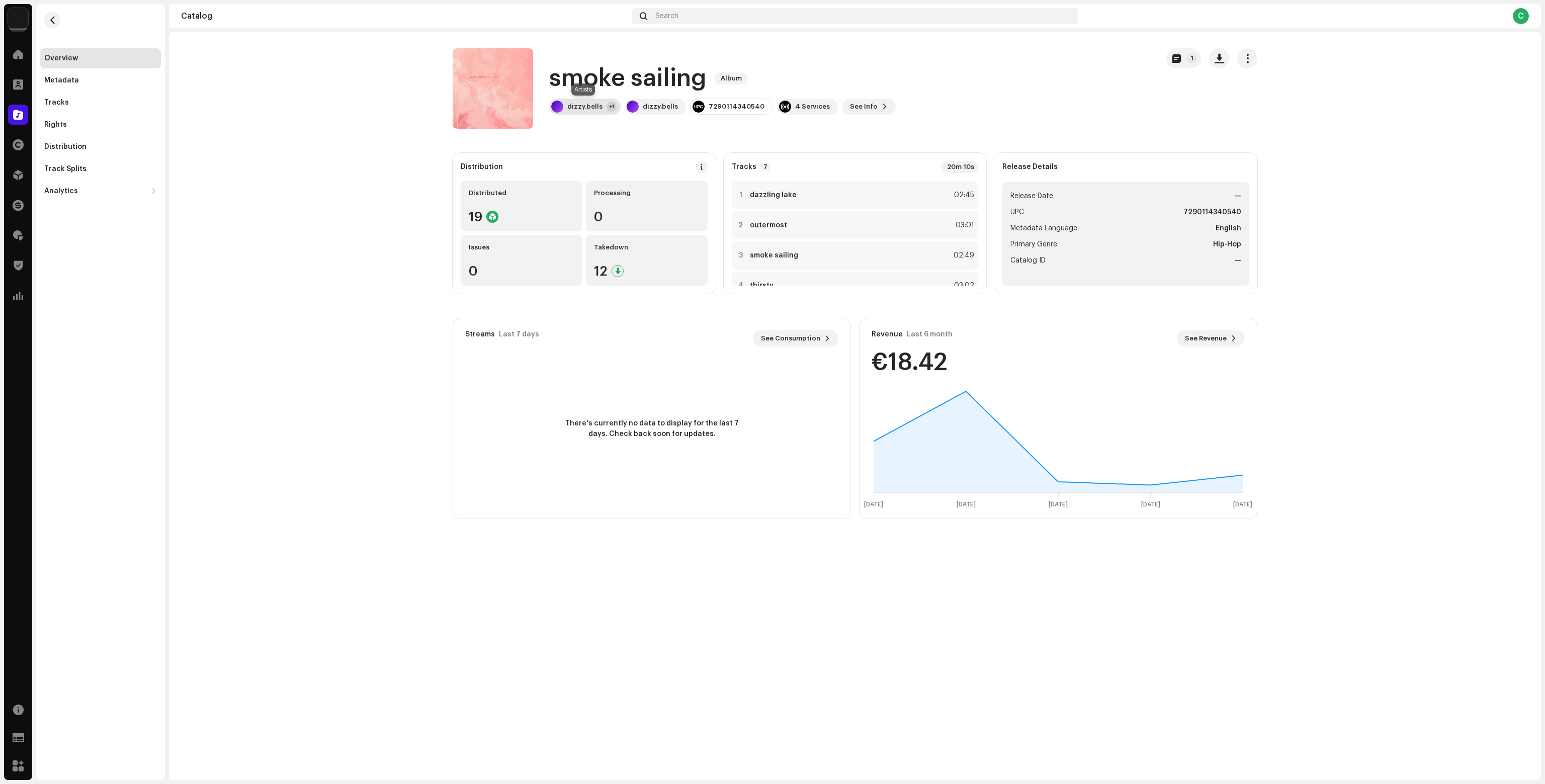
click at [570, 105] on div "dizzy.bells" at bounding box center [585, 107] width 35 height 8
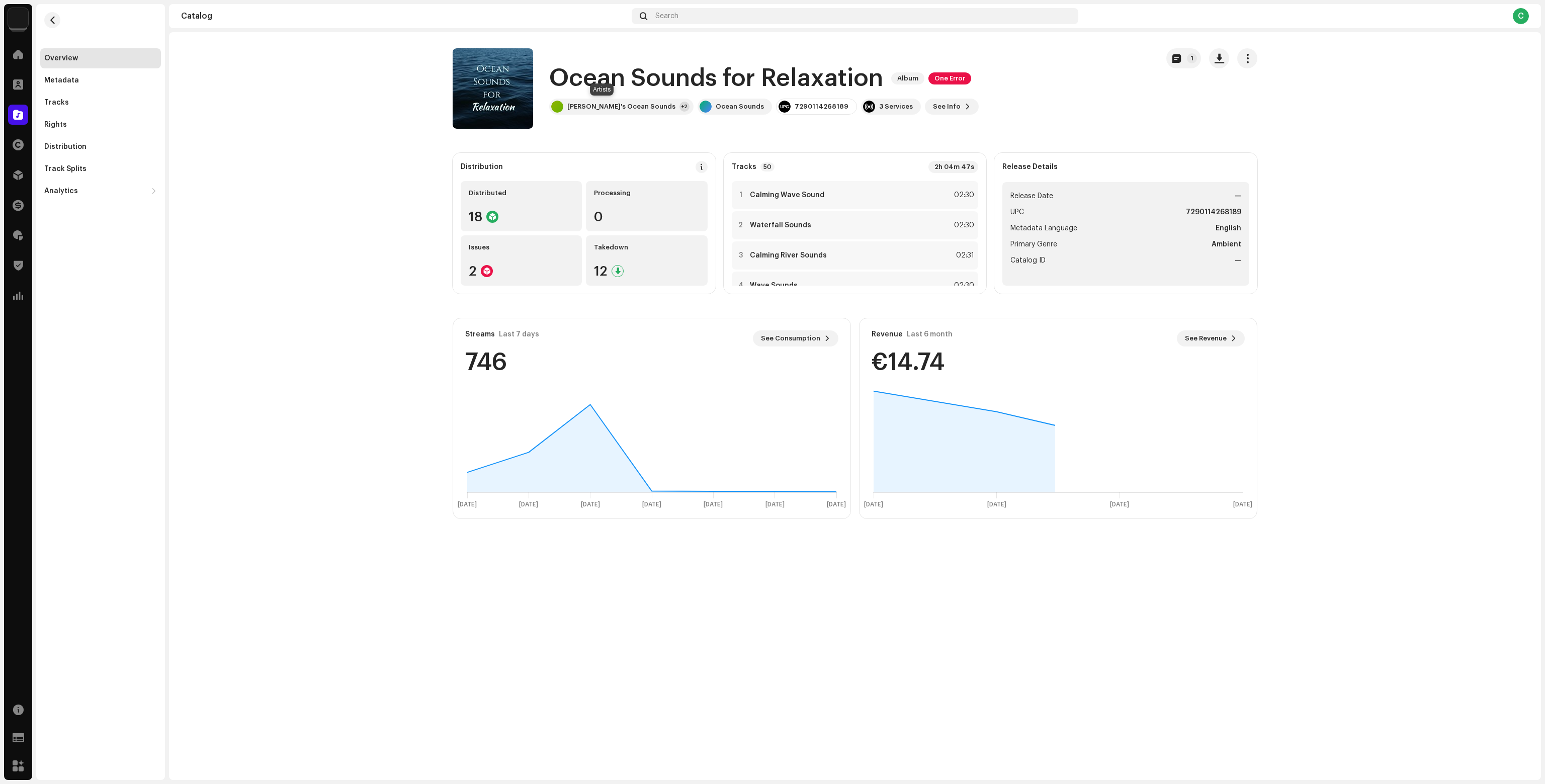
click at [565, 104] on div "Olivia's Ocean Sounds +2" at bounding box center [621, 106] width 144 height 16
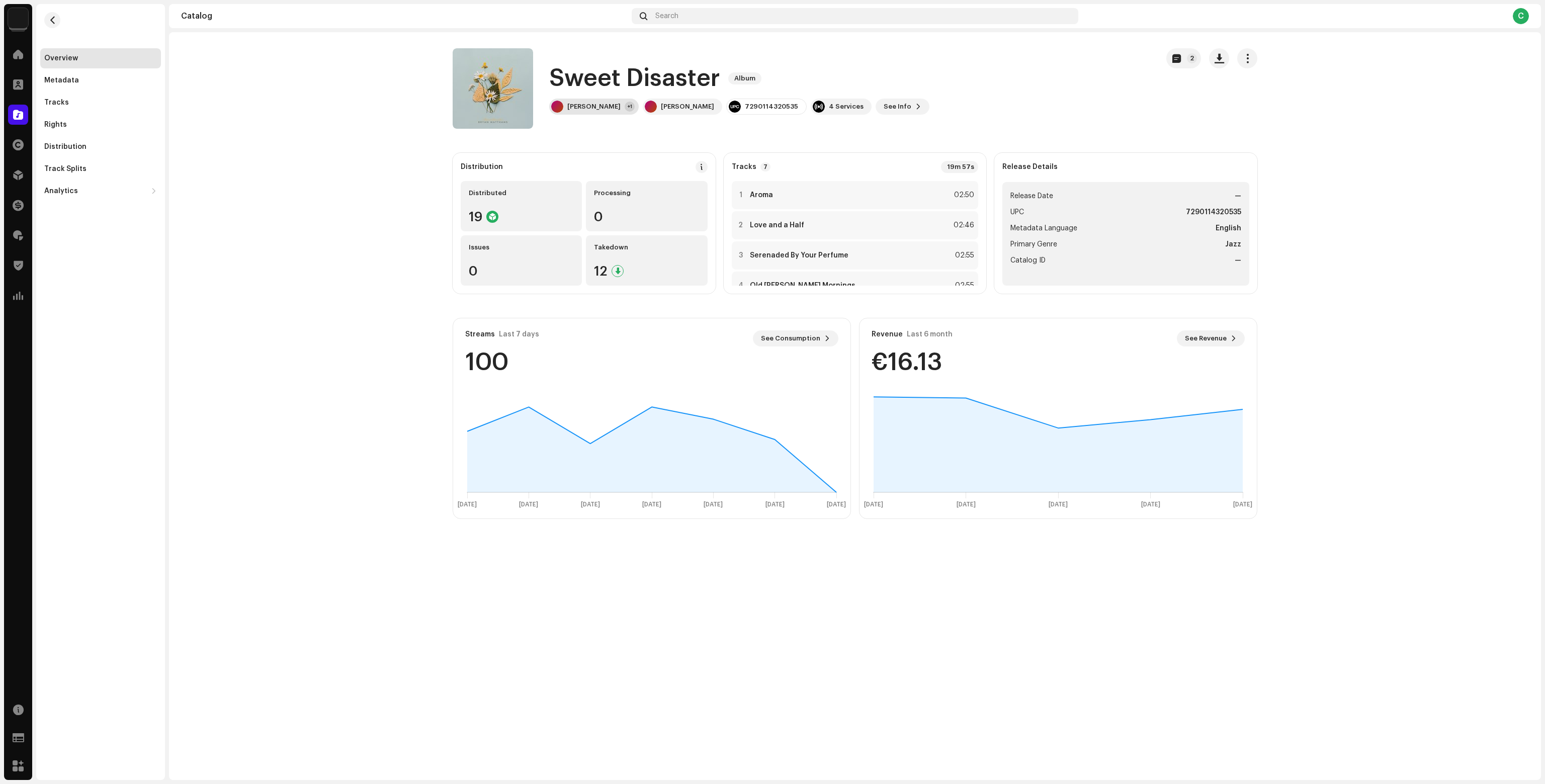
click at [605, 108] on div "Bryan Matthams" at bounding box center [594, 107] width 53 height 8
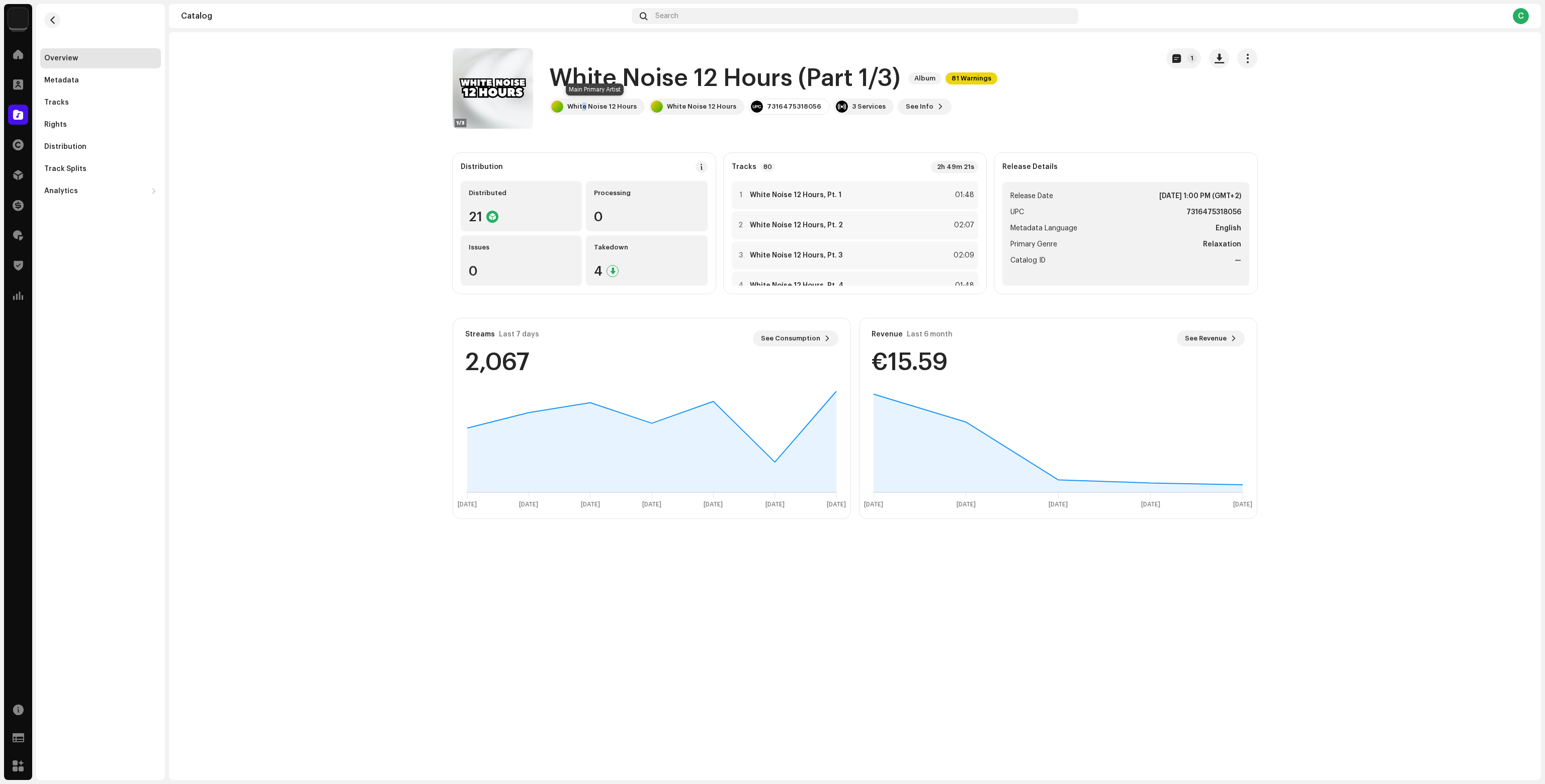
drag, startPoint x: 584, startPoint y: 108, endPoint x: 581, endPoint y: 123, distance: 15.3
click at [581, 123] on div "White Noise 12 Hours (Part 1/3) Album 81 Warnings White Noise 12 Hours White No…" at bounding box center [801, 88] width 698 height 80
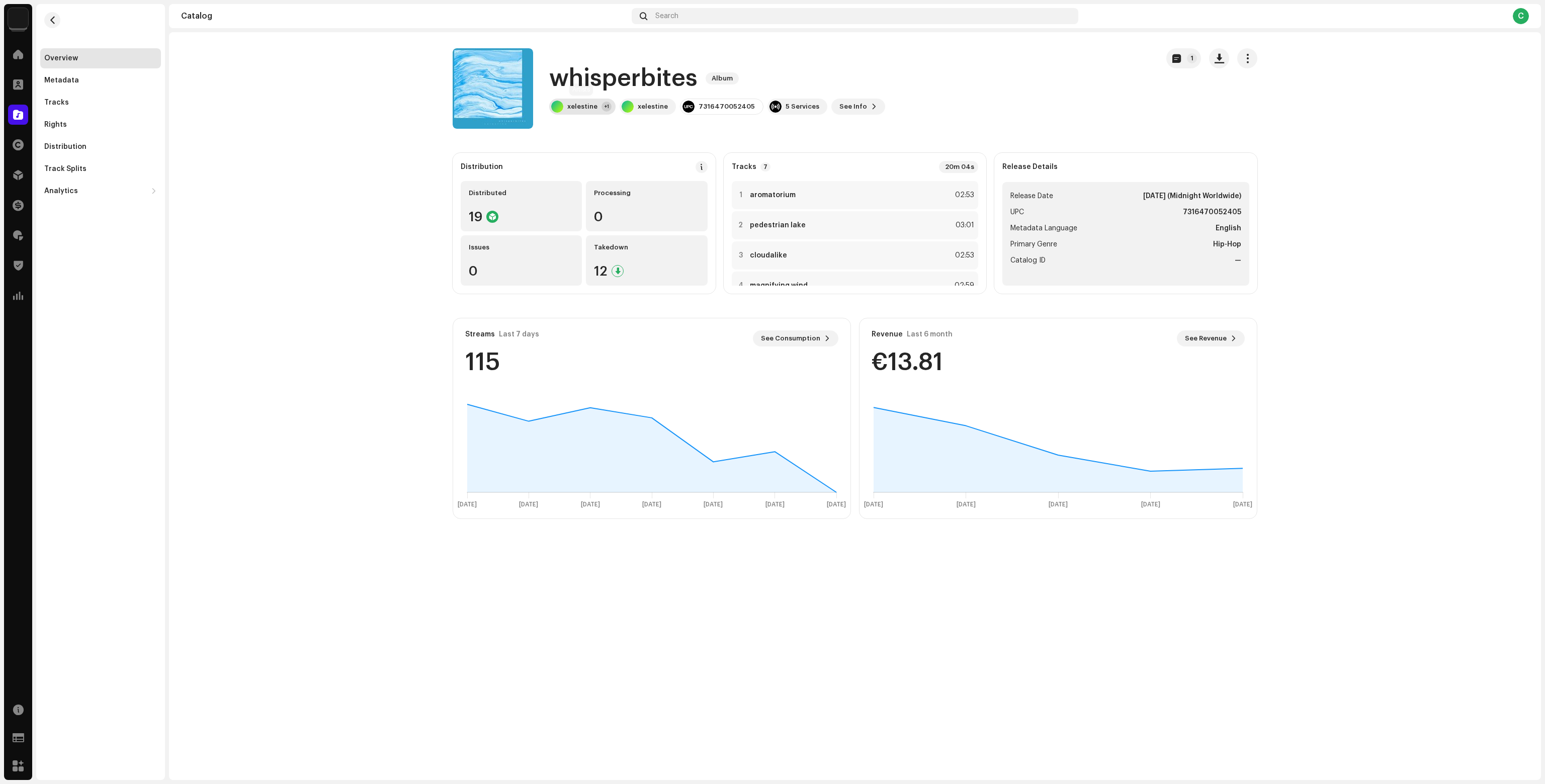
click at [590, 101] on div "xelestine +1" at bounding box center [582, 106] width 66 height 16
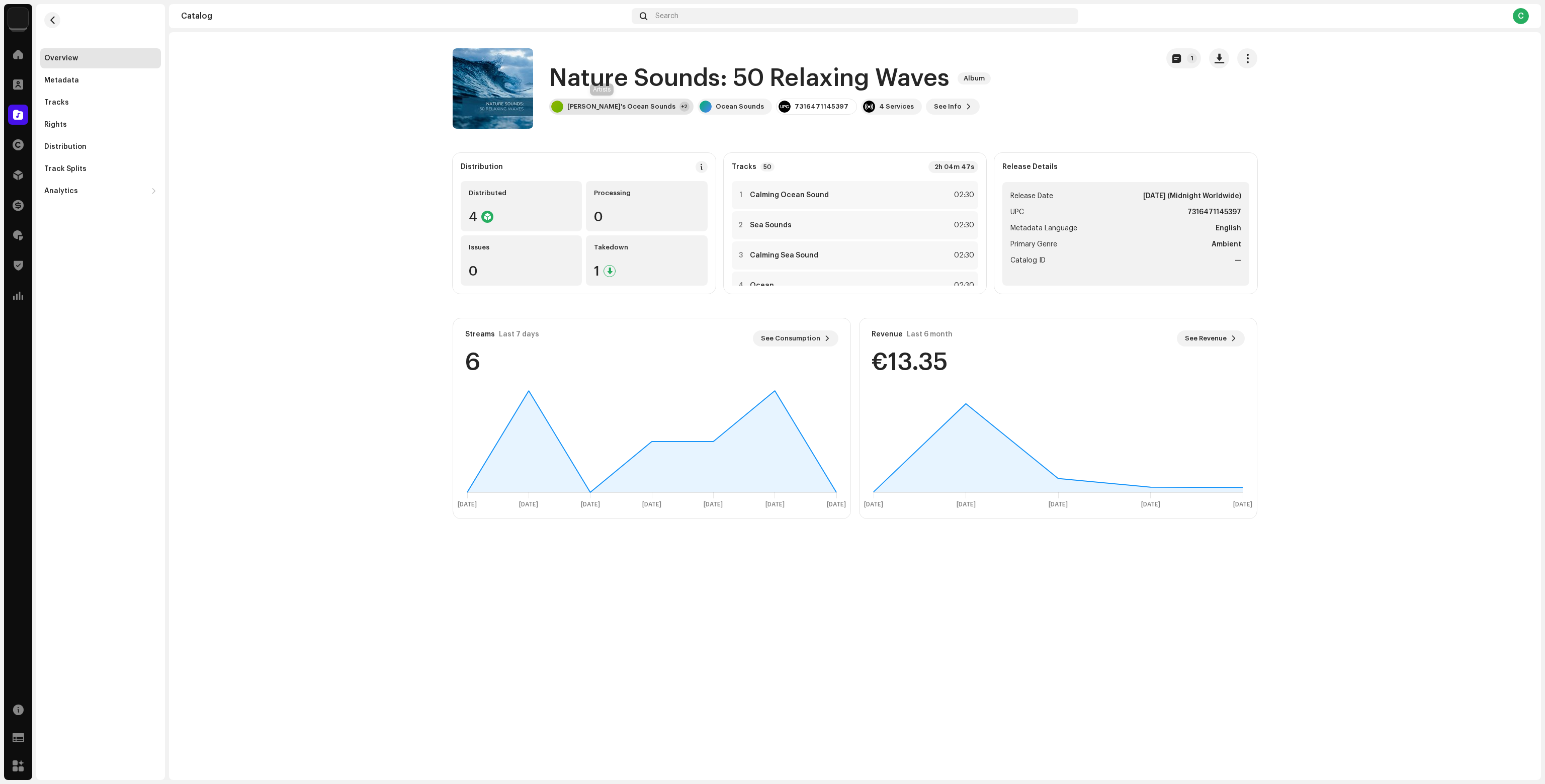
click at [575, 101] on div "Olivia's Ocean Sounds +2" at bounding box center [621, 106] width 144 height 16
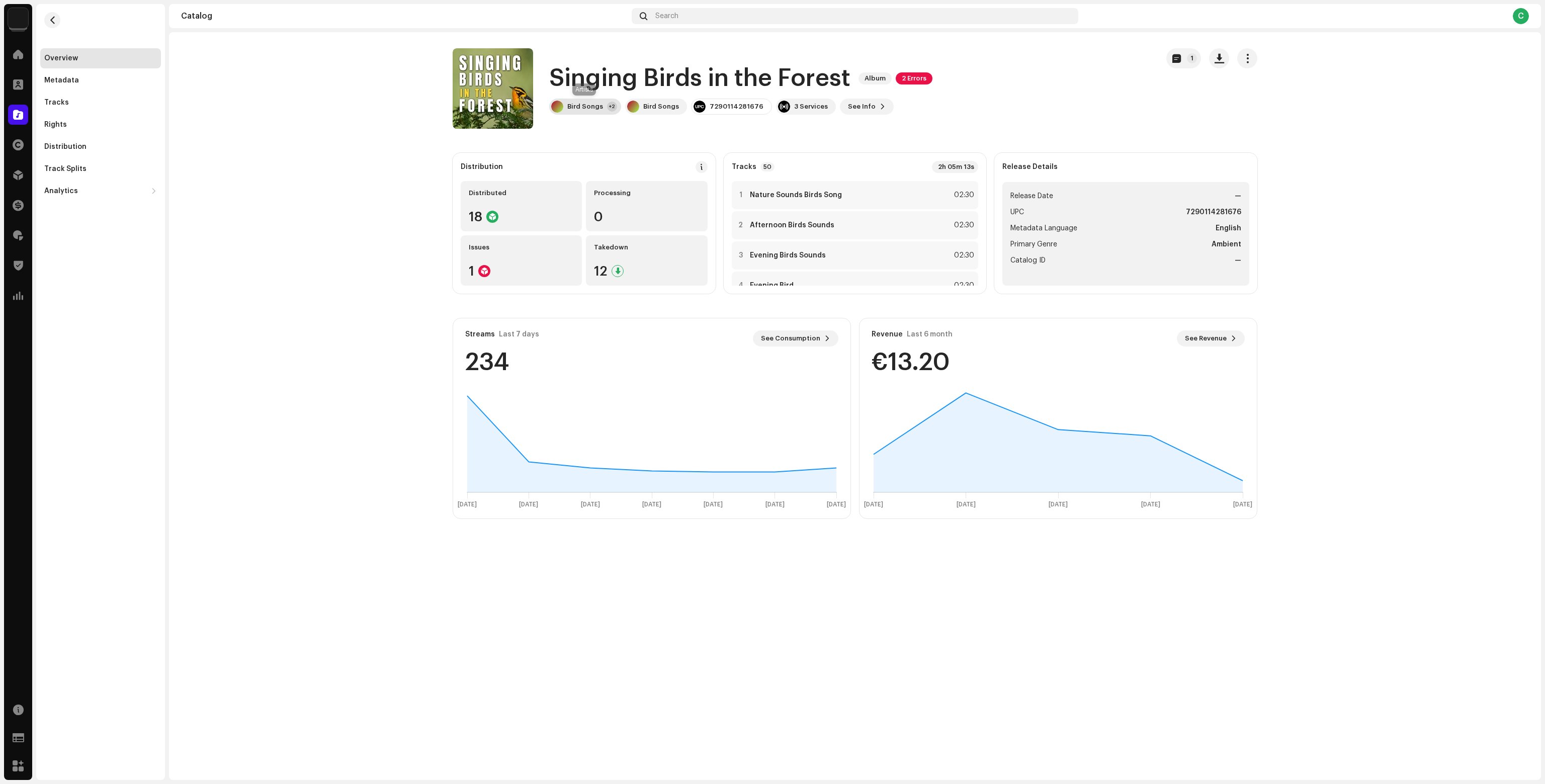
click at [585, 110] on div "Bird Songs" at bounding box center [585, 107] width 36 height 8
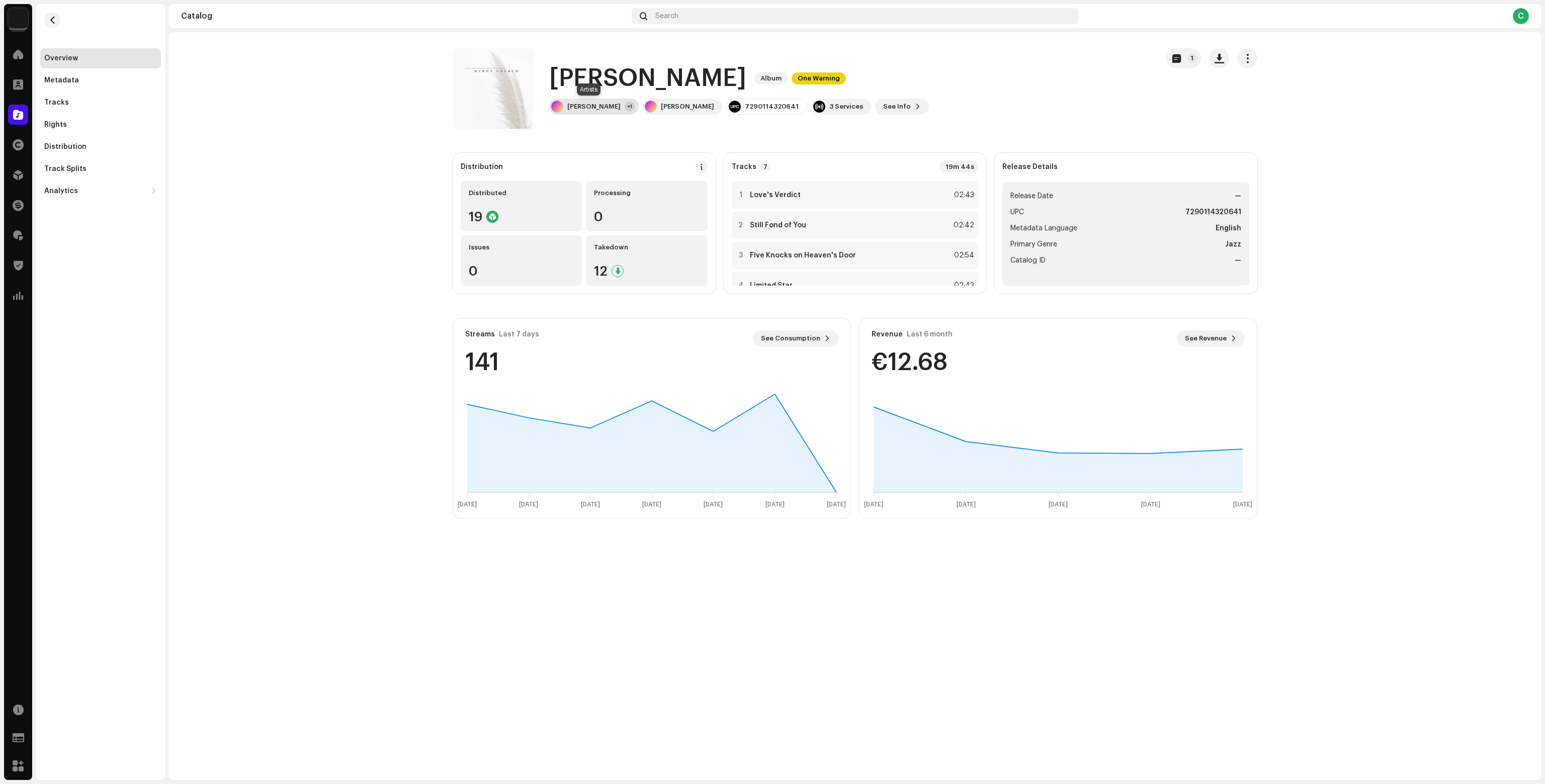
click at [596, 100] on div "[PERSON_NAME][DEMOGRAPHIC_DATA] +1" at bounding box center [594, 106] width 90 height 16
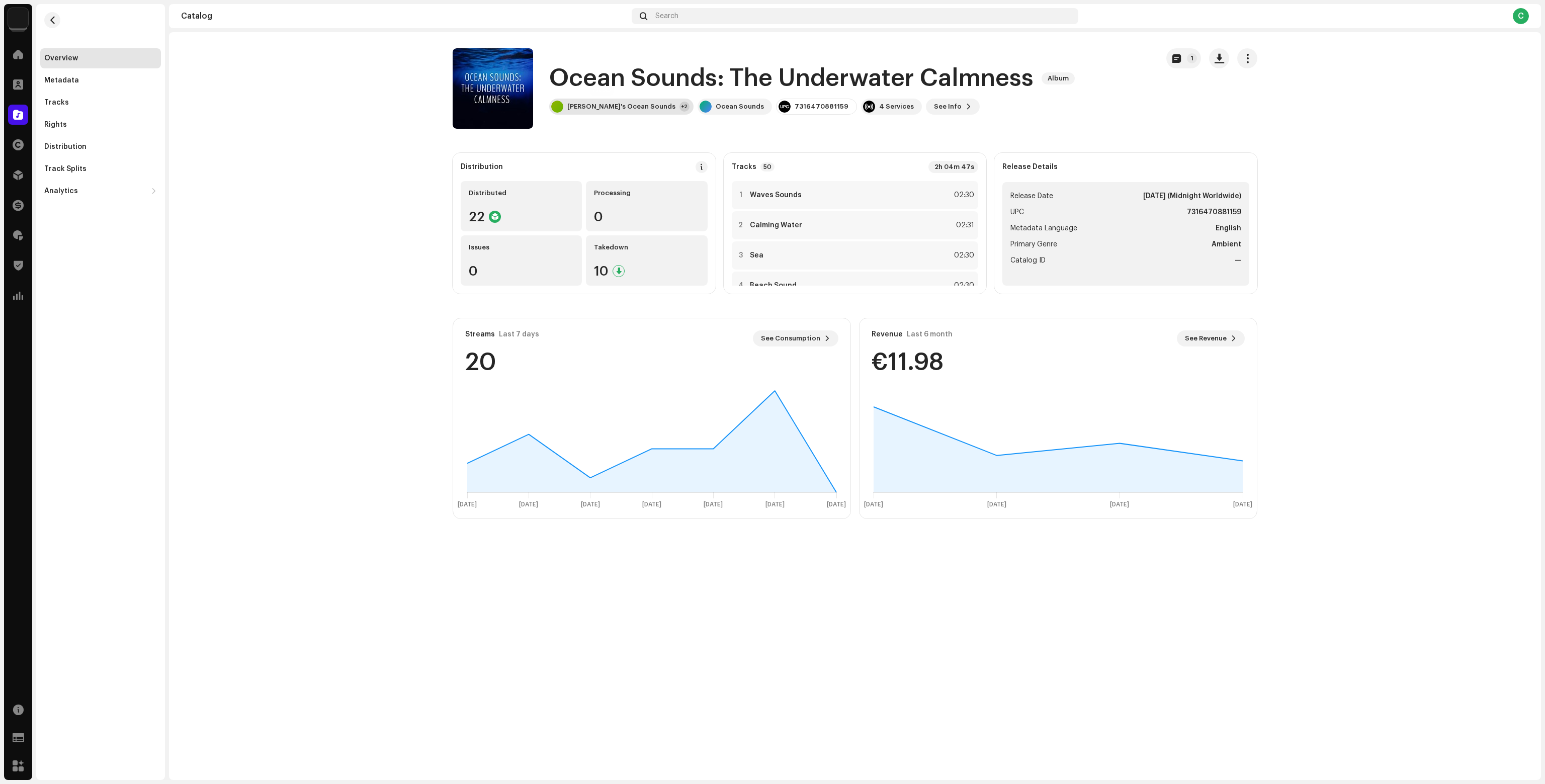
click at [596, 114] on div "Olivia's Ocean Sounds +2" at bounding box center [621, 106] width 144 height 16
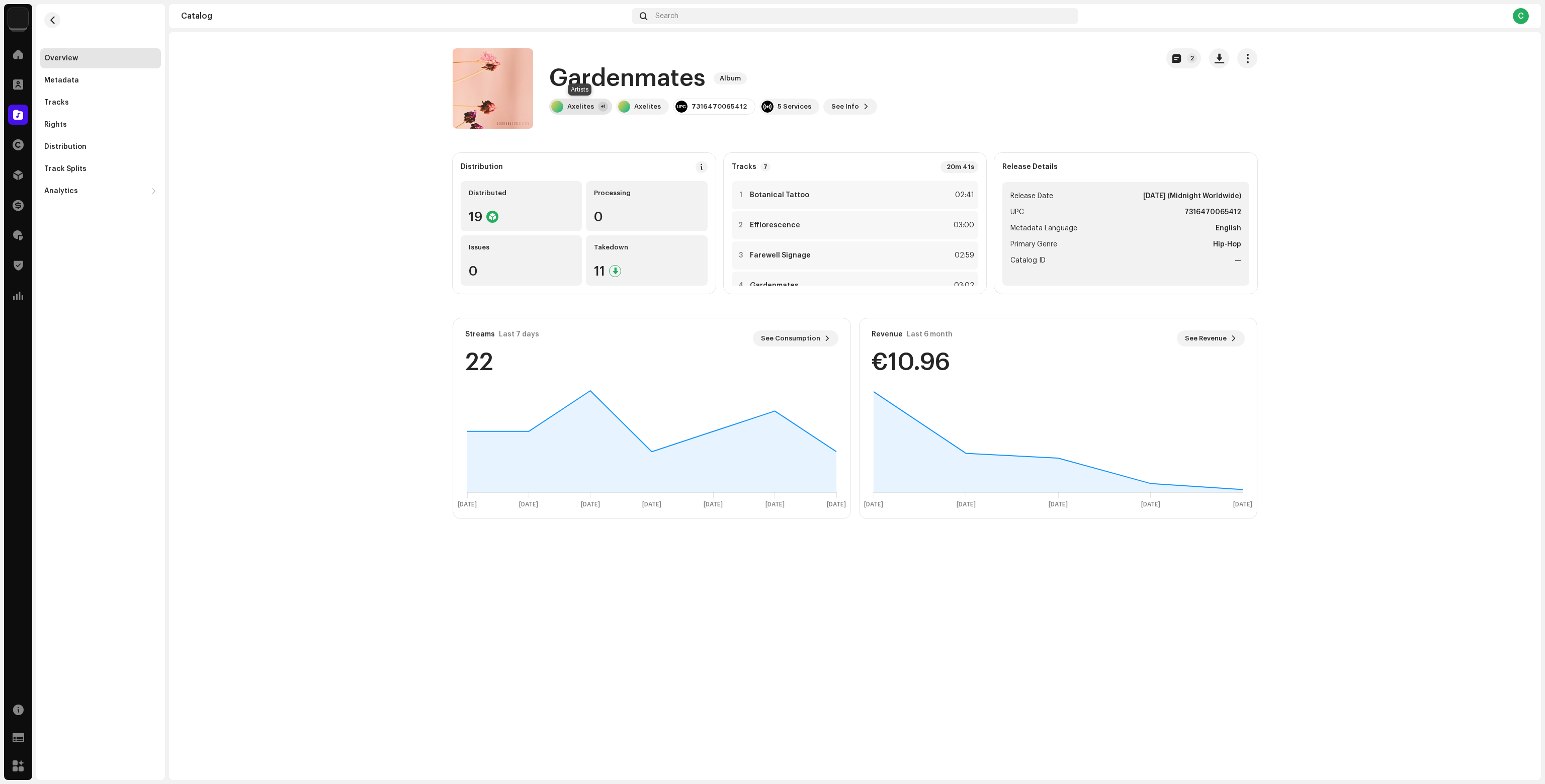
click at [579, 100] on div "Axelites +1" at bounding box center [581, 106] width 63 height 16
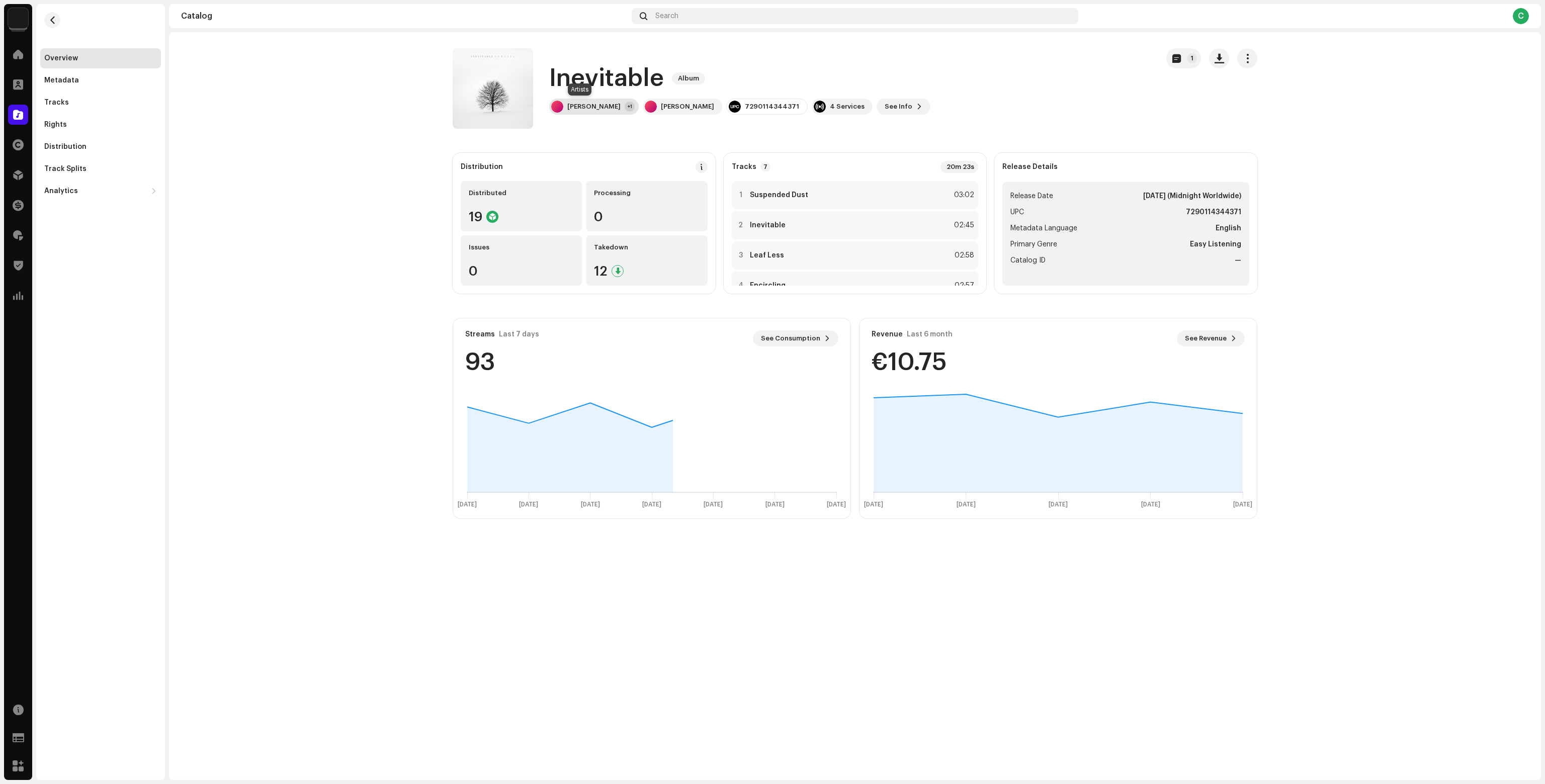
click at [579, 106] on div "Ourania" at bounding box center [594, 107] width 53 height 8
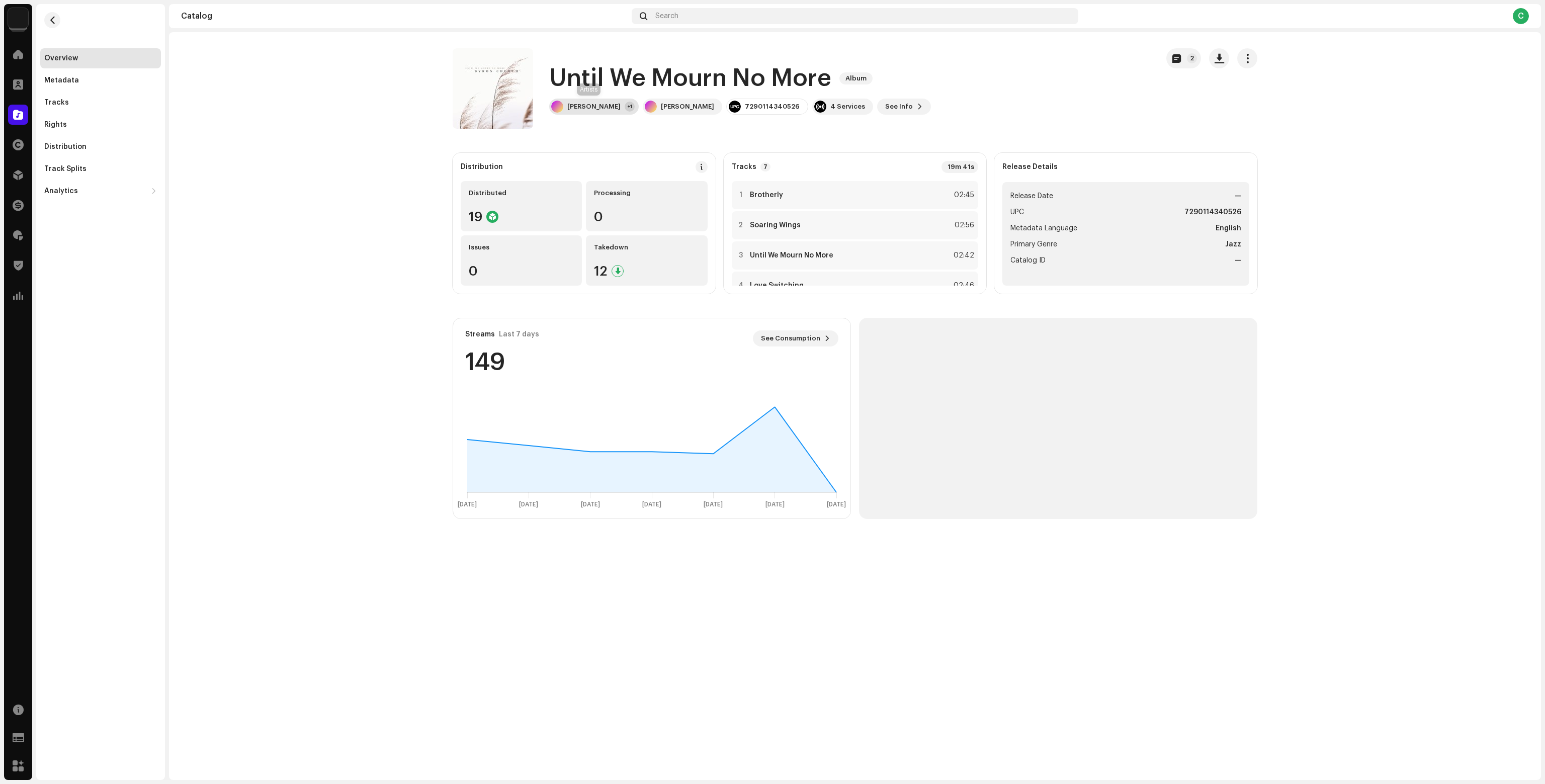
click at [591, 112] on div "[PERSON_NAME][DEMOGRAPHIC_DATA] +1" at bounding box center [594, 106] width 90 height 16
